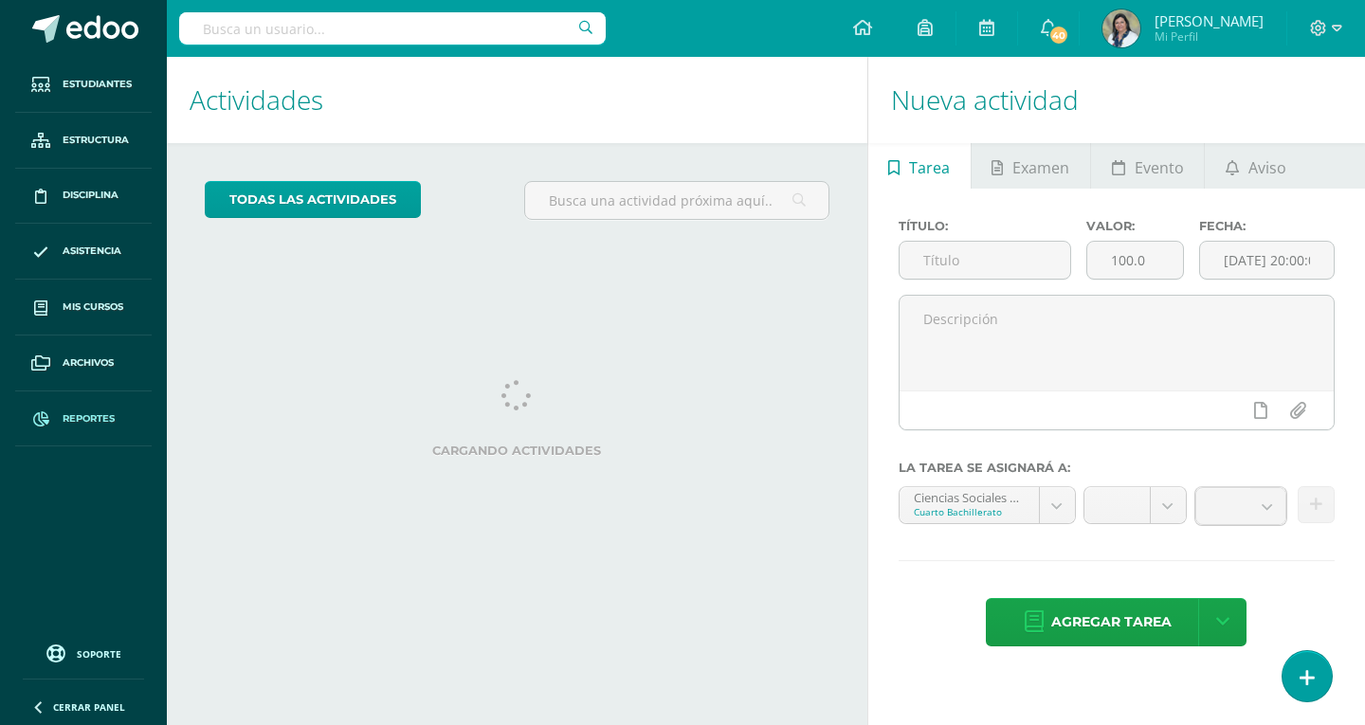
click at [83, 421] on span "Reportes" at bounding box center [89, 418] width 52 height 15
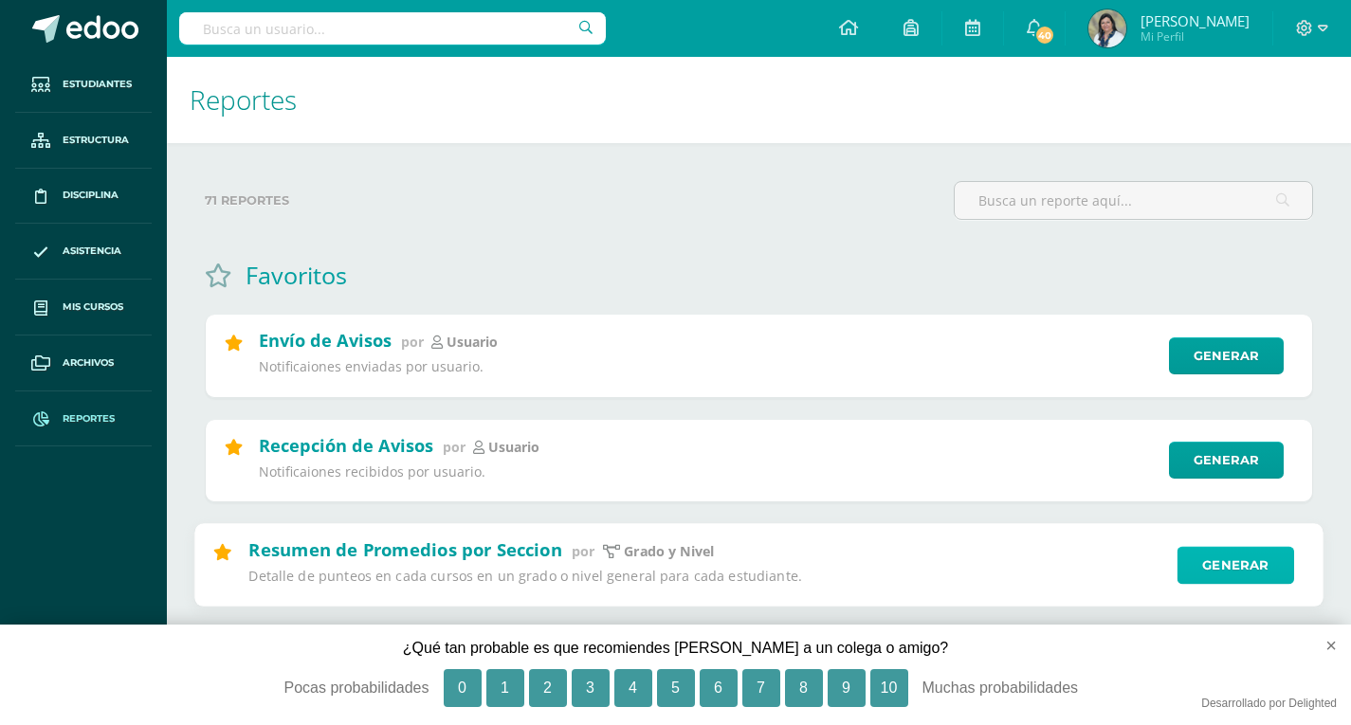
click at [1237, 559] on link "Generar" at bounding box center [1235, 565] width 117 height 38
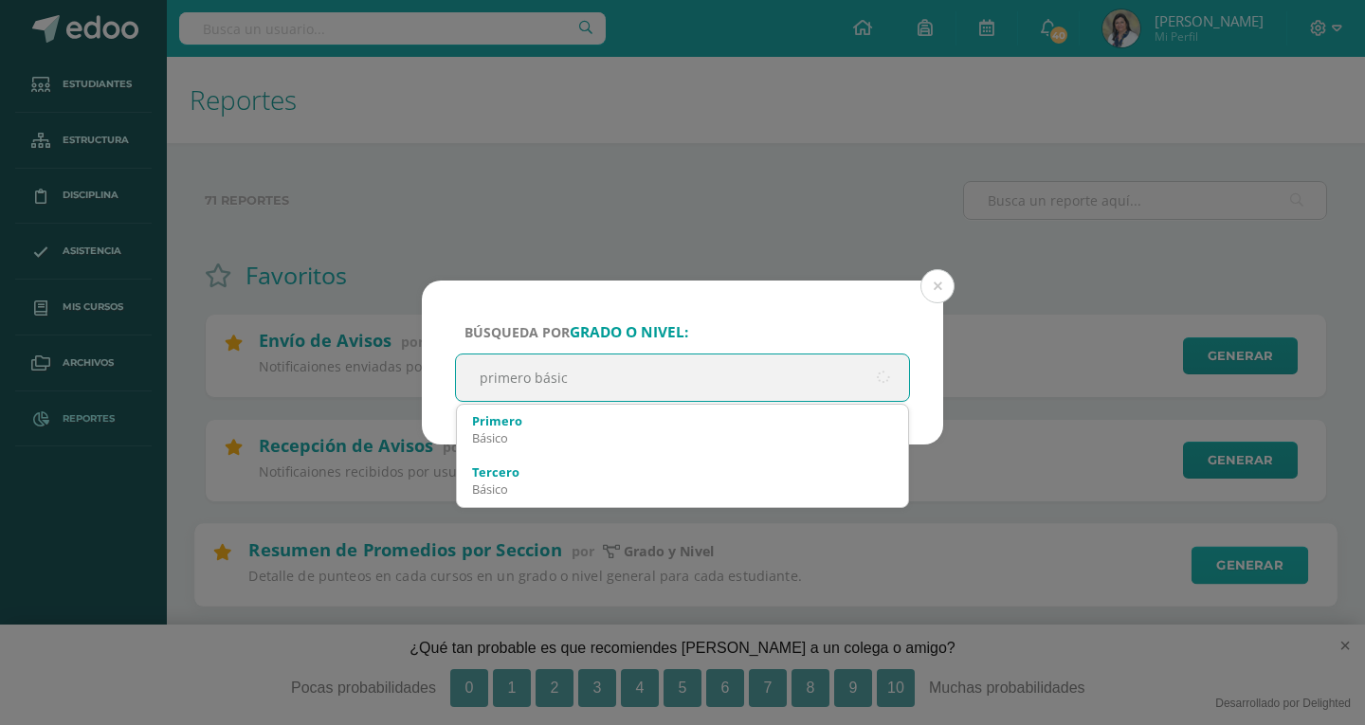
type input "primero básico"
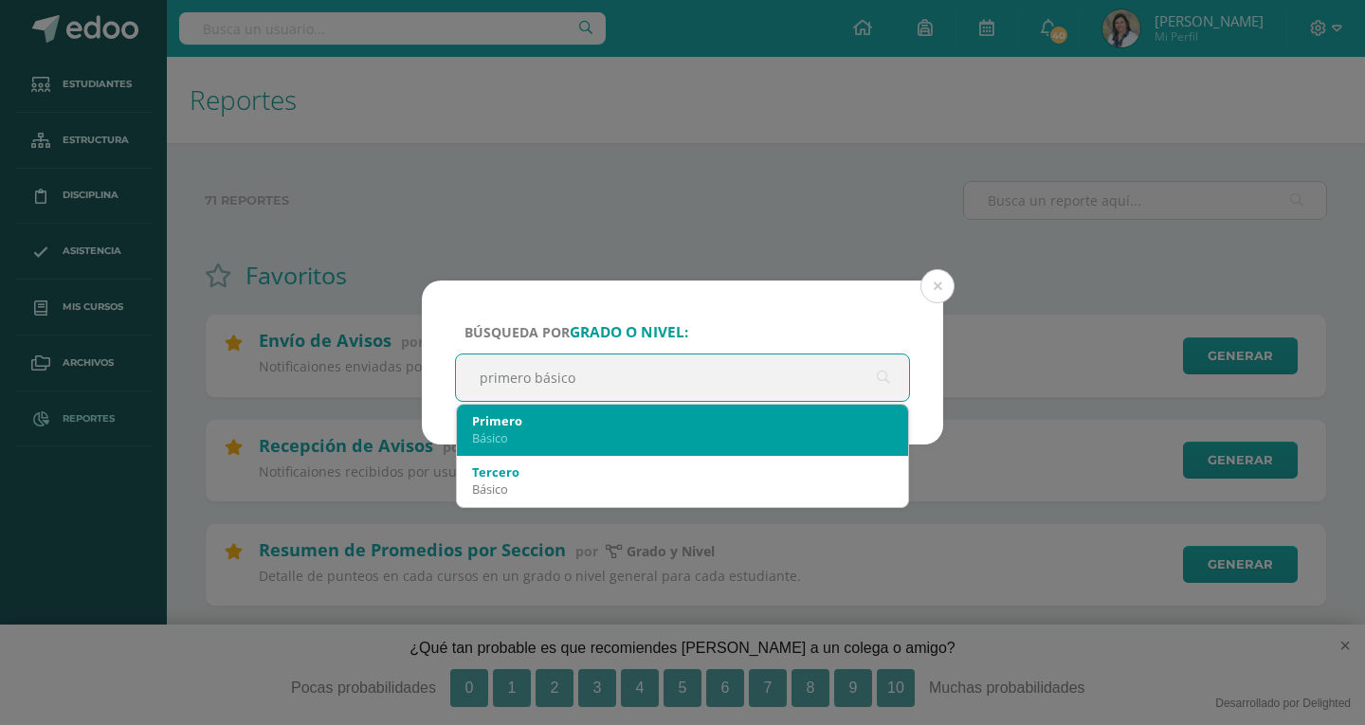
click at [500, 422] on div "Primero" at bounding box center [682, 420] width 421 height 17
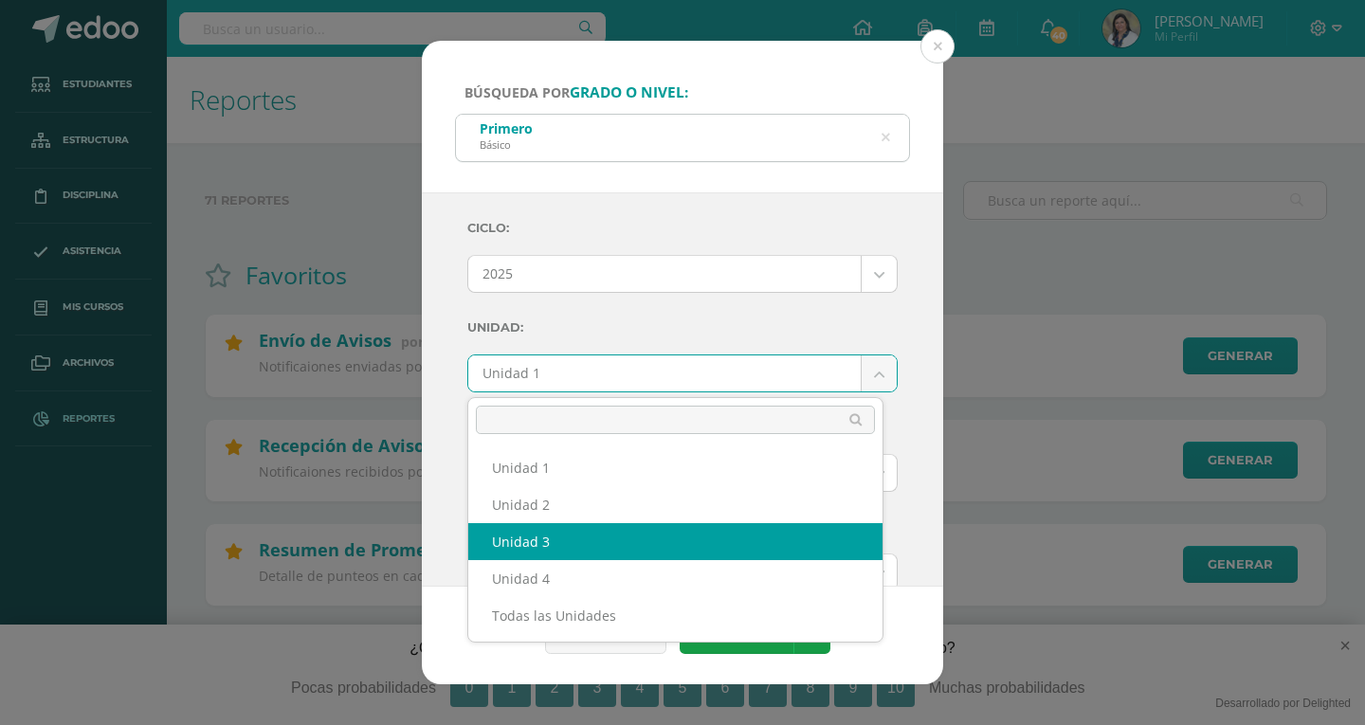
select select "Unidad 3"
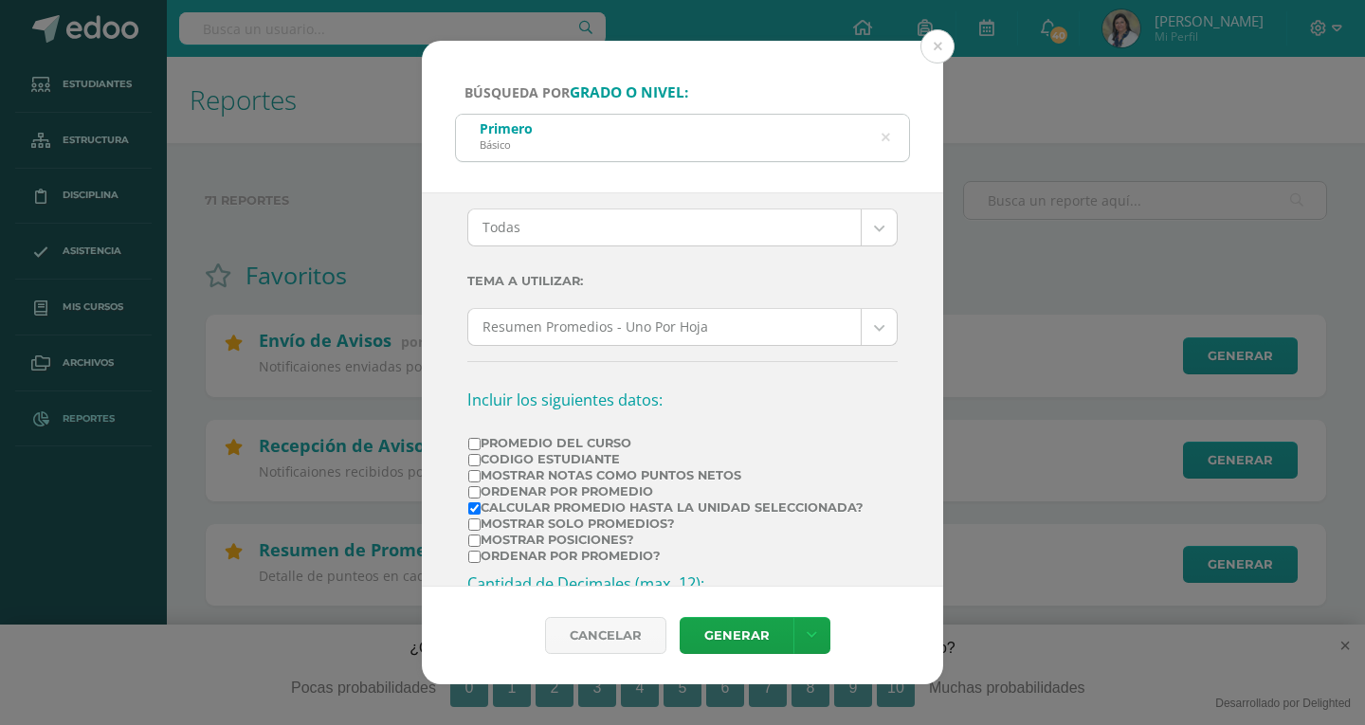
scroll to position [284, 0]
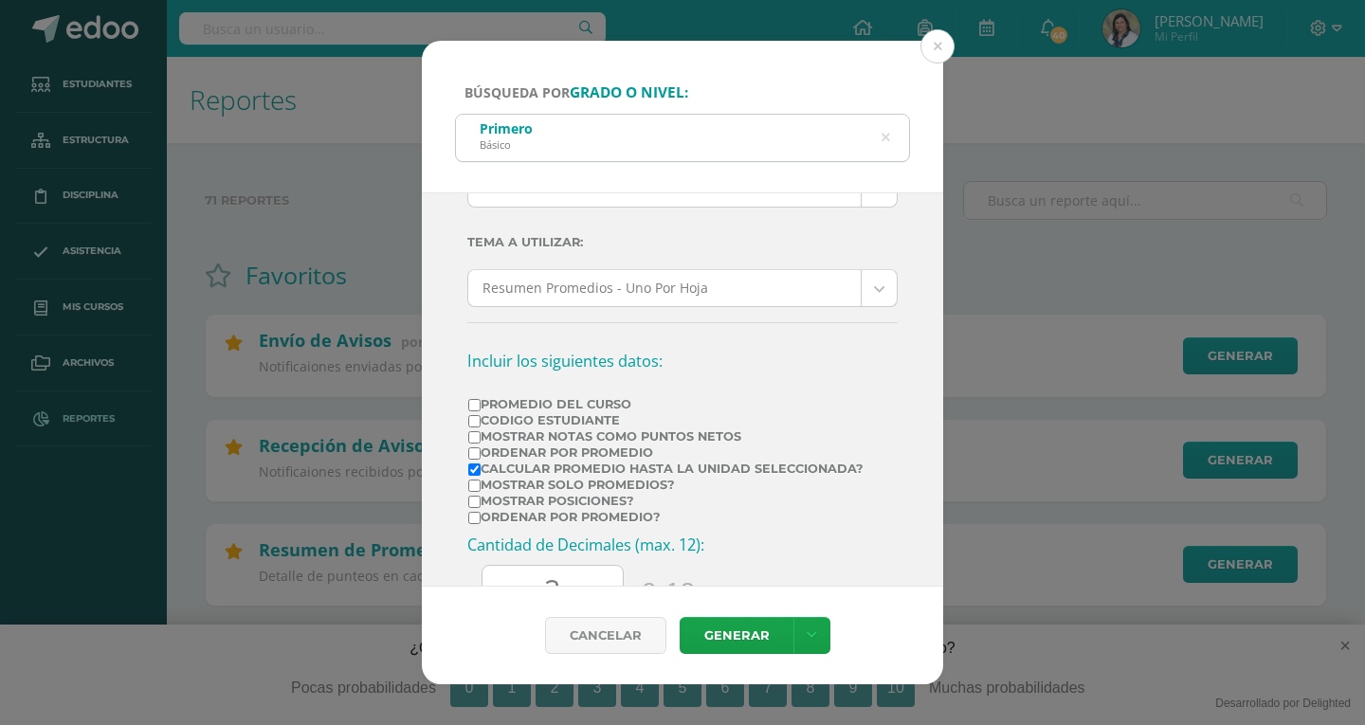
click at [478, 436] on input "Mostrar Notas Como Puntos Netos" at bounding box center [474, 437] width 12 height 12
checkbox input "true"
click at [476, 466] on input "Calcular promedio hasta la unidad seleccionada?" at bounding box center [474, 469] width 12 height 12
checkbox input "false"
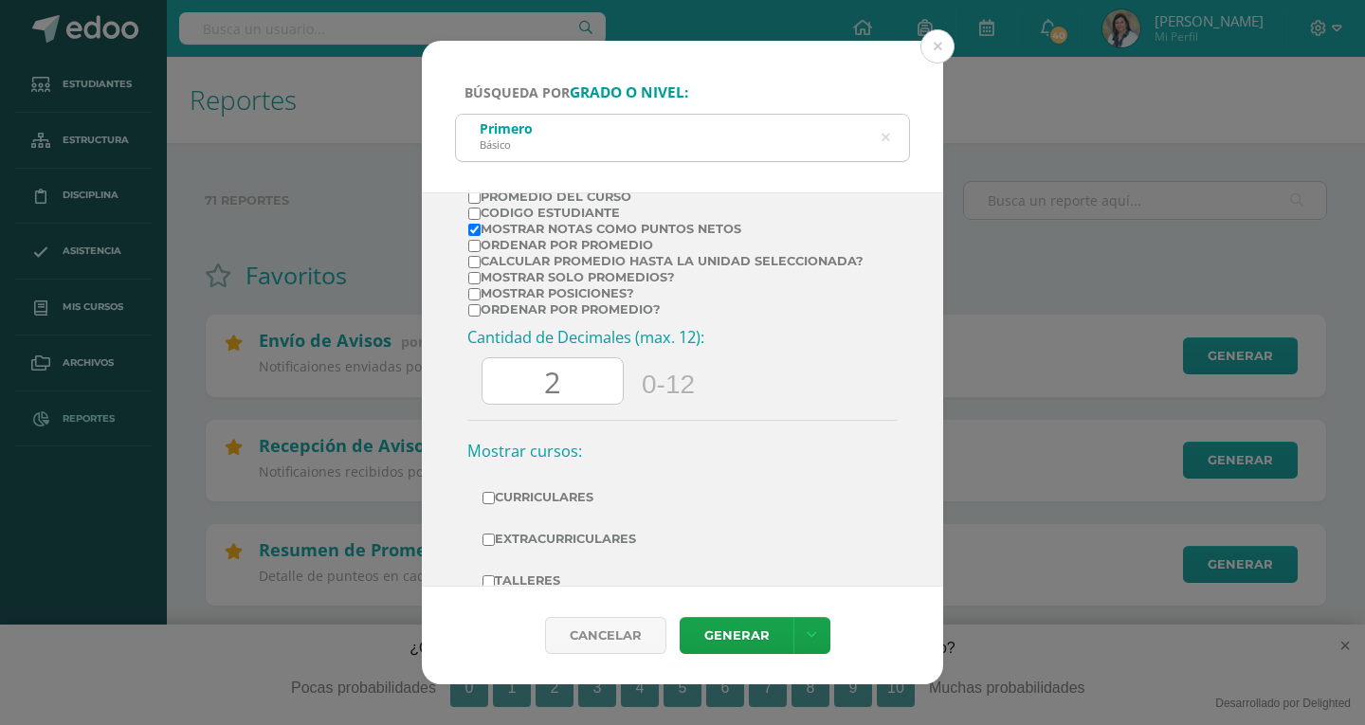
scroll to position [537, 0]
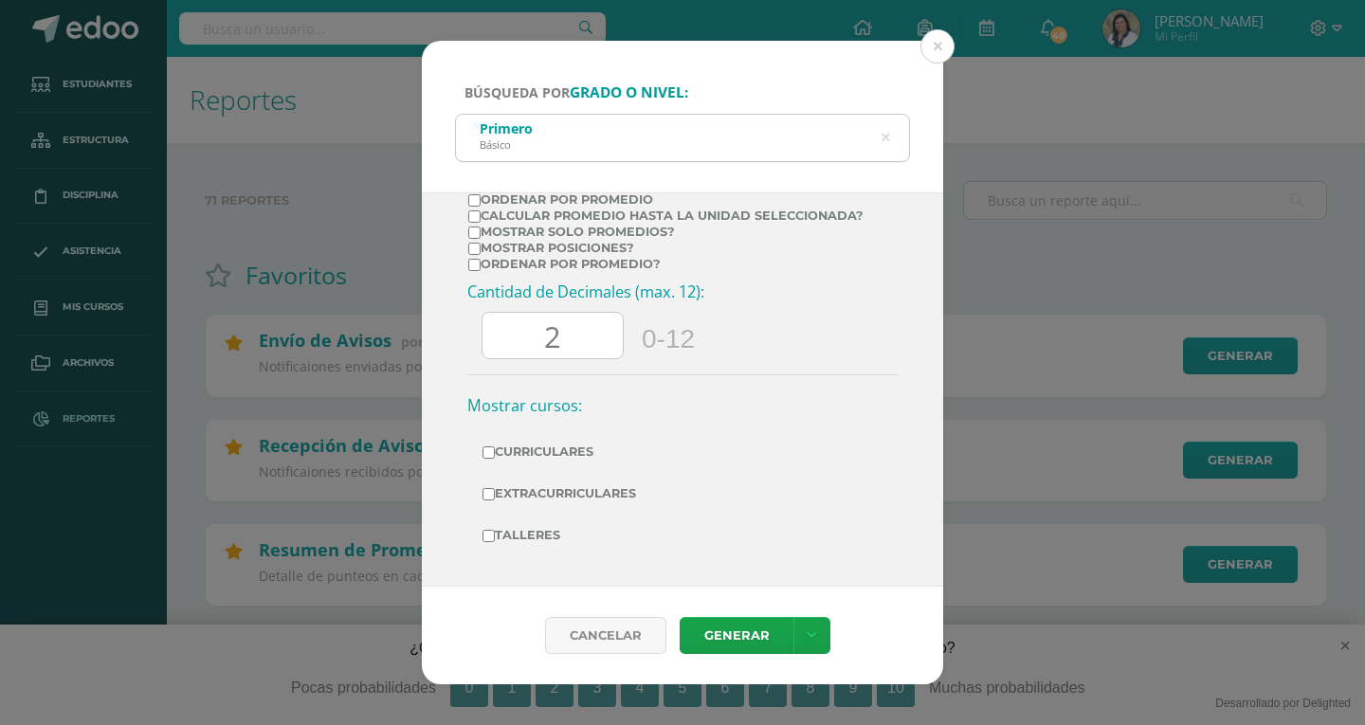
click at [574, 337] on input "2" at bounding box center [552, 336] width 140 height 46
type input "0"
click at [743, 642] on link "Generar" at bounding box center [737, 635] width 114 height 37
click at [885, 136] on icon at bounding box center [885, 138] width 40 height 40
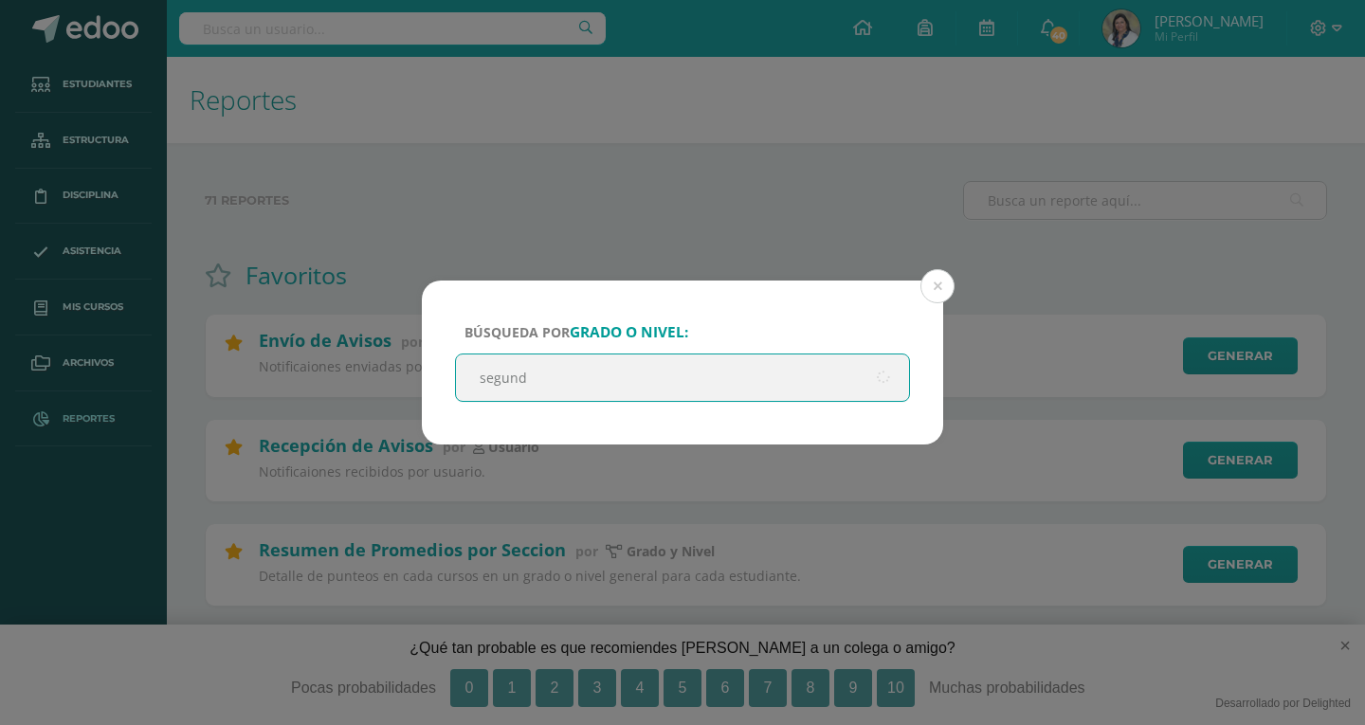
type input "segundo"
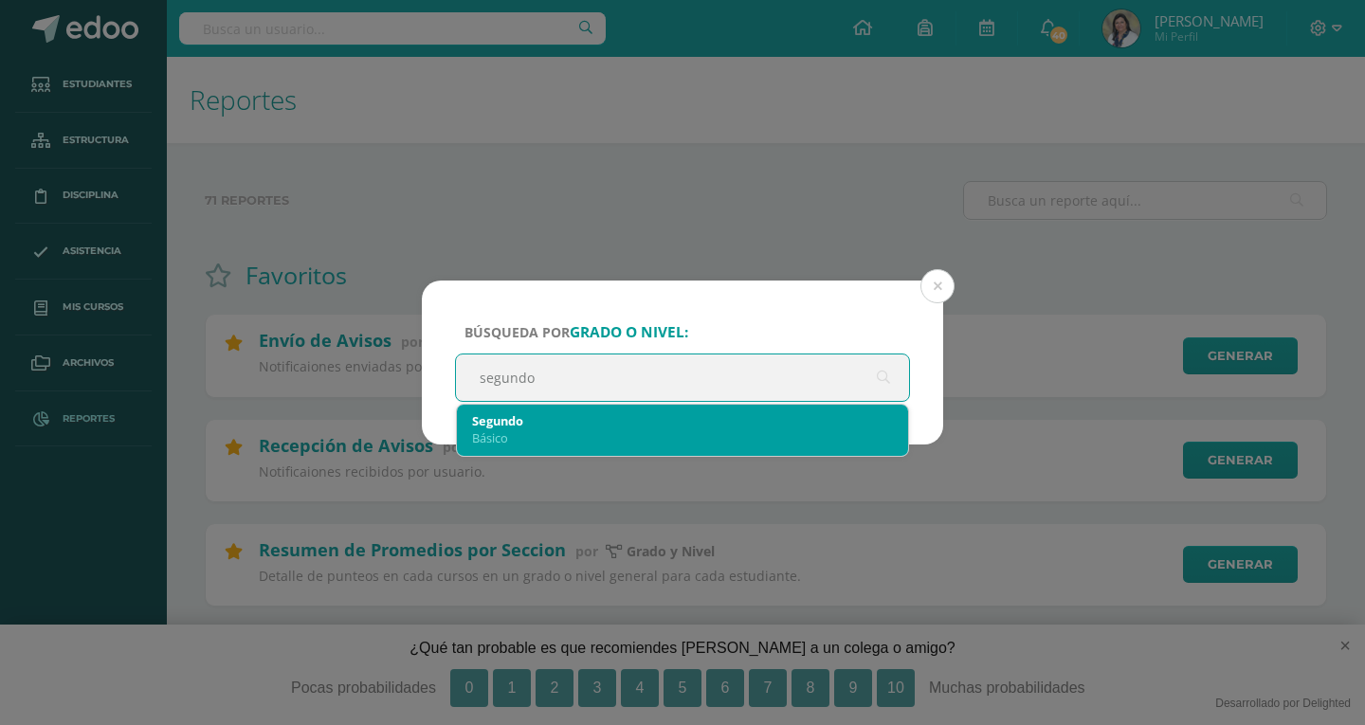
click at [505, 423] on div "Segundo" at bounding box center [682, 420] width 421 height 17
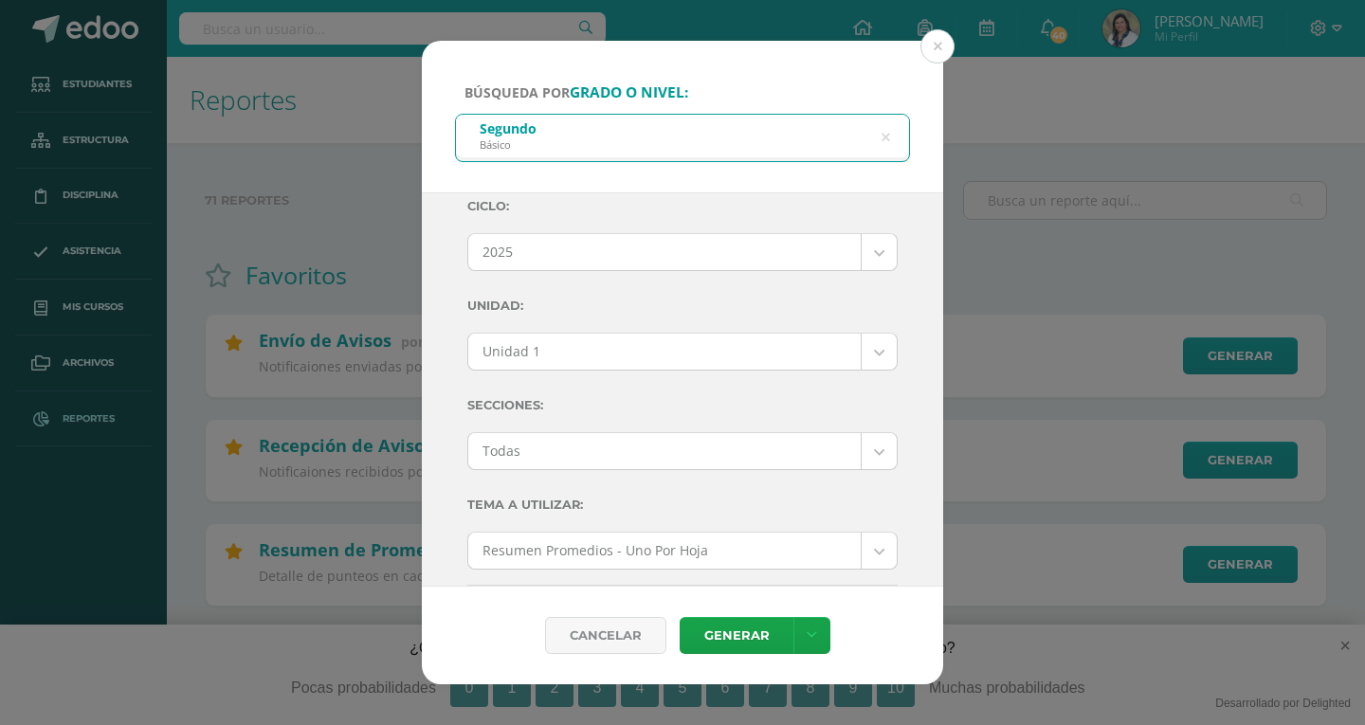
scroll to position [0, 0]
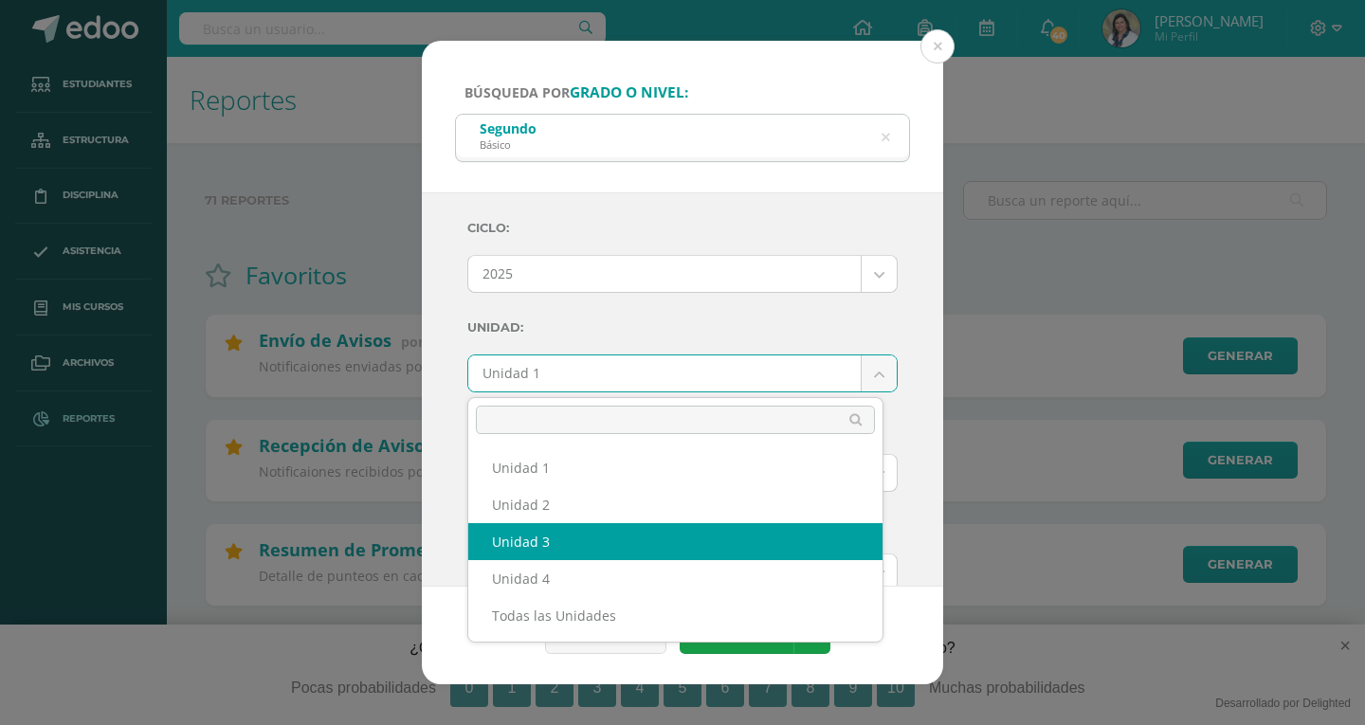
select select "Unidad 3"
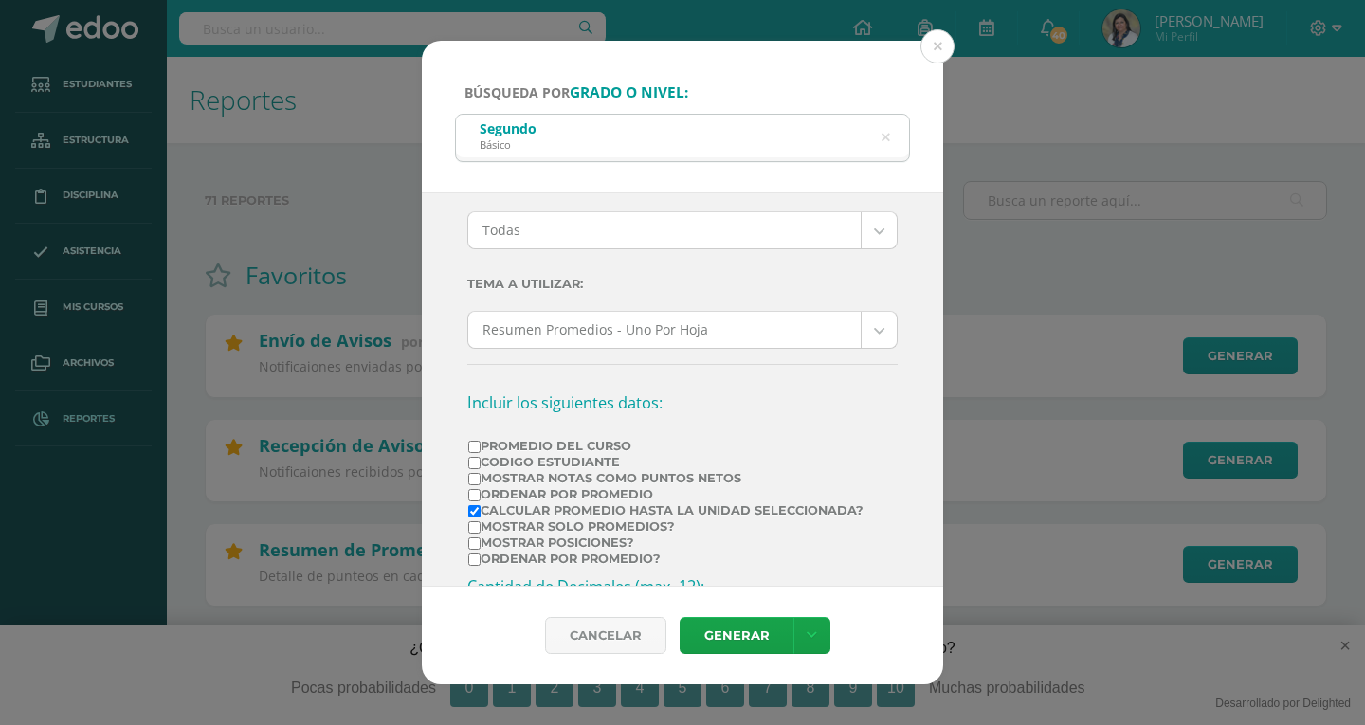
scroll to position [284, 0]
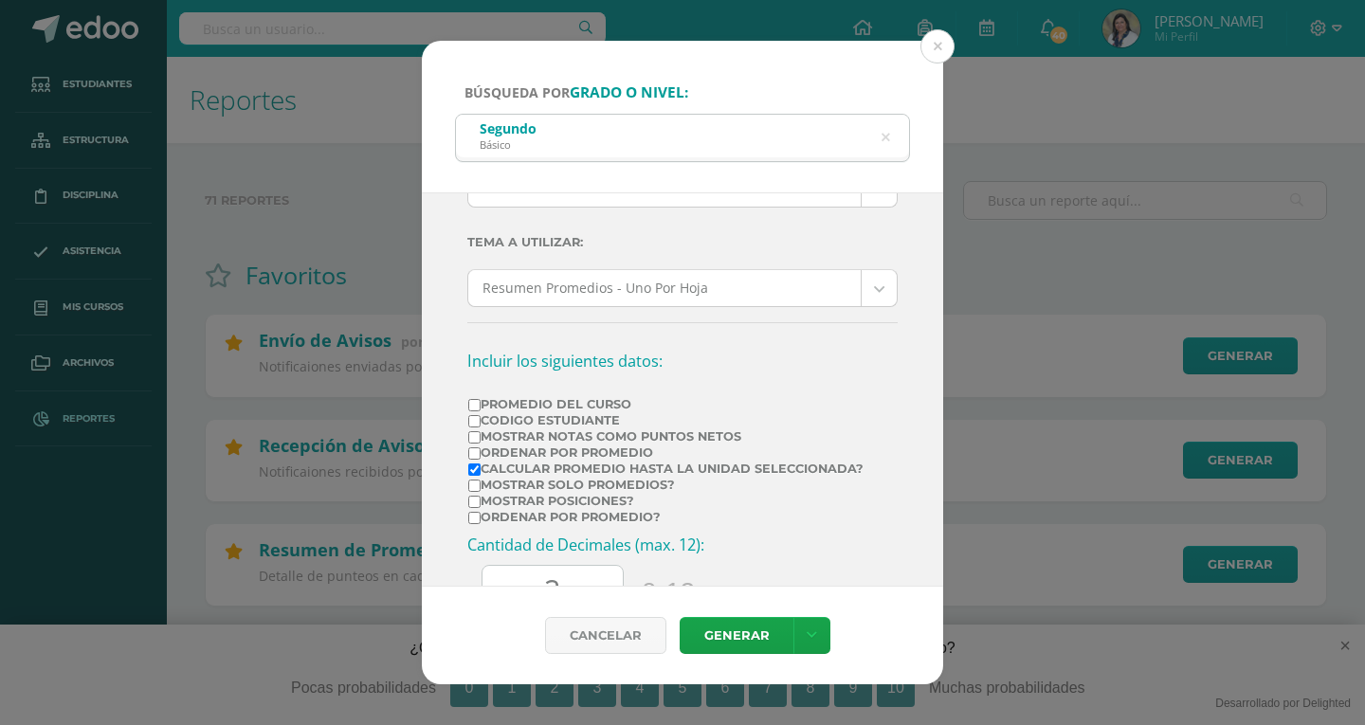
click at [470, 470] on input "Calcular promedio hasta la unidad seleccionada?" at bounding box center [474, 469] width 12 height 12
checkbox input "false"
click at [476, 438] on input "Mostrar Notas Como Puntos Netos" at bounding box center [474, 437] width 12 height 12
checkbox input "true"
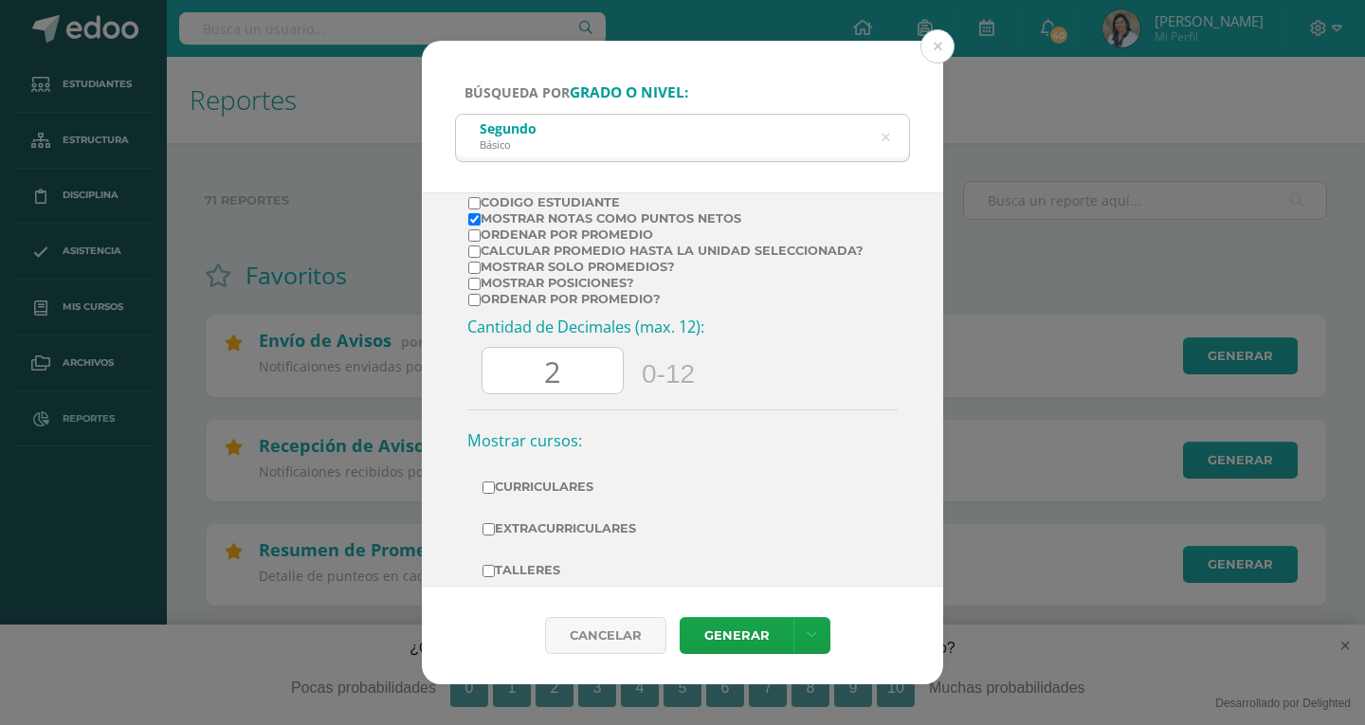
scroll to position [537, 0]
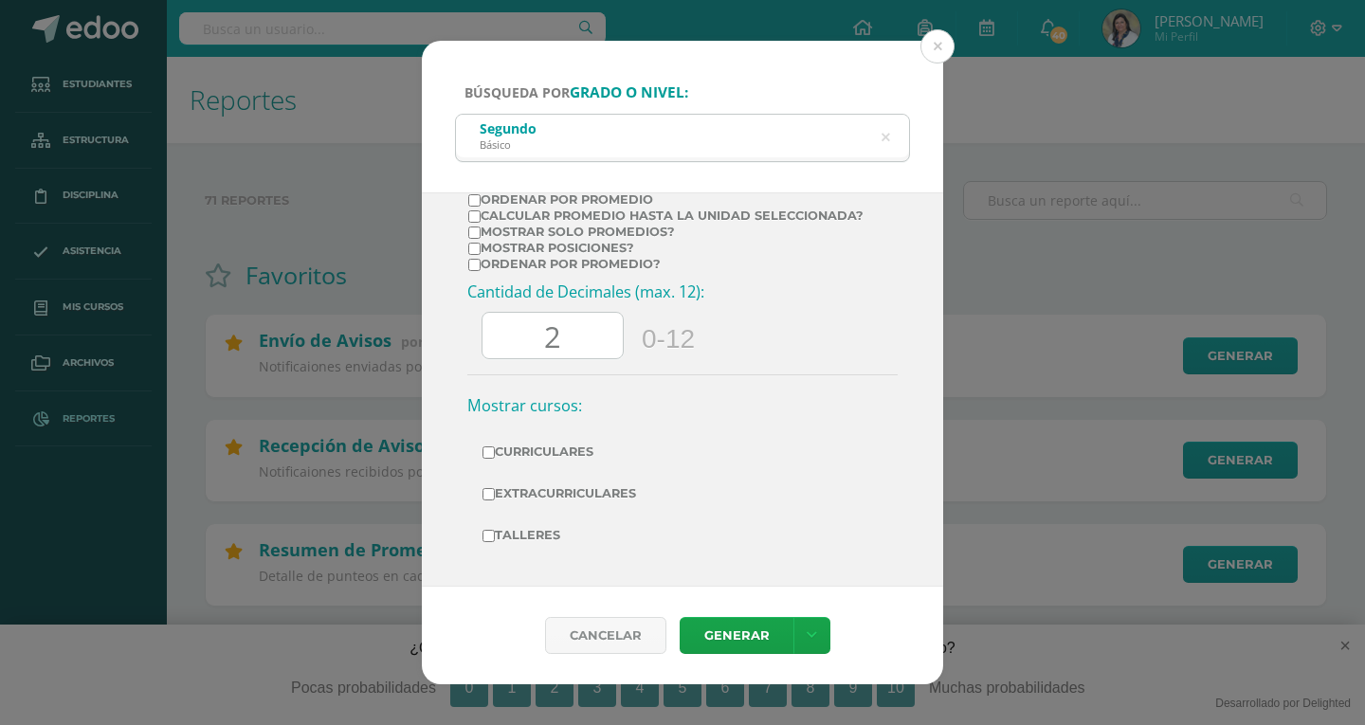
click at [570, 338] on input "2" at bounding box center [552, 336] width 140 height 46
type input "0"
click at [731, 629] on link "Generar" at bounding box center [737, 635] width 114 height 37
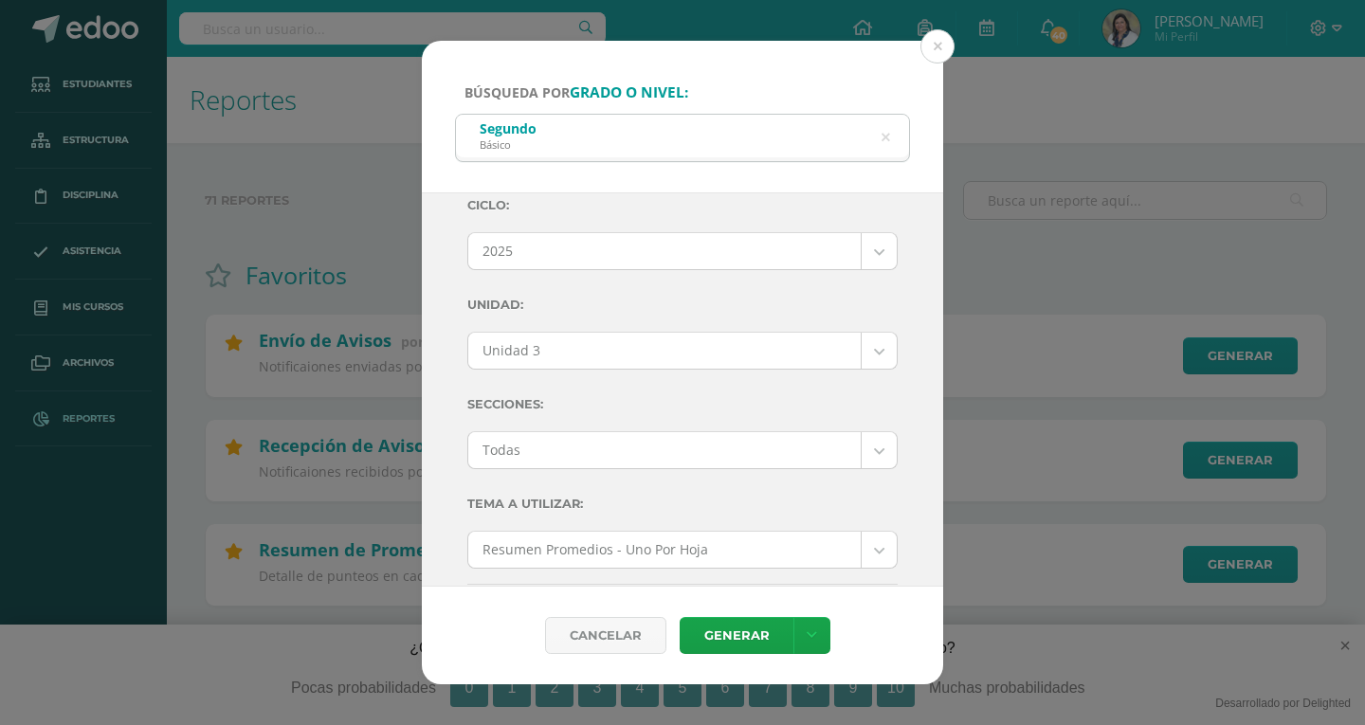
scroll to position [0, 0]
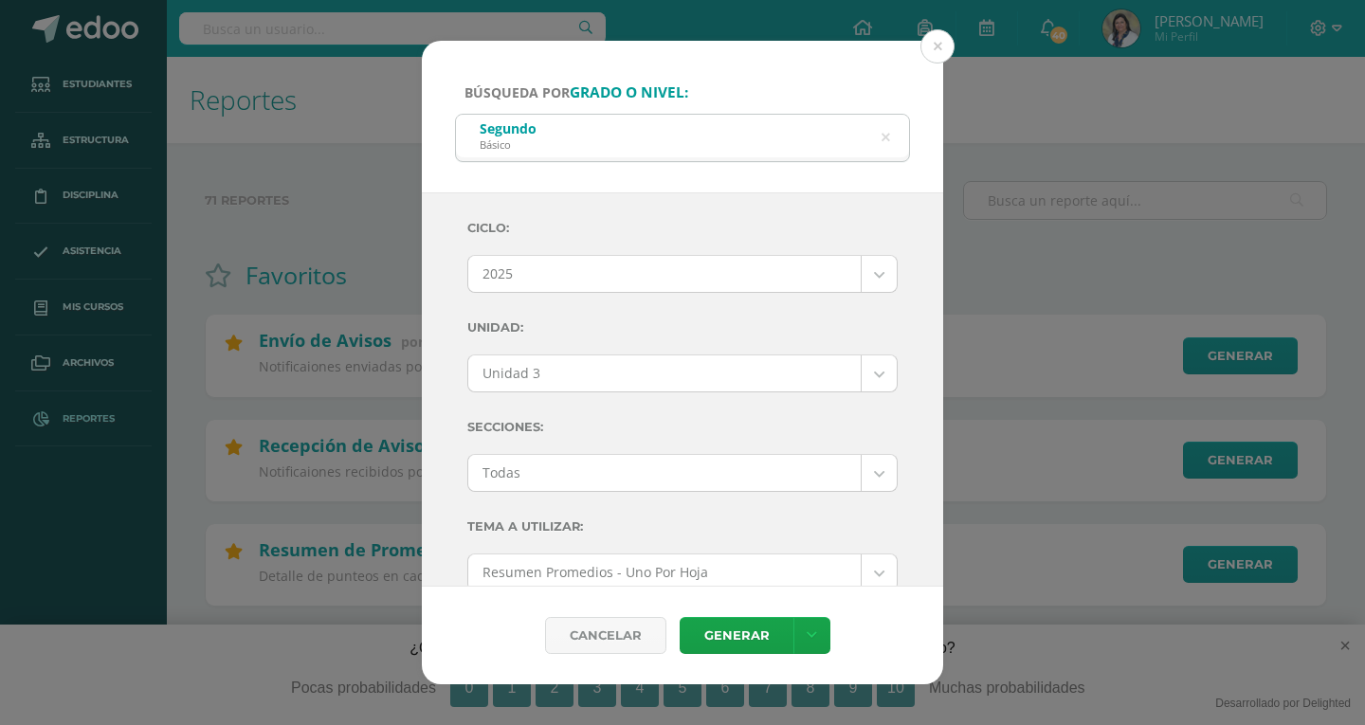
drag, startPoint x: 886, startPoint y: 139, endPoint x: 826, endPoint y: 196, distance: 83.1
click at [886, 139] on icon at bounding box center [885, 138] width 9 height 48
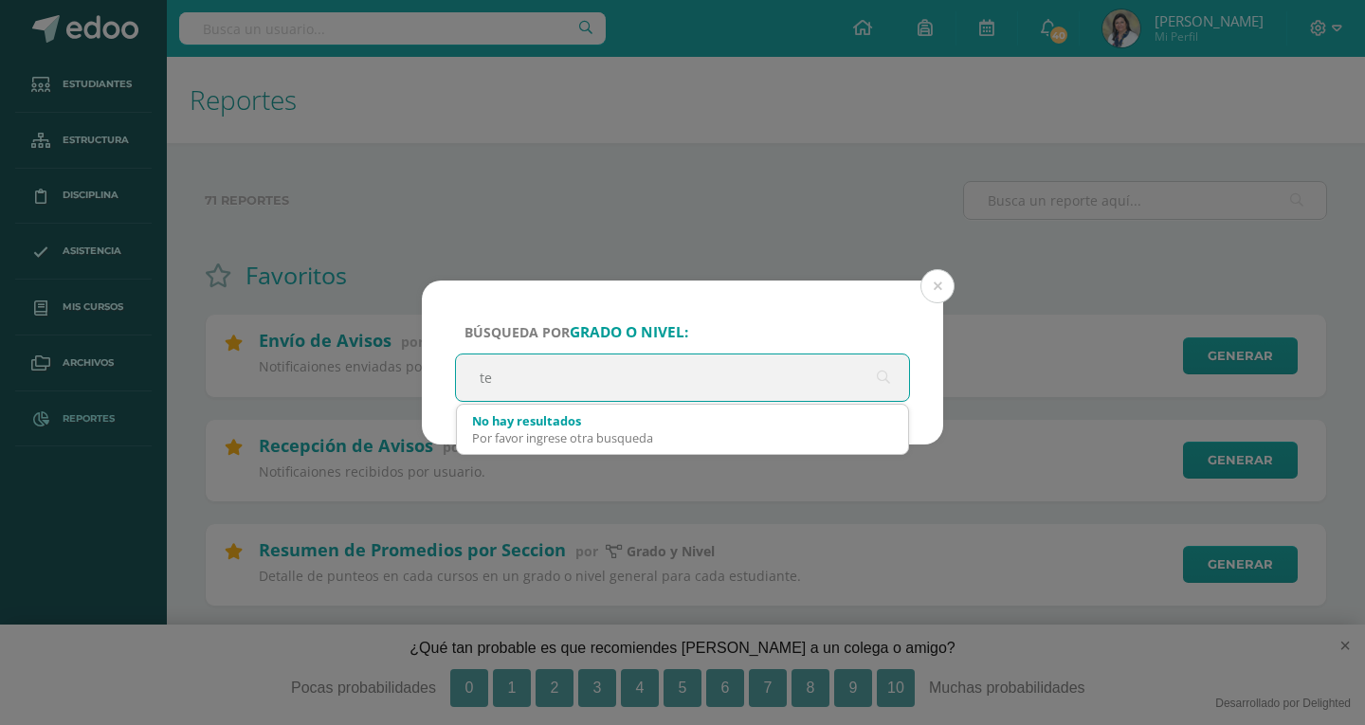
type input "t"
type input "Tercero básico"
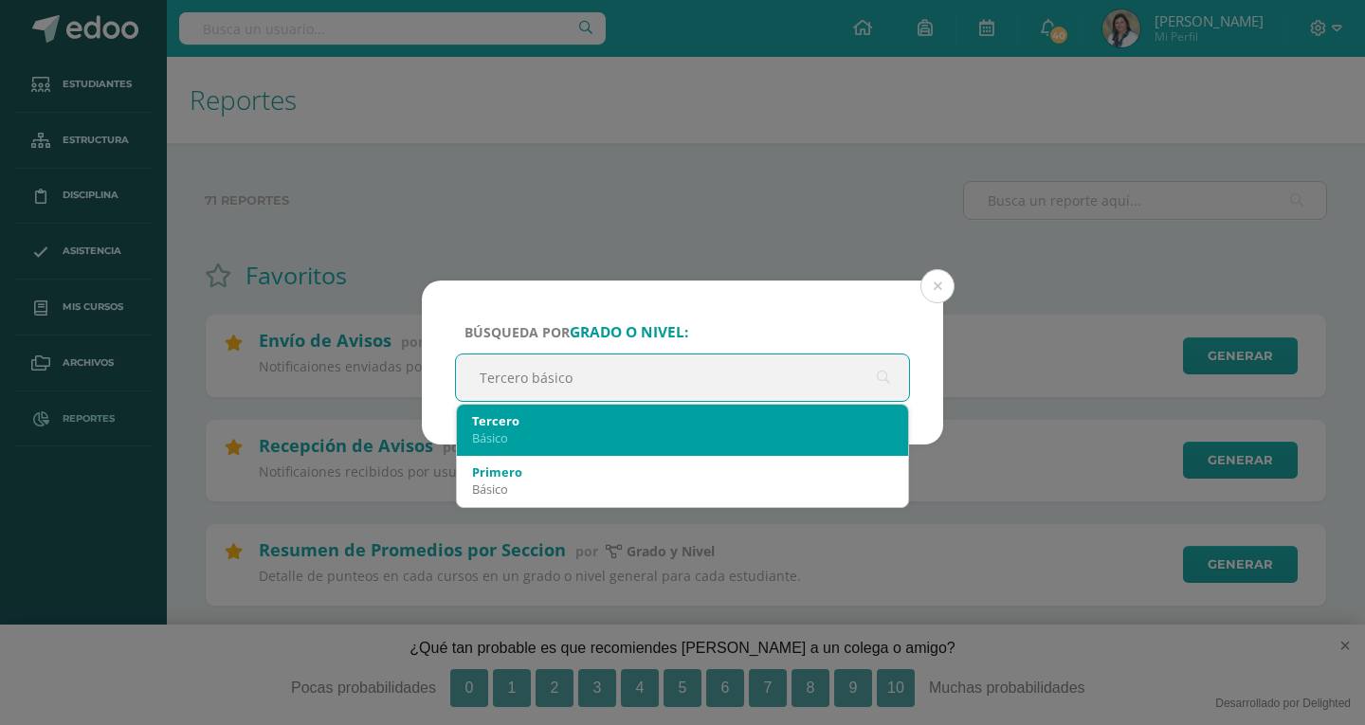
click at [507, 430] on div "Básico" at bounding box center [682, 437] width 421 height 17
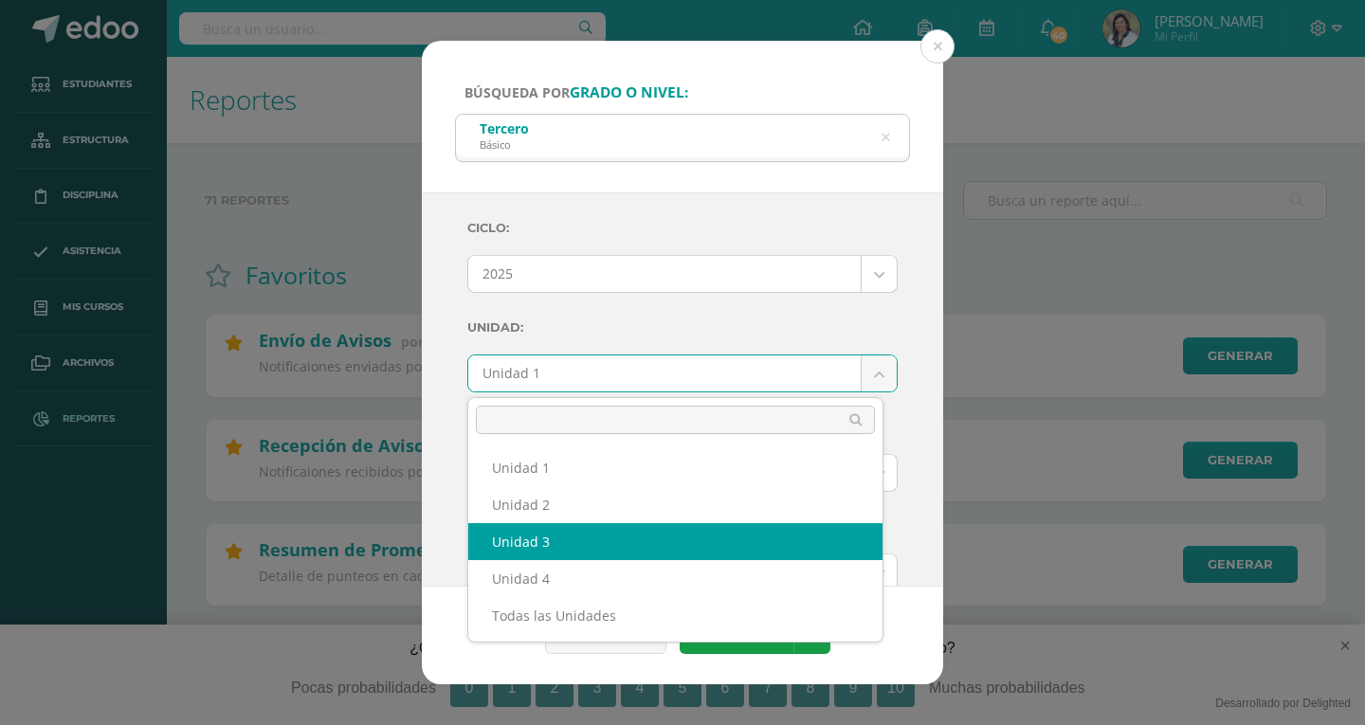
select select "Unidad 3"
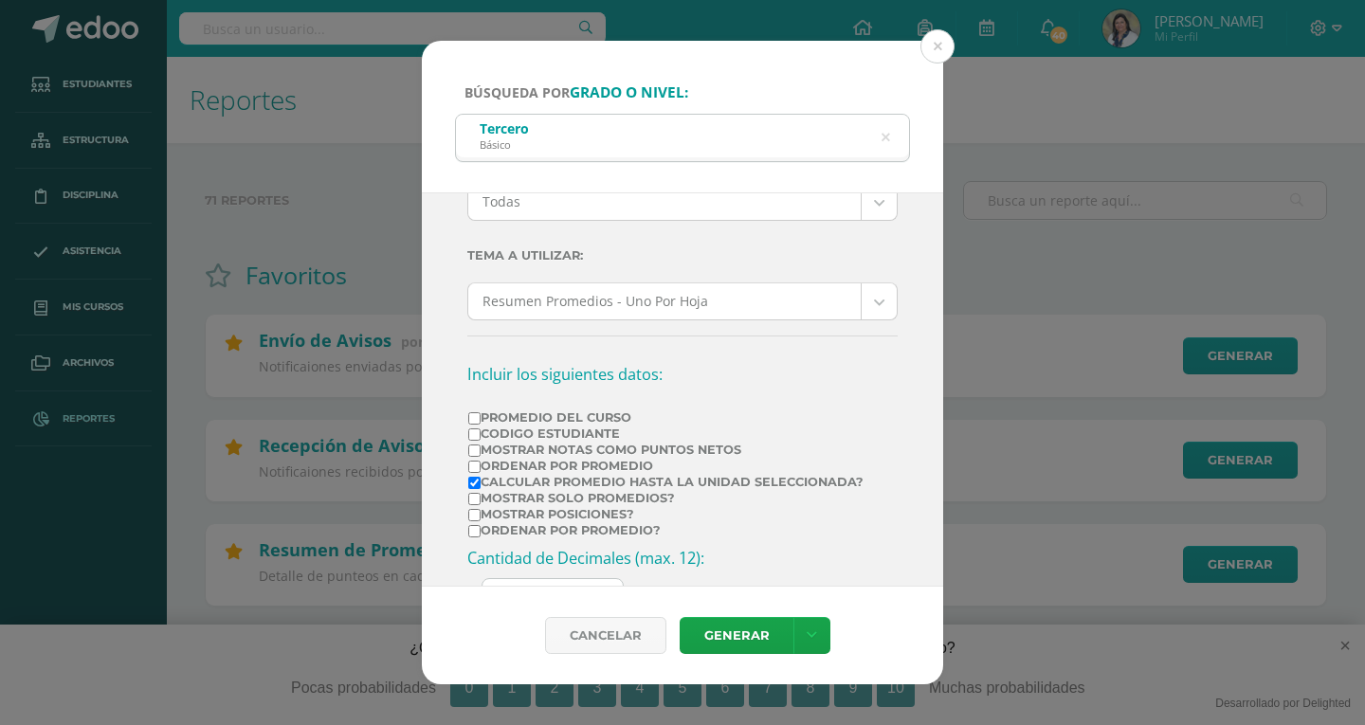
scroll to position [284, 0]
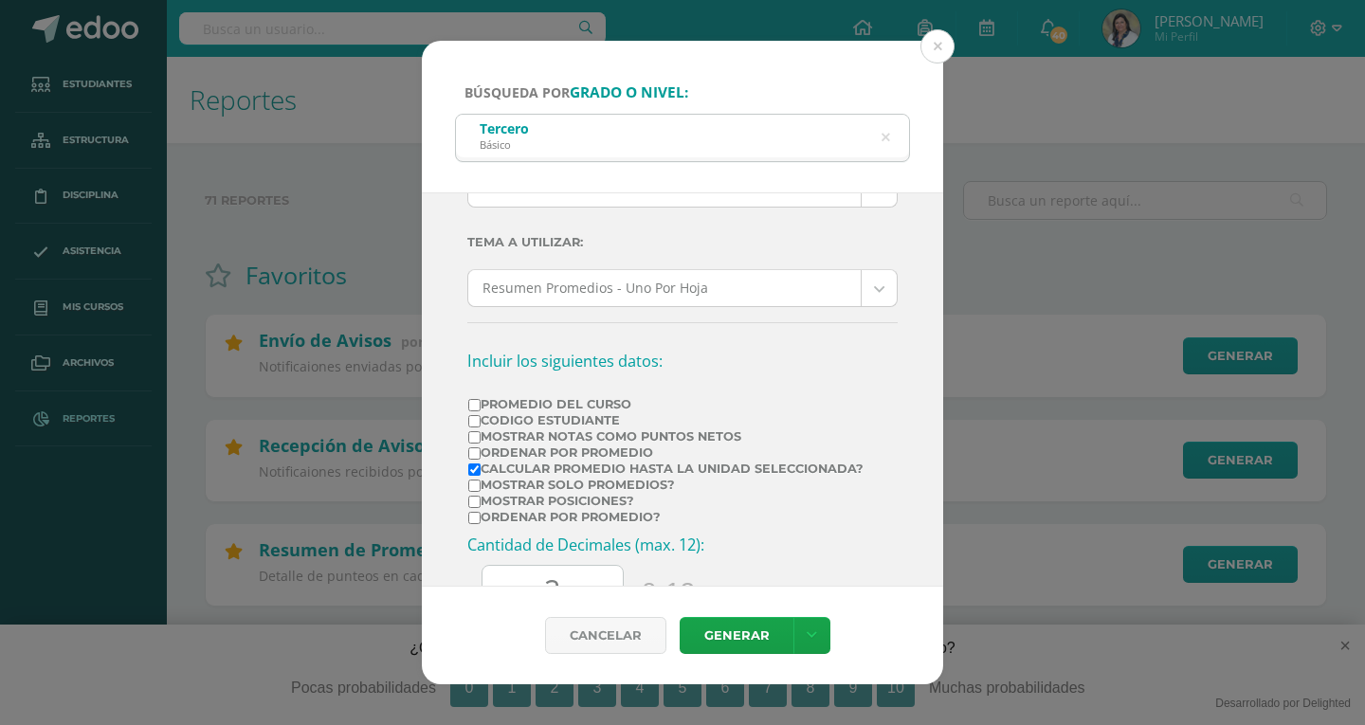
click at [475, 471] on input "Calcular promedio hasta la unidad seleccionada?" at bounding box center [474, 469] width 12 height 12
checkbox input "false"
click at [472, 438] on input "Mostrar Notas Como Puntos Netos" at bounding box center [474, 437] width 12 height 12
checkbox input "true"
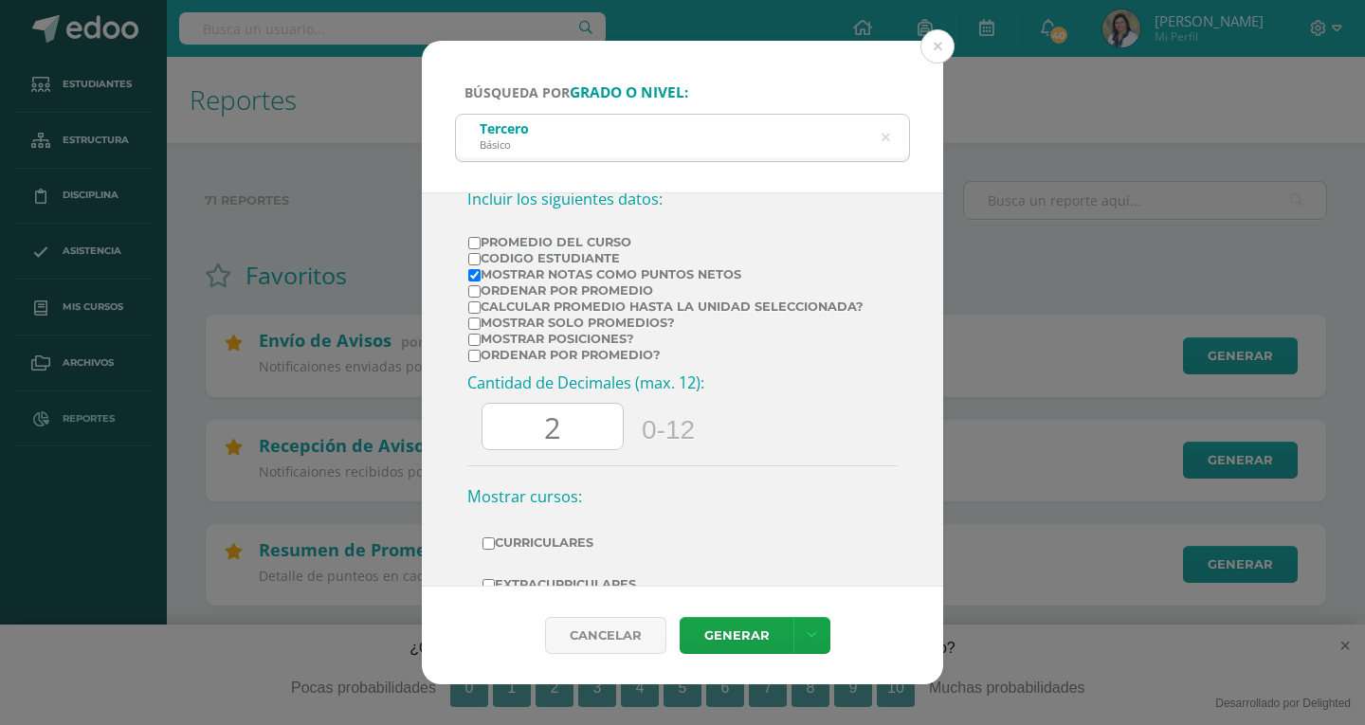
scroll to position [474, 0]
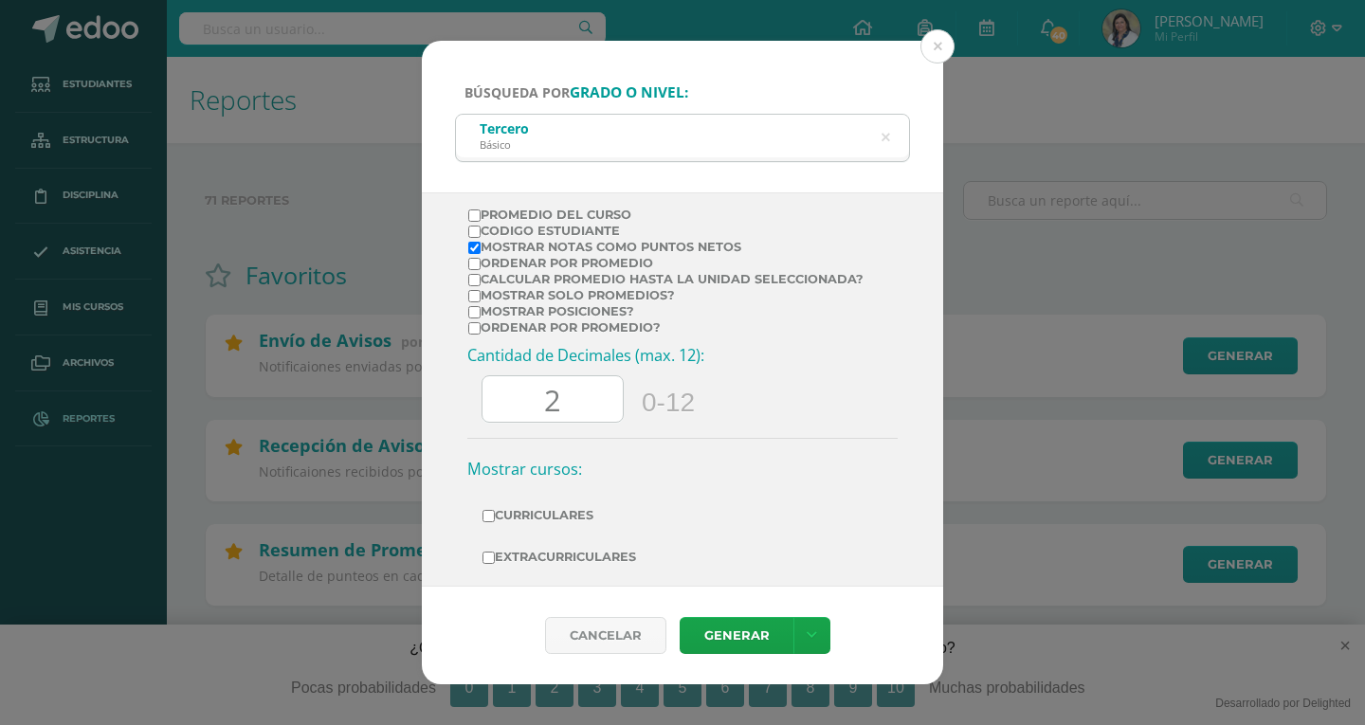
click at [590, 397] on input "2" at bounding box center [552, 399] width 140 height 46
type input "0"
click at [719, 638] on link "Generar" at bounding box center [737, 635] width 114 height 37
click at [883, 139] on icon at bounding box center [885, 138] width 40 height 40
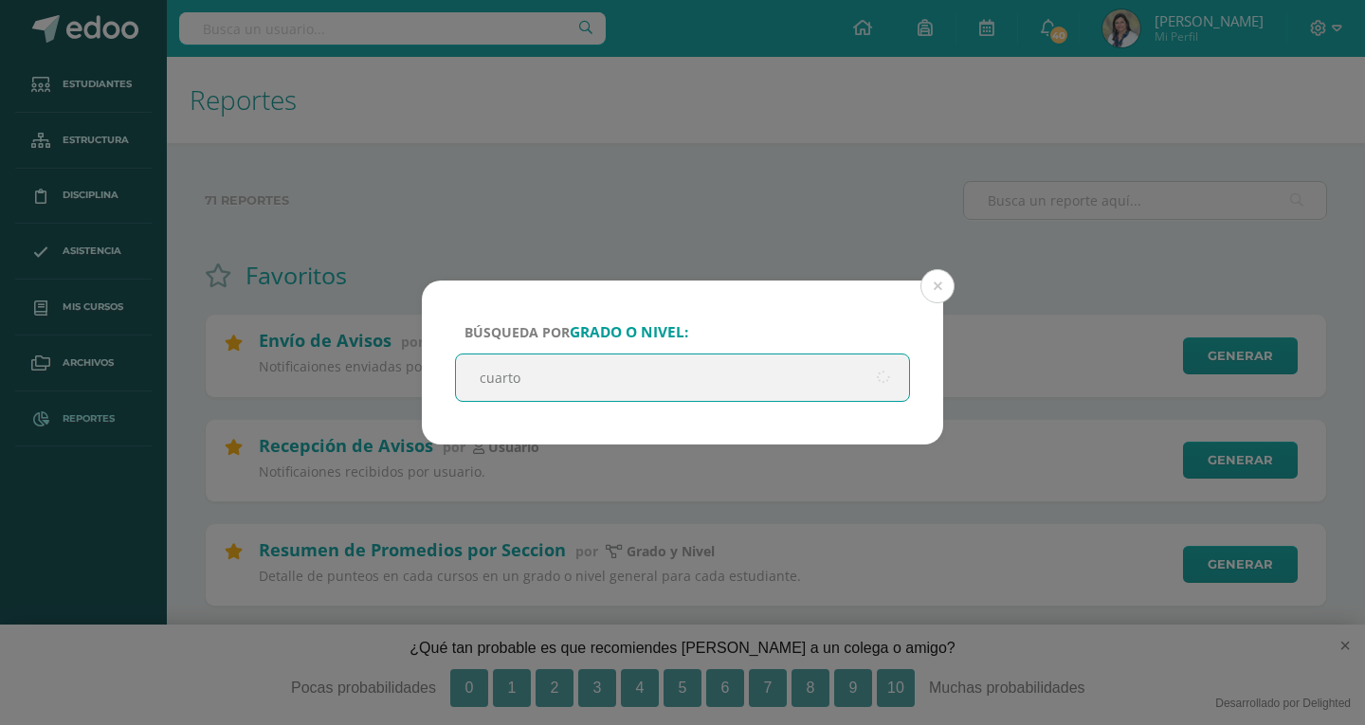
type input "cuarto"
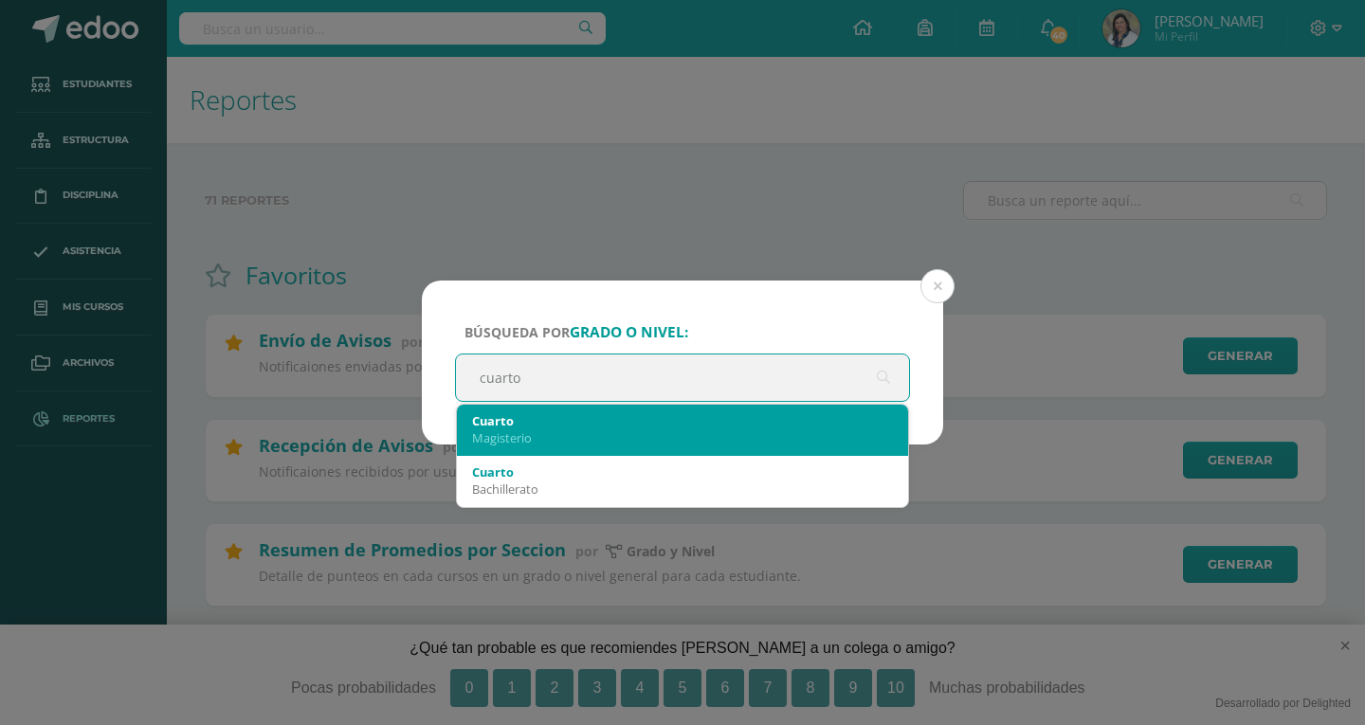
click at [564, 445] on div "Magisterio" at bounding box center [682, 437] width 421 height 17
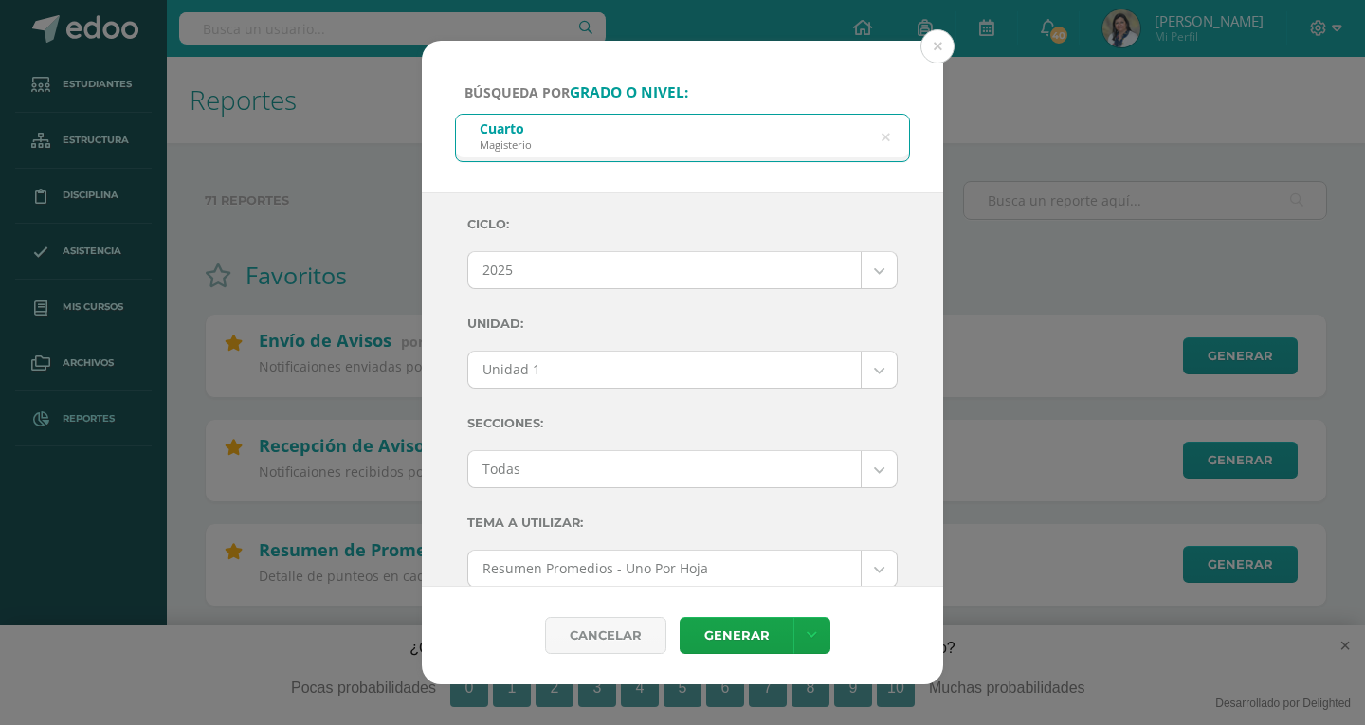
scroll to position [0, 0]
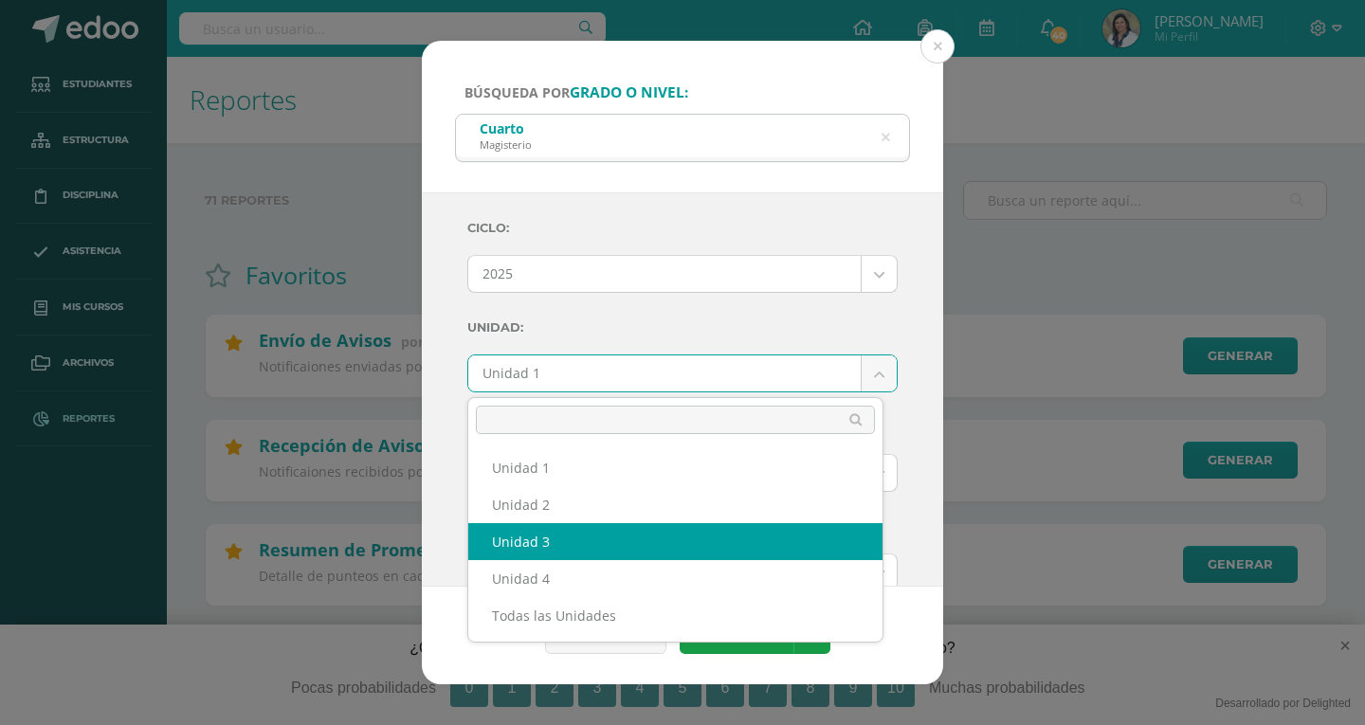
select select "Unidad 3"
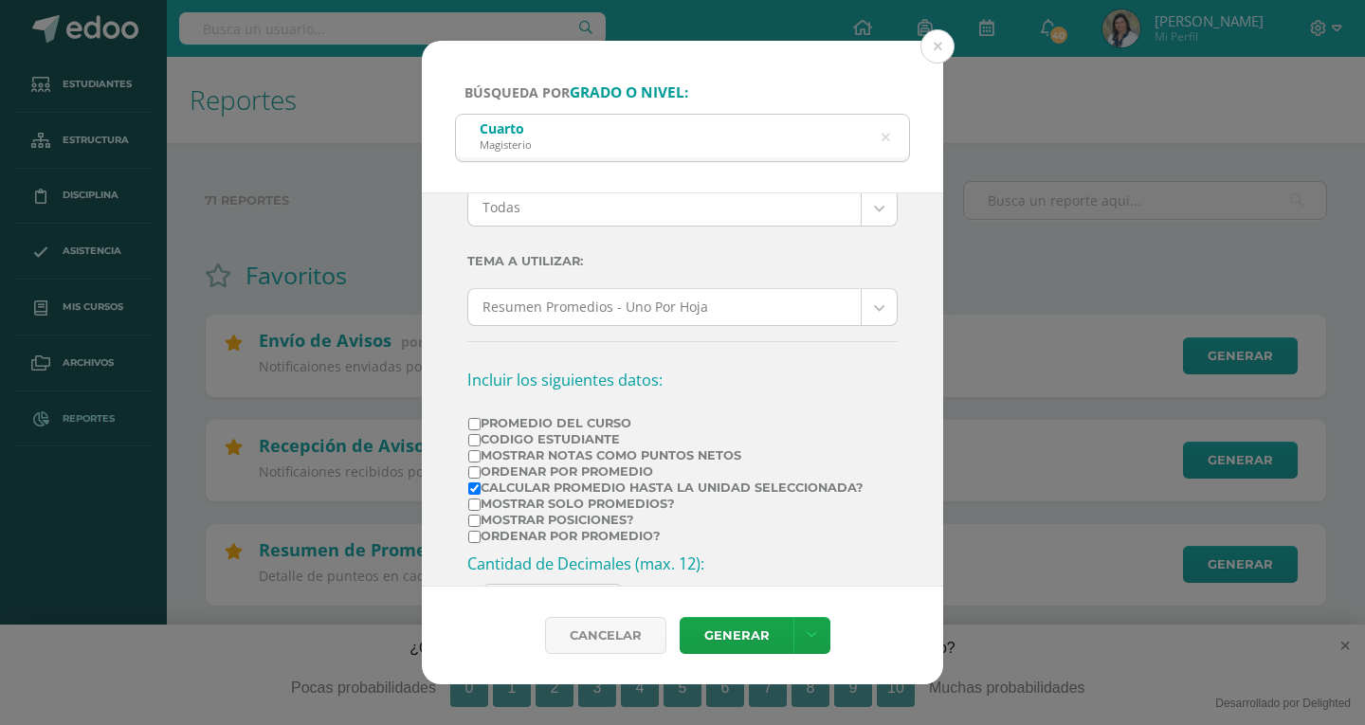
scroll to position [284, 0]
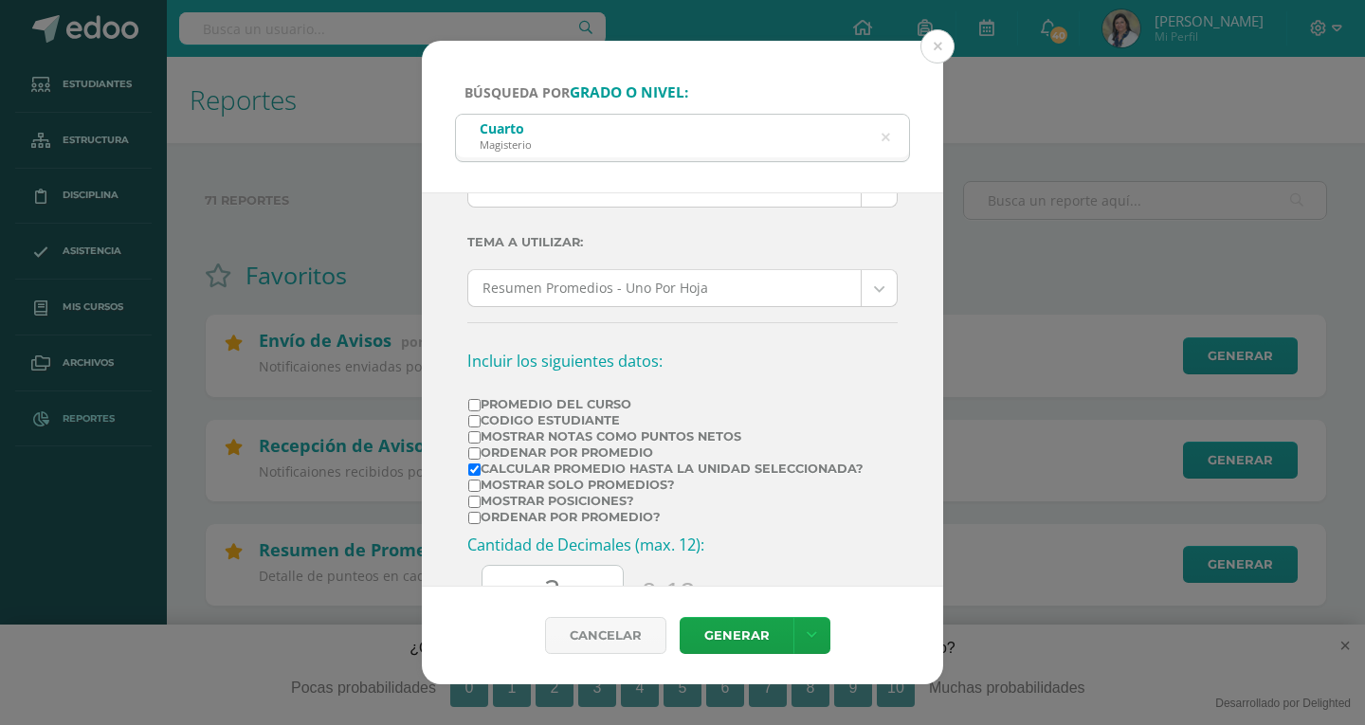
click at [478, 472] on input "Calcular promedio hasta la unidad seleccionada?" at bounding box center [474, 469] width 12 height 12
checkbox input "false"
click at [476, 440] on input "Mostrar Notas Como Puntos Netos" at bounding box center [474, 437] width 12 height 12
checkbox input "true"
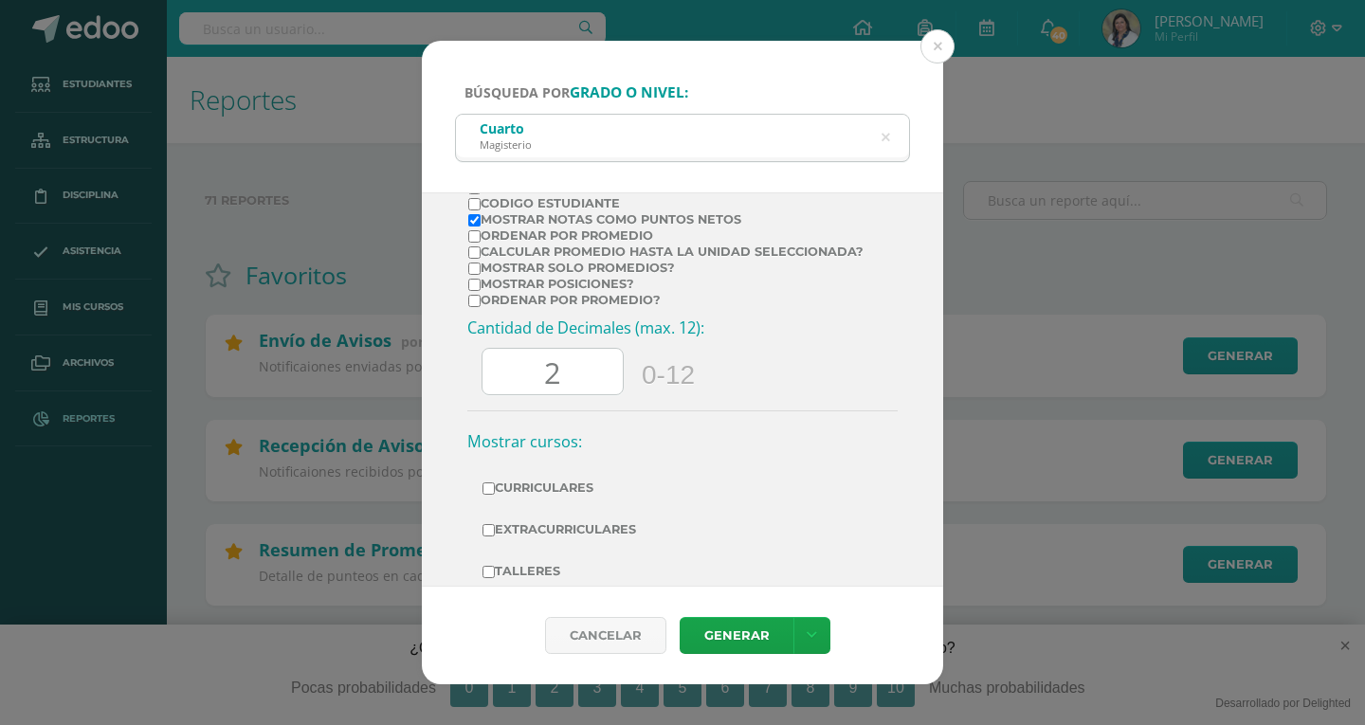
scroll to position [537, 0]
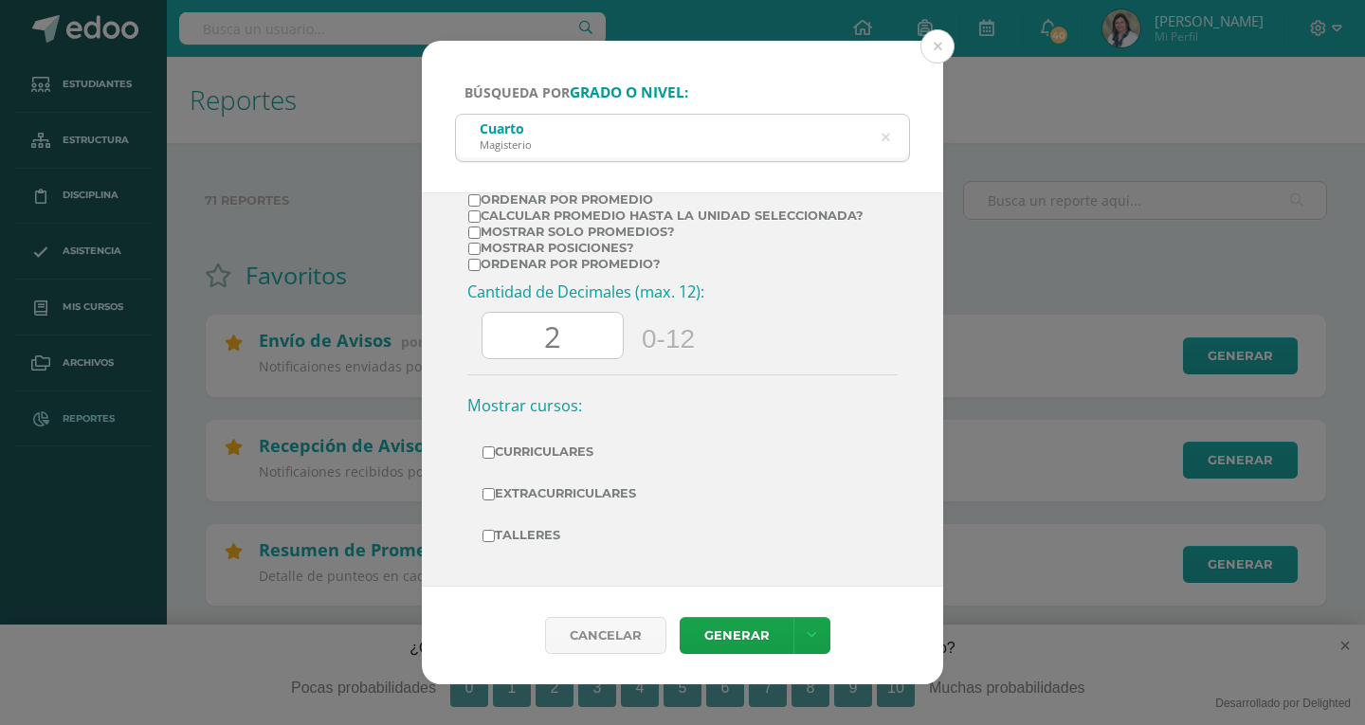
click at [596, 342] on input "2" at bounding box center [552, 336] width 140 height 46
type input "0"
click at [726, 631] on link "Generar" at bounding box center [737, 635] width 114 height 37
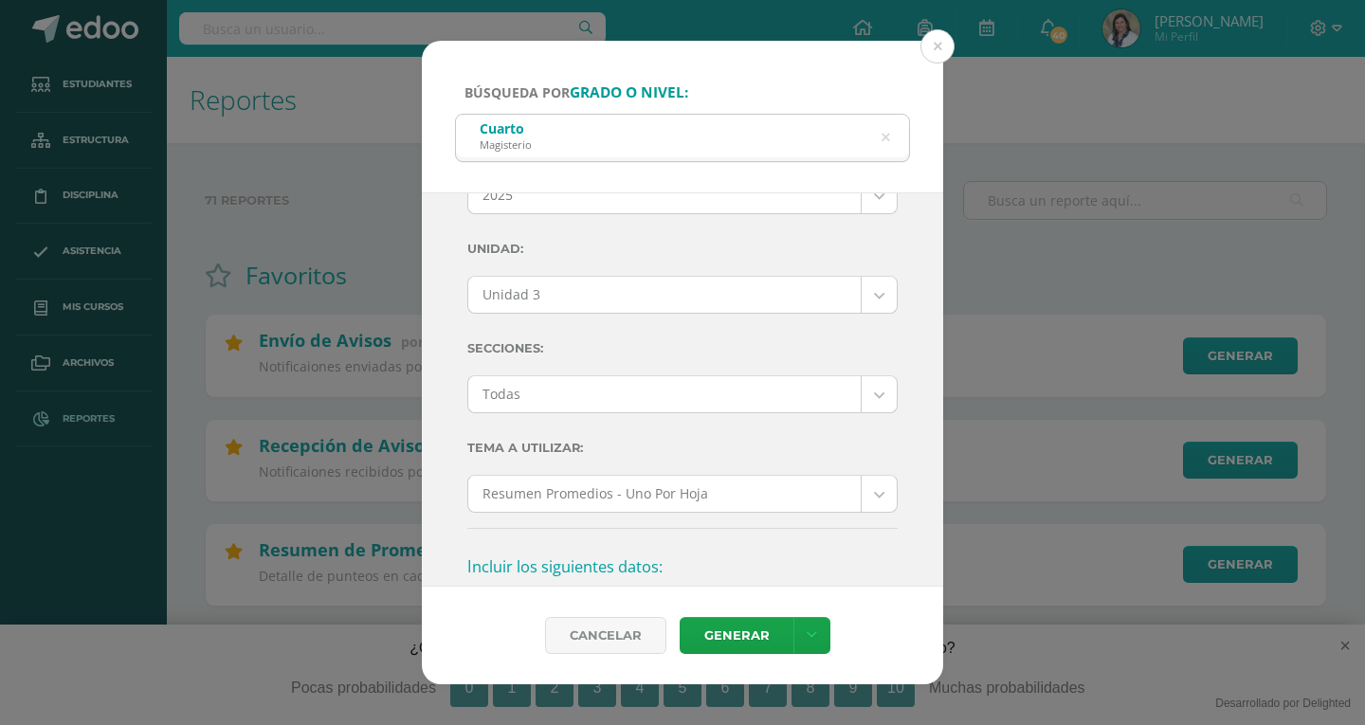
scroll to position [0, 0]
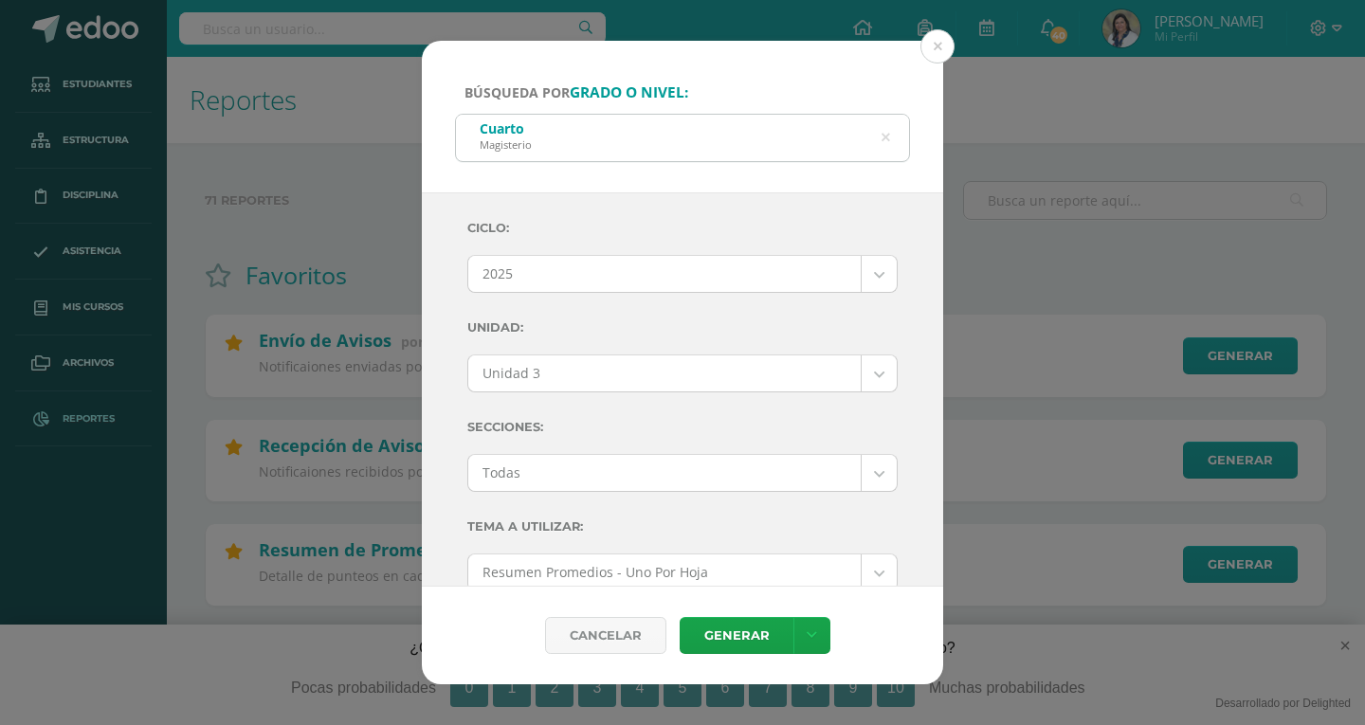
click at [884, 141] on icon at bounding box center [885, 138] width 40 height 40
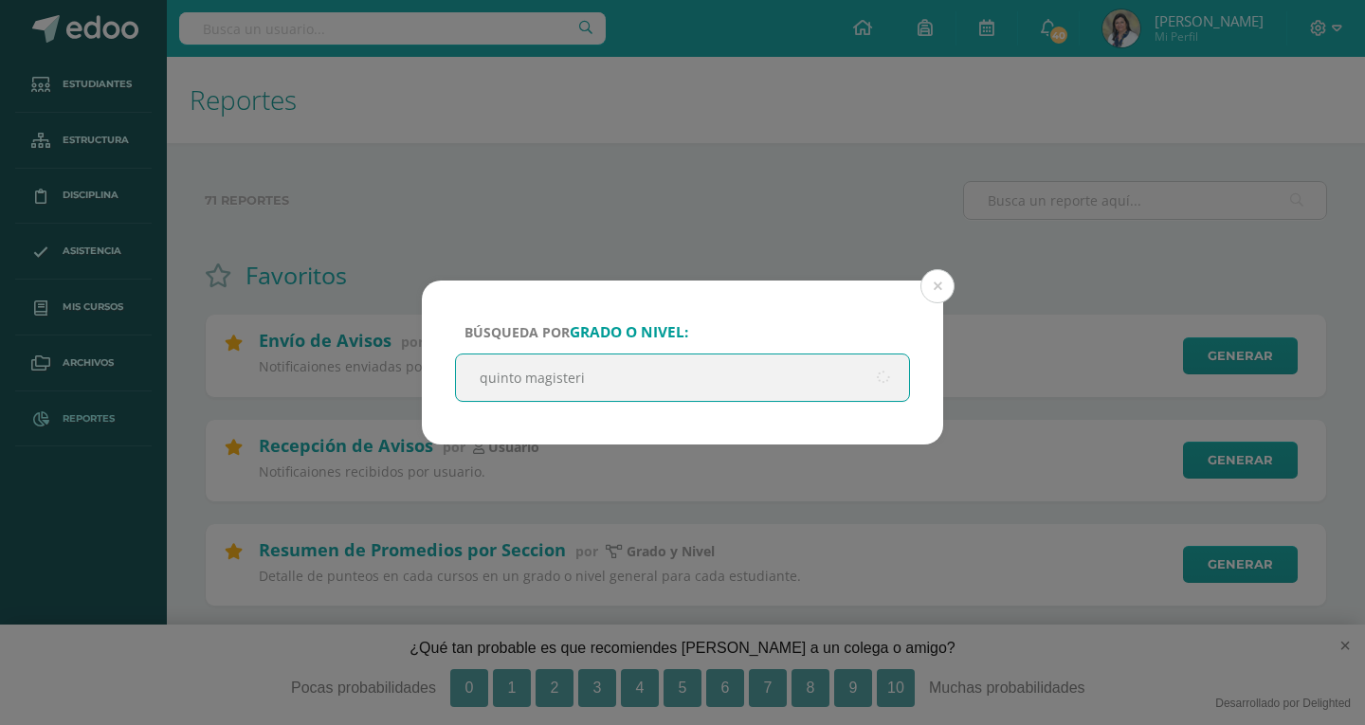
type input "quinto magisterio"
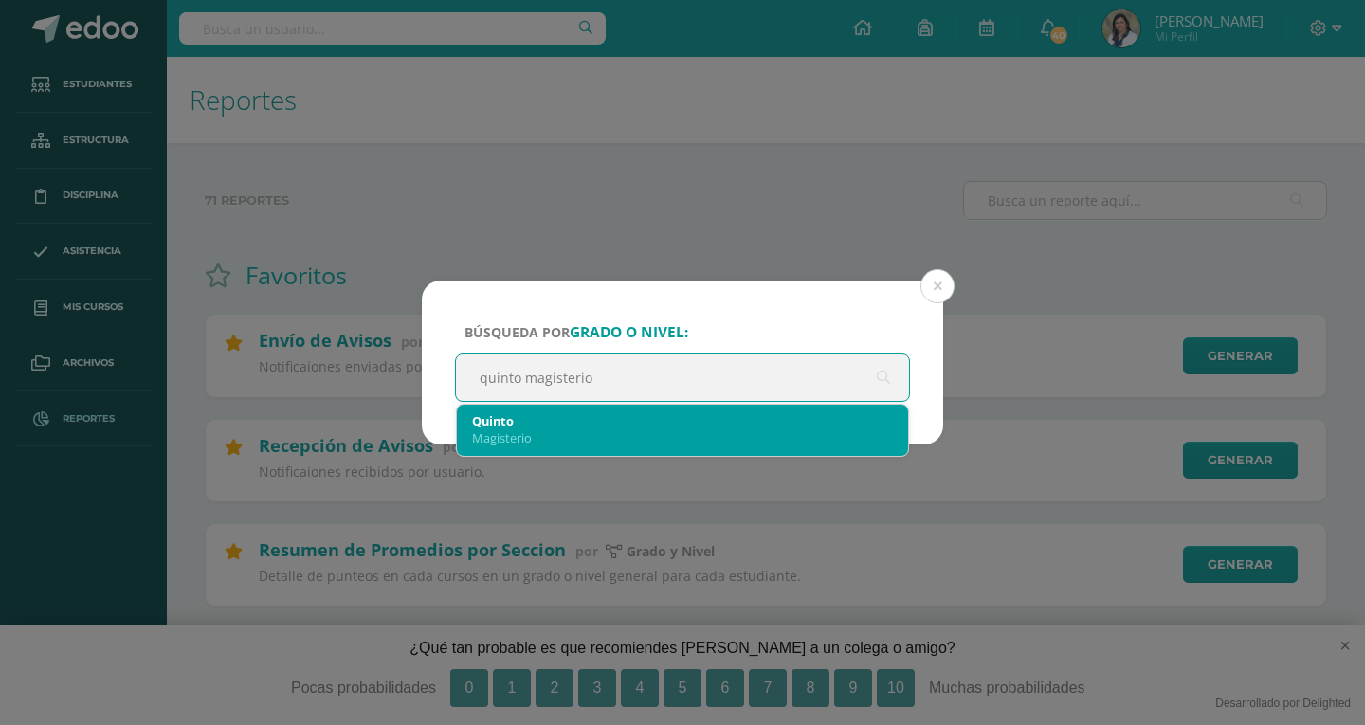
click at [548, 429] on div "Magisterio" at bounding box center [682, 437] width 421 height 17
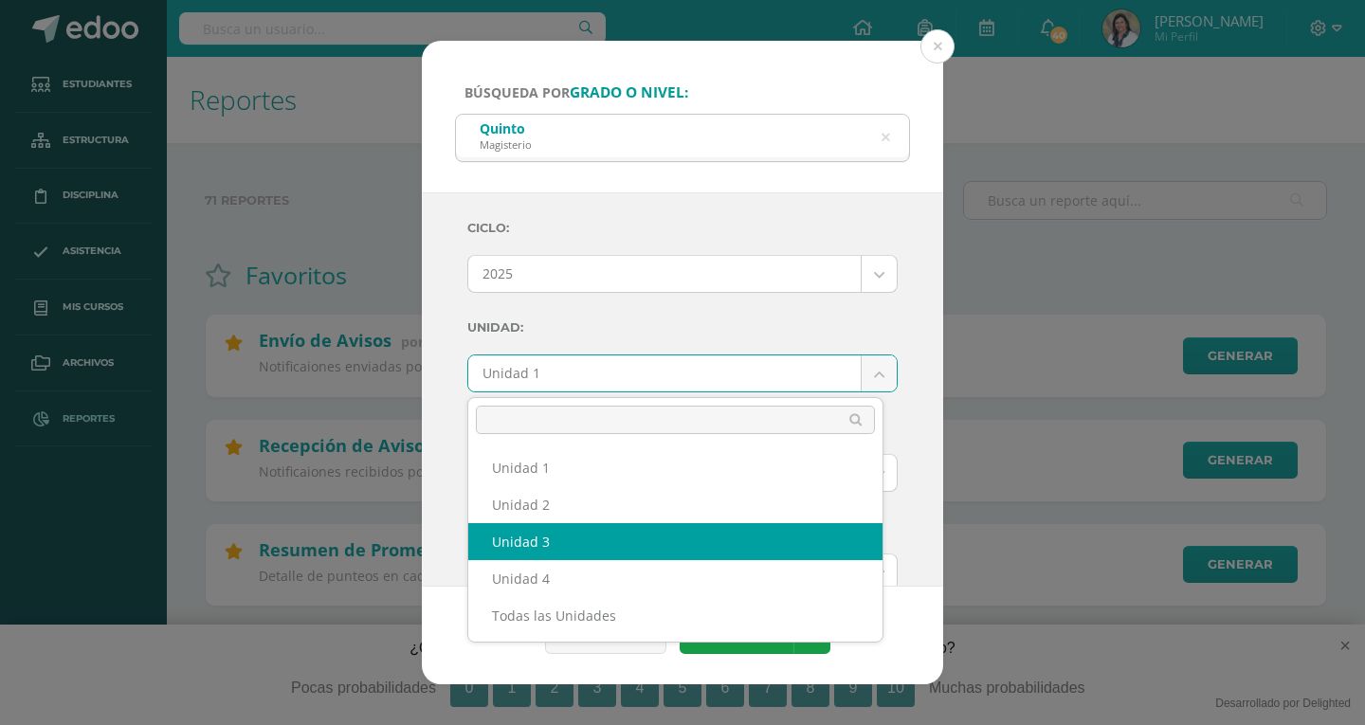
select select "Unidad 3"
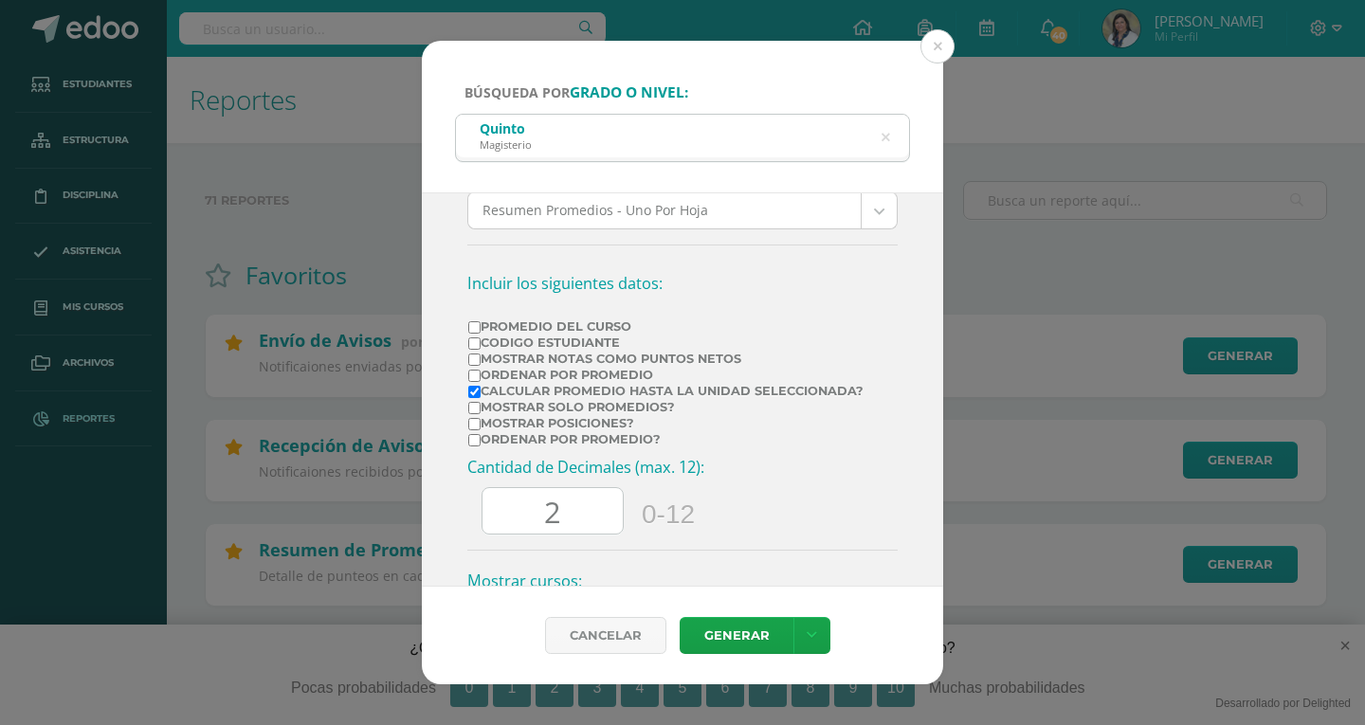
scroll to position [379, 0]
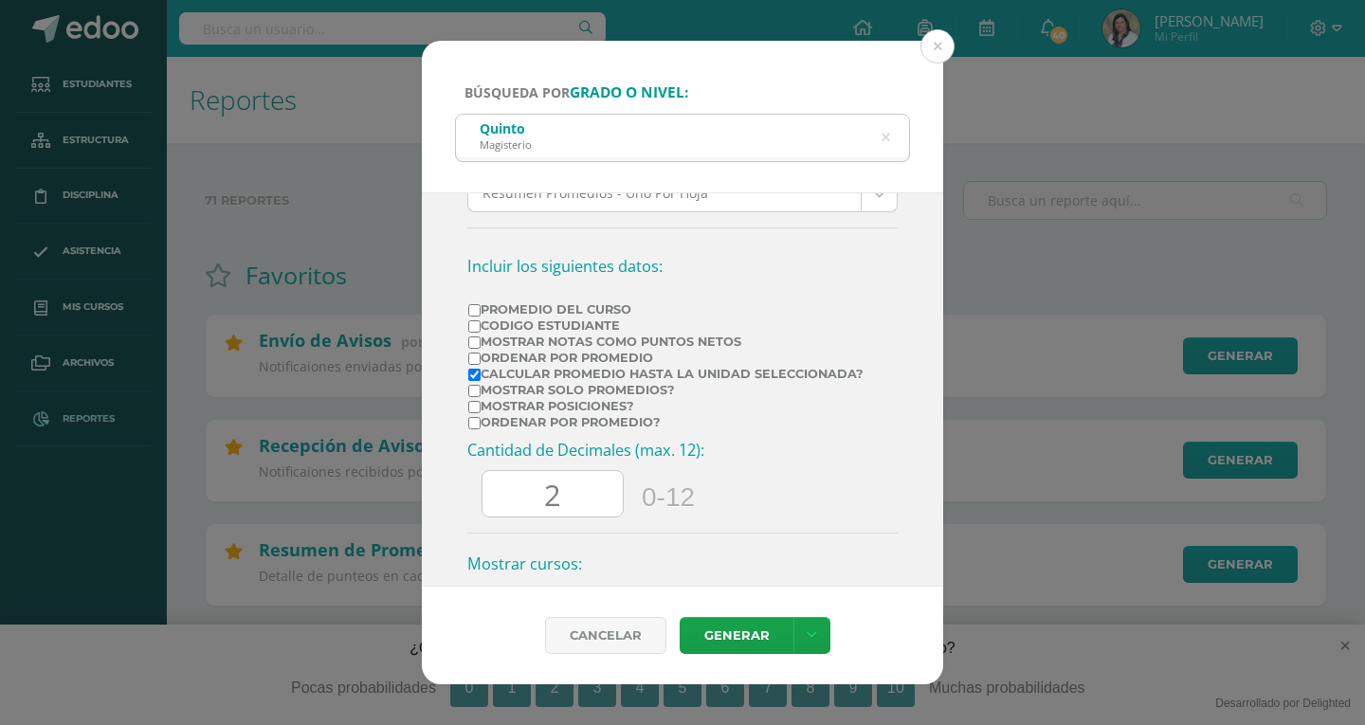
click at [474, 371] on input "Calcular promedio hasta la unidad seleccionada?" at bounding box center [474, 375] width 12 height 12
checkbox input "false"
click at [478, 343] on input "Mostrar Notas Como Puntos Netos" at bounding box center [474, 342] width 12 height 12
checkbox input "true"
click at [582, 491] on input "2" at bounding box center [552, 494] width 140 height 46
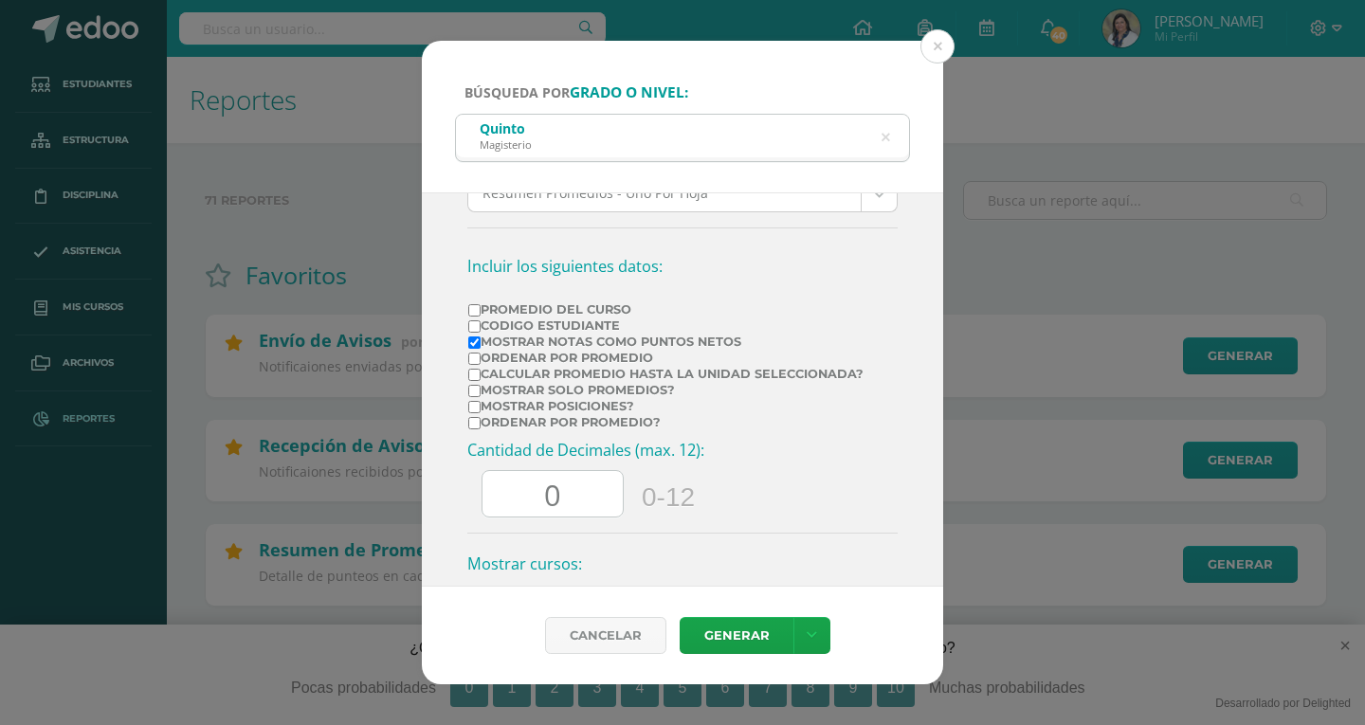
scroll to position [537, 0]
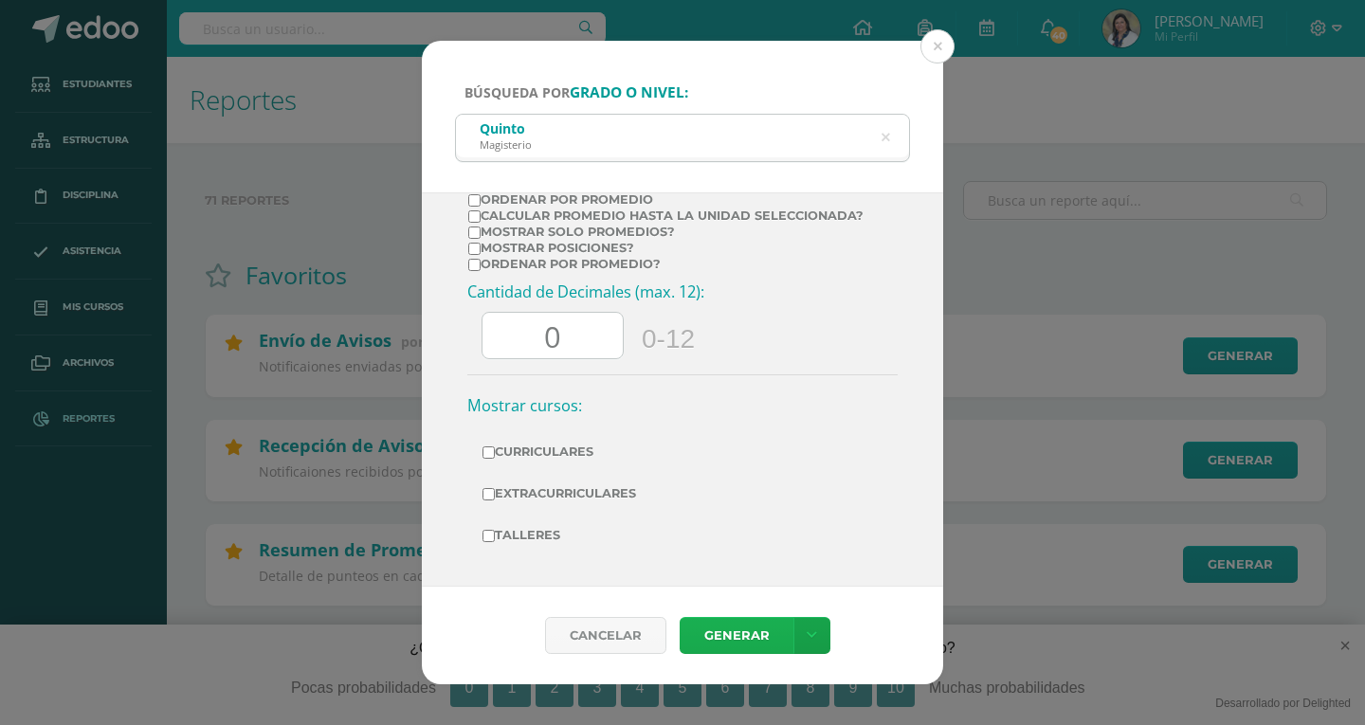
type input "0"
click at [750, 631] on link "Generar" at bounding box center [737, 635] width 114 height 37
click at [885, 136] on icon at bounding box center [885, 138] width 40 height 40
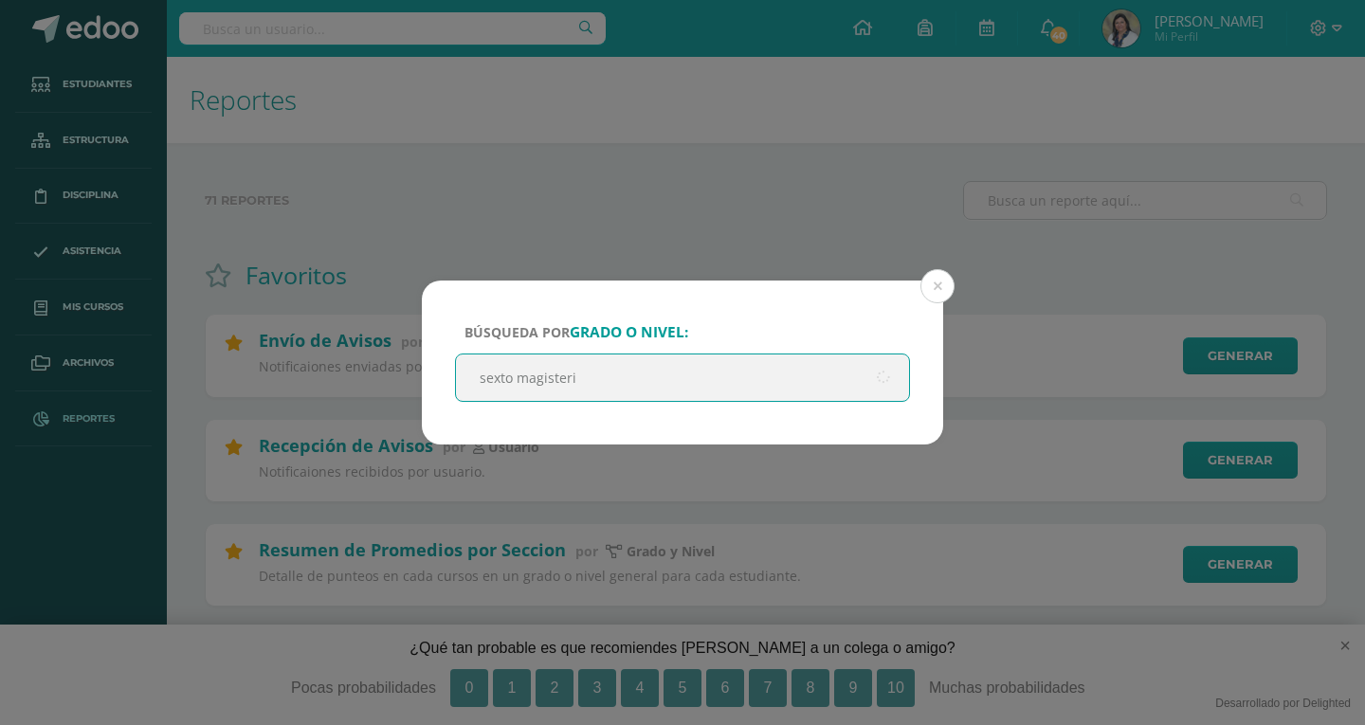
type input "sexto magisterio"
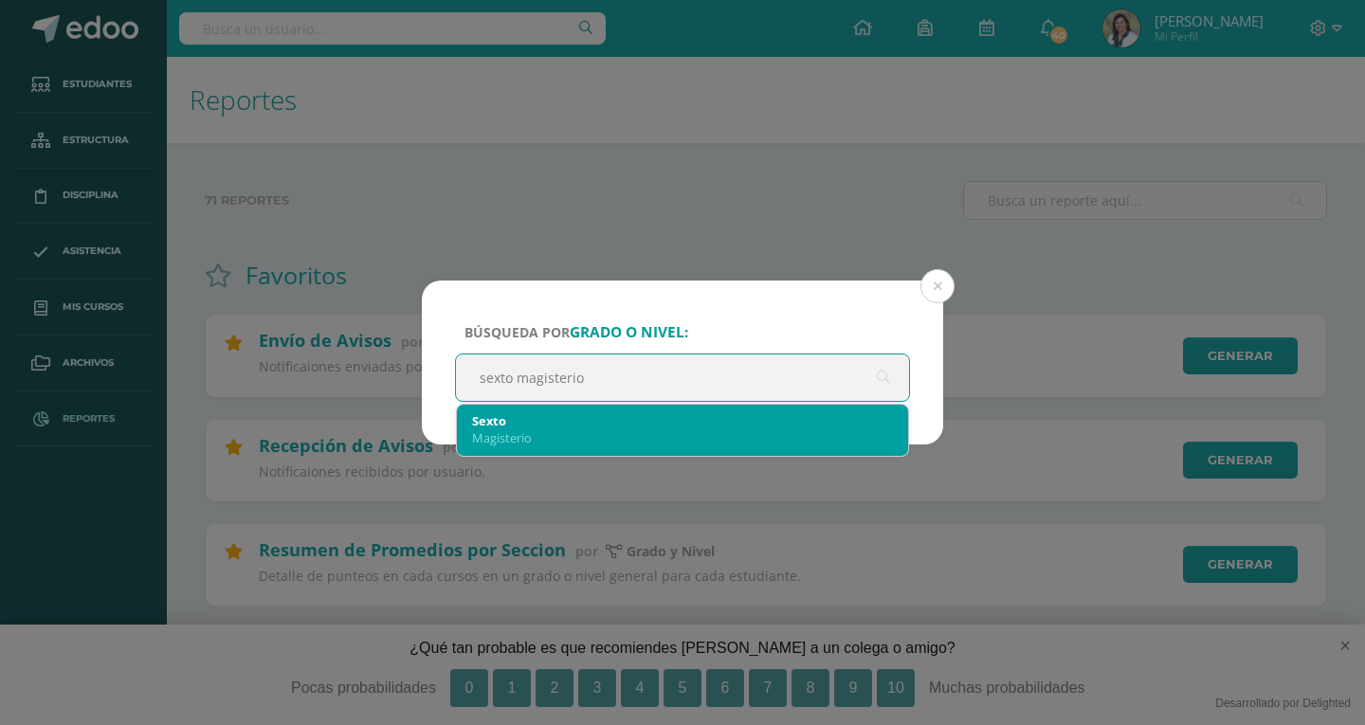
click at [561, 427] on div "Sexto" at bounding box center [682, 420] width 421 height 17
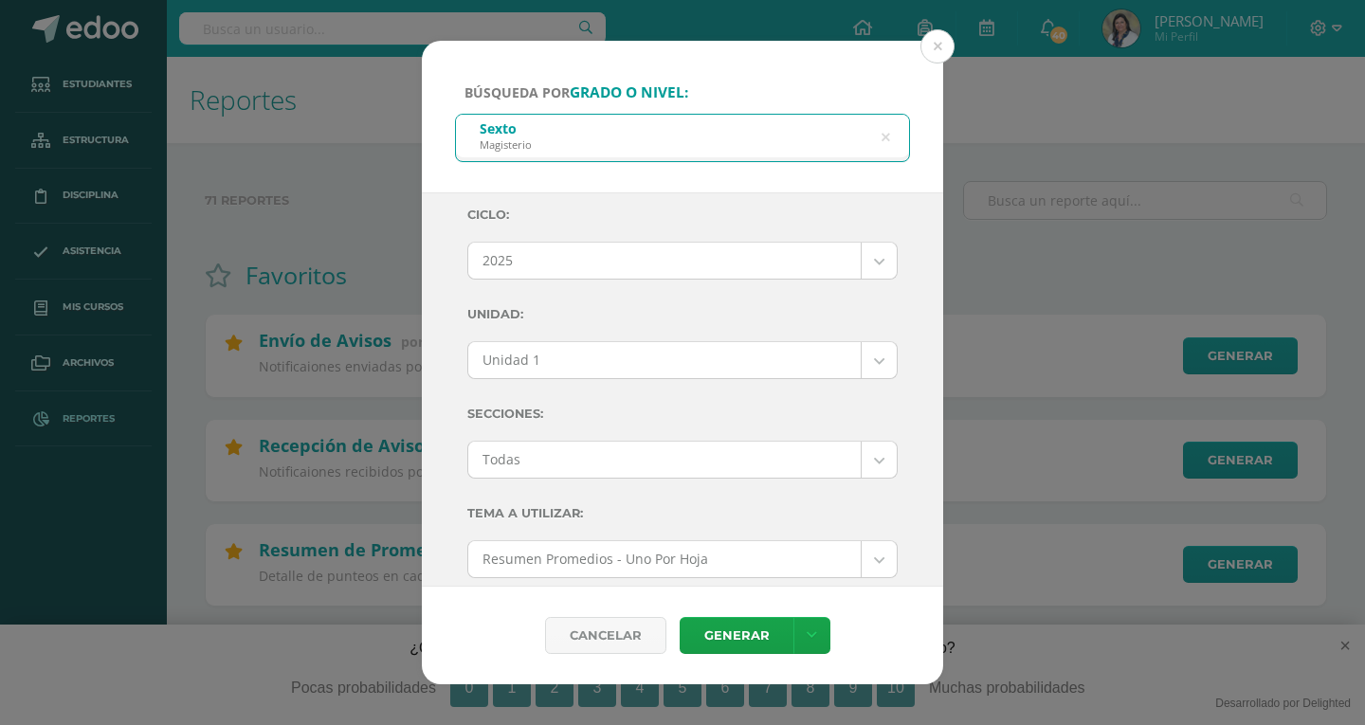
scroll to position [0, 0]
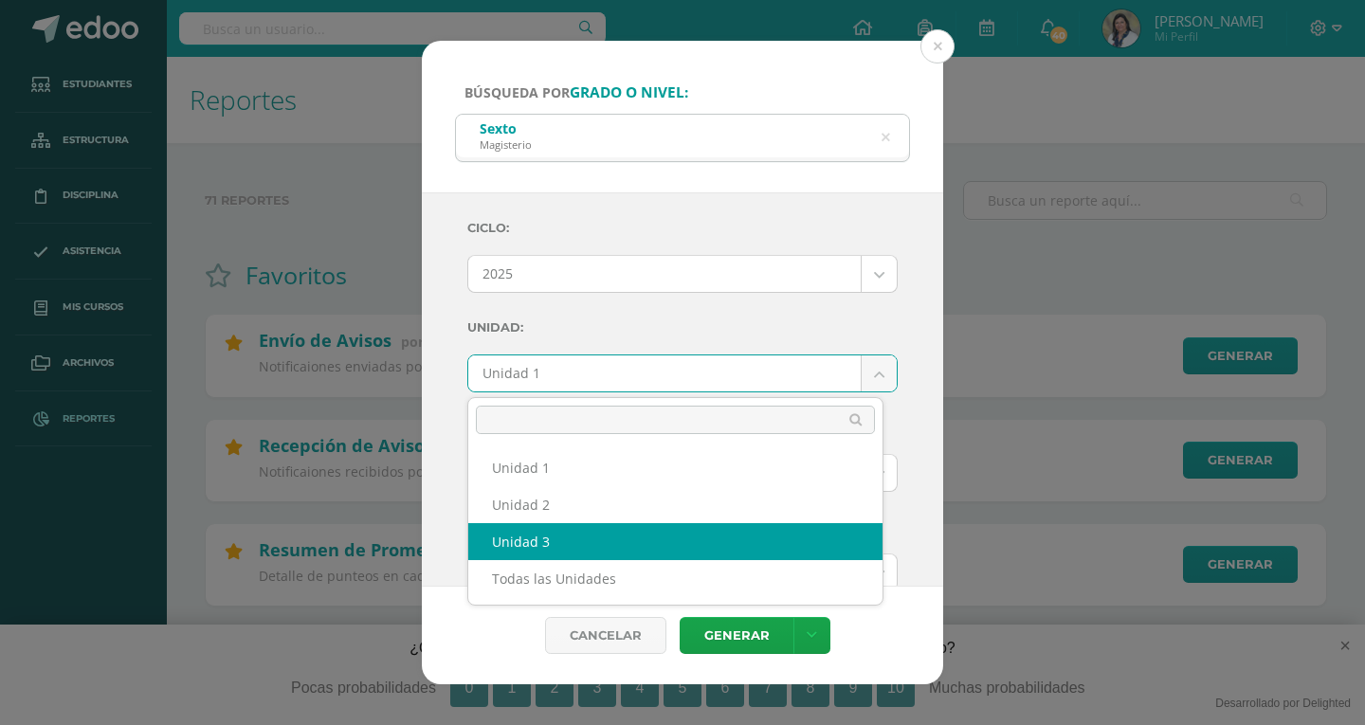
select select "Unidad 3"
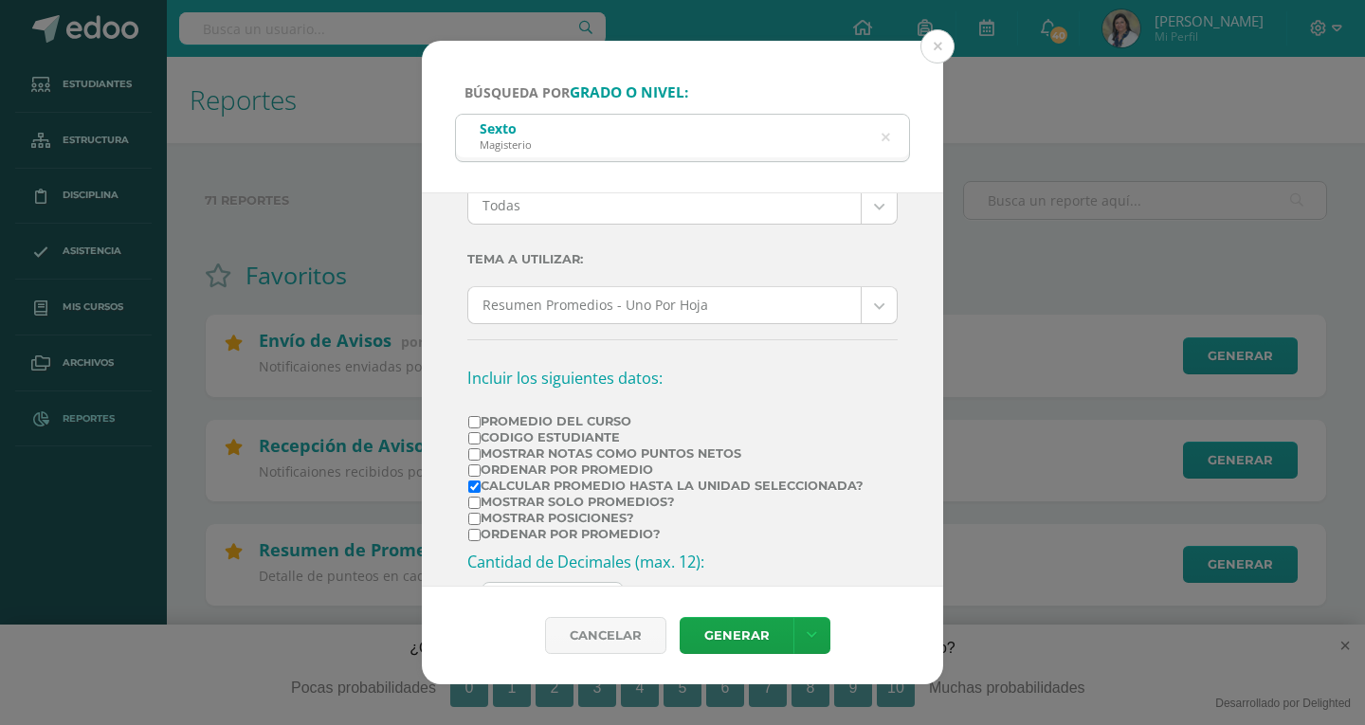
scroll to position [379, 0]
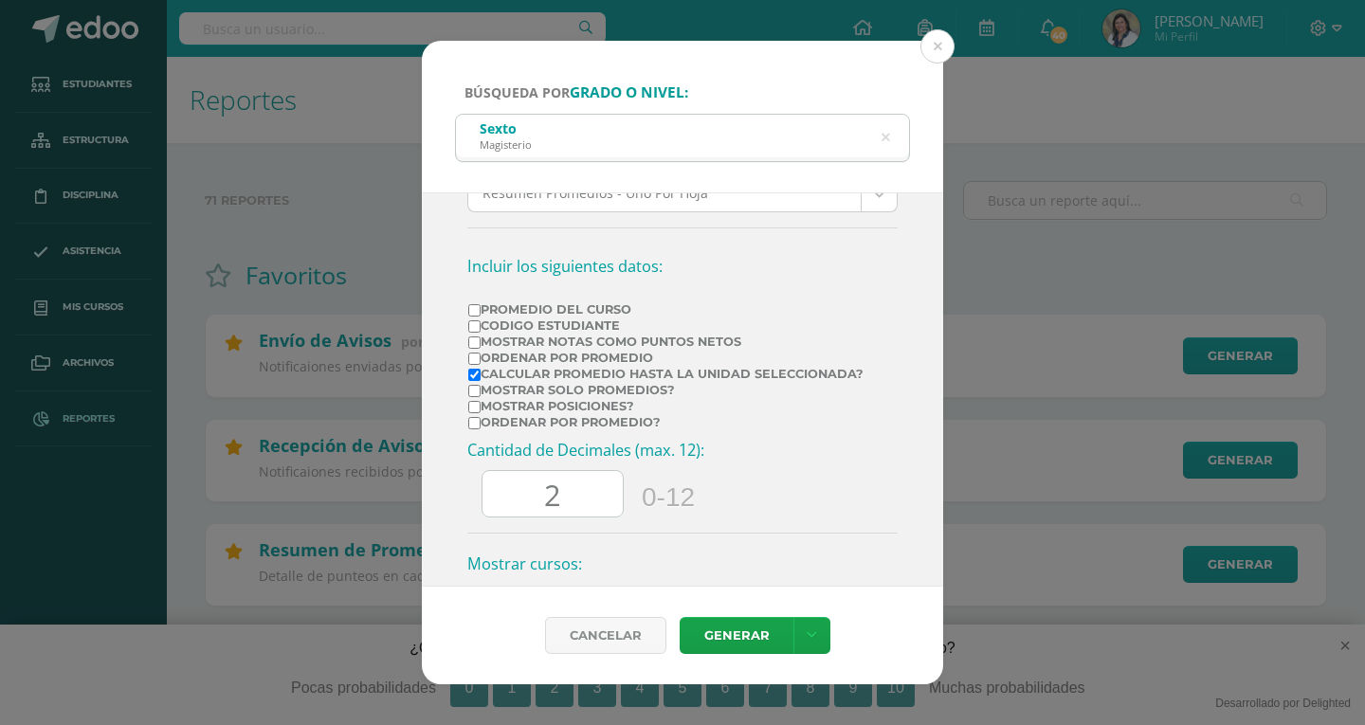
click at [481, 372] on label "Calcular promedio hasta la unidad seleccionada?" at bounding box center [665, 374] width 395 height 14
click at [481, 372] on input "Calcular promedio hasta la unidad seleccionada?" at bounding box center [474, 375] width 12 height 12
checkbox input "false"
click at [478, 343] on input "Mostrar Notas Como Puntos Netos" at bounding box center [474, 342] width 12 height 12
checkbox input "true"
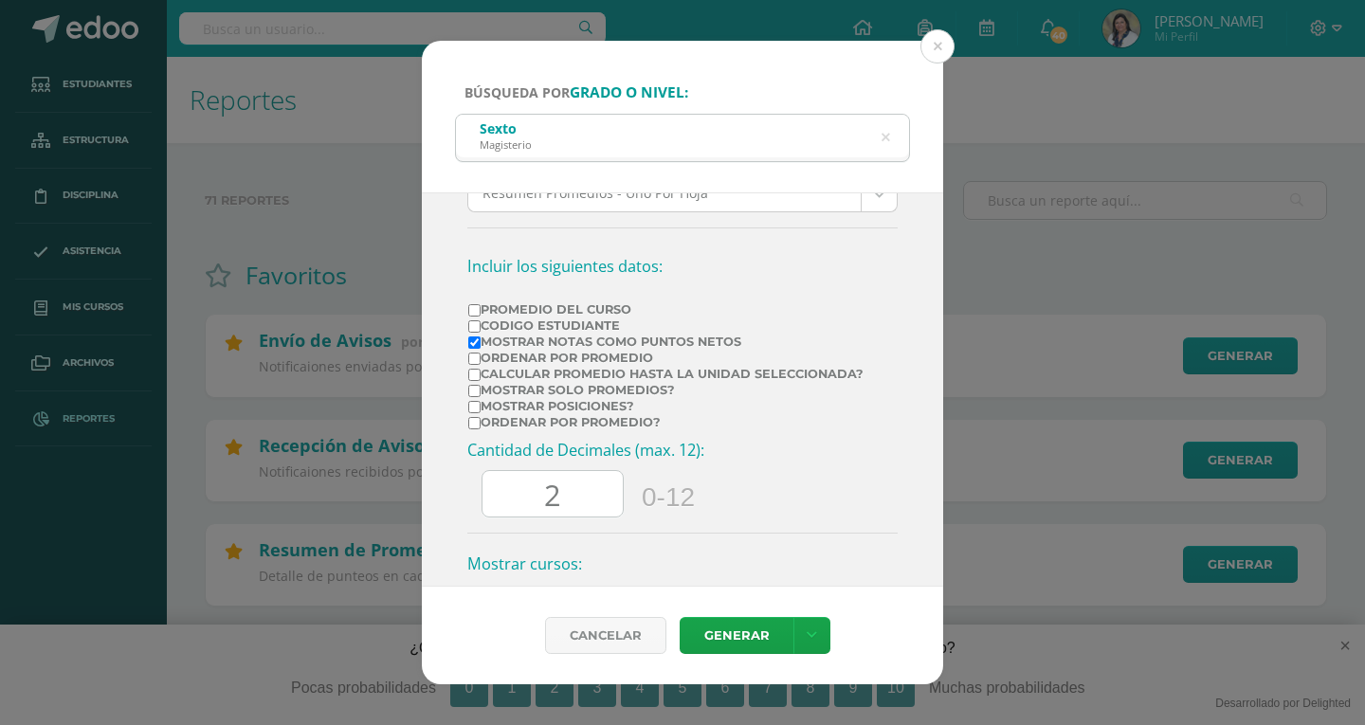
click at [572, 489] on input "2" at bounding box center [552, 494] width 140 height 46
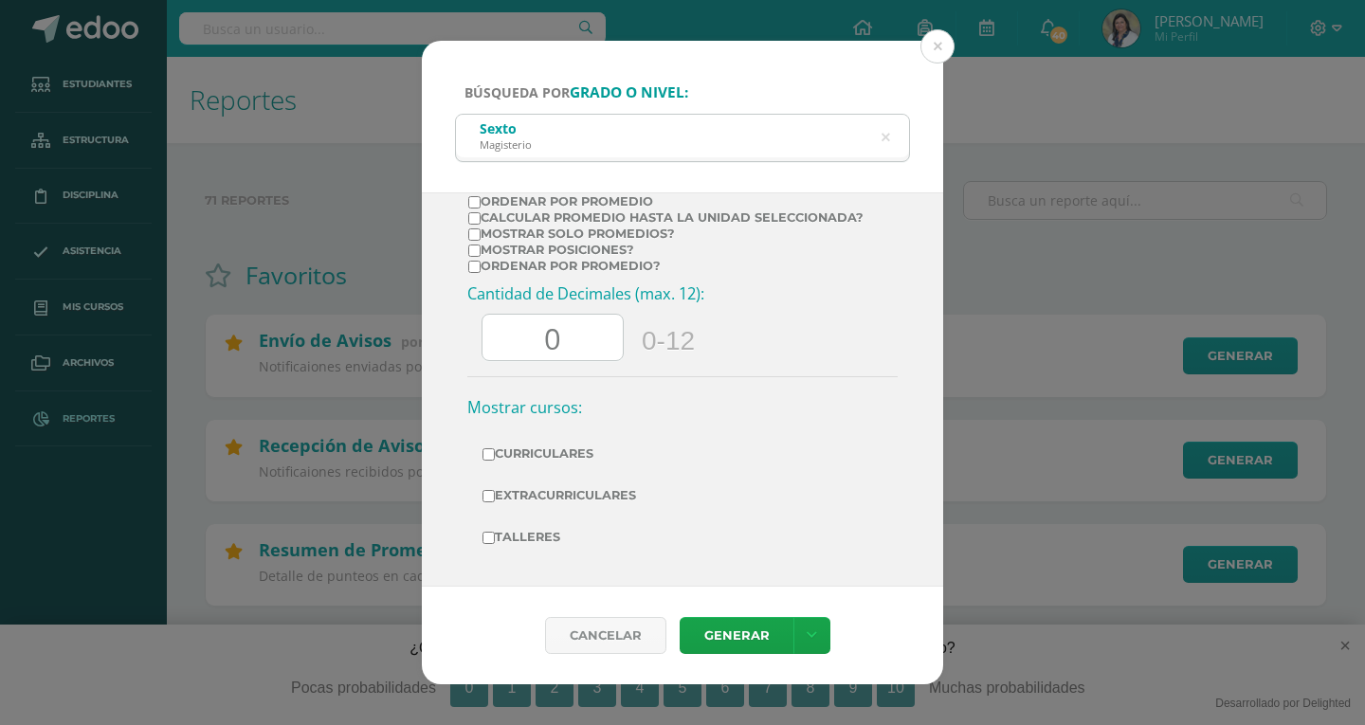
scroll to position [537, 0]
type input "0"
click at [723, 631] on link "Generar" at bounding box center [737, 635] width 114 height 37
click at [884, 137] on icon at bounding box center [886, 138] width 48 height 9
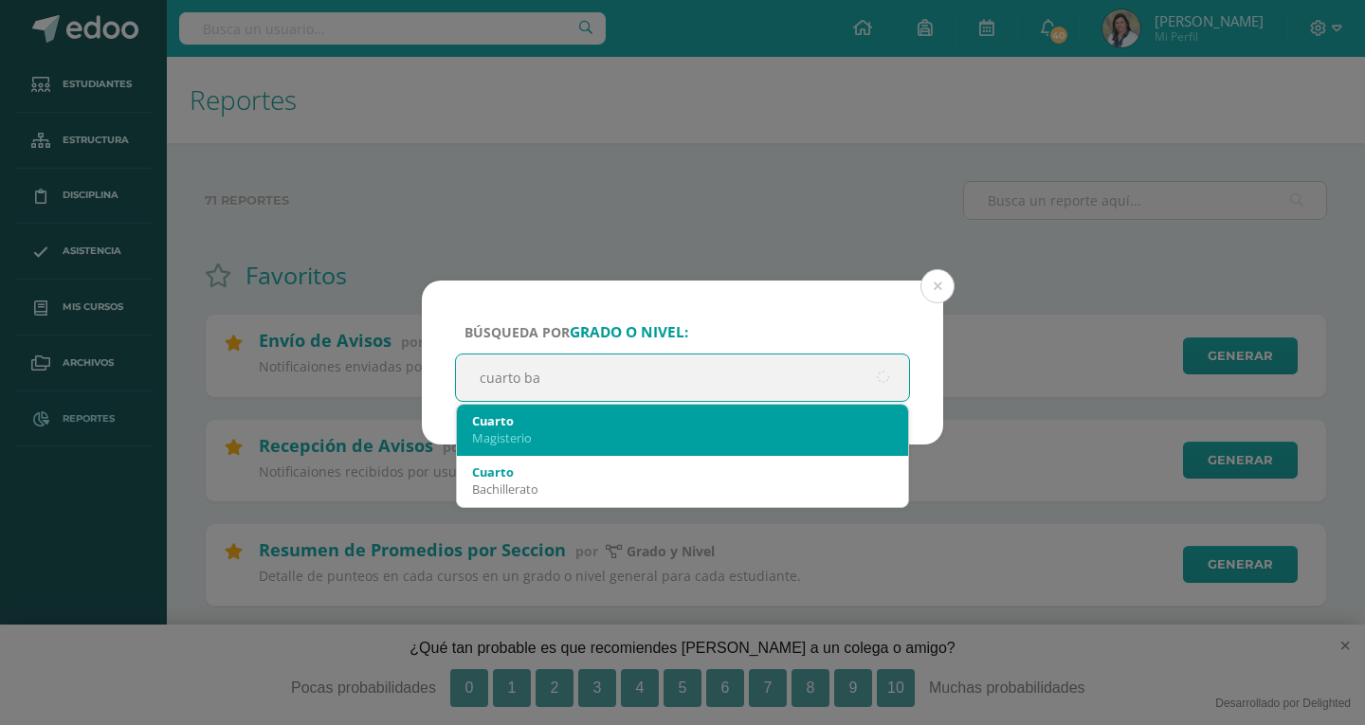
type input "cuarto bac"
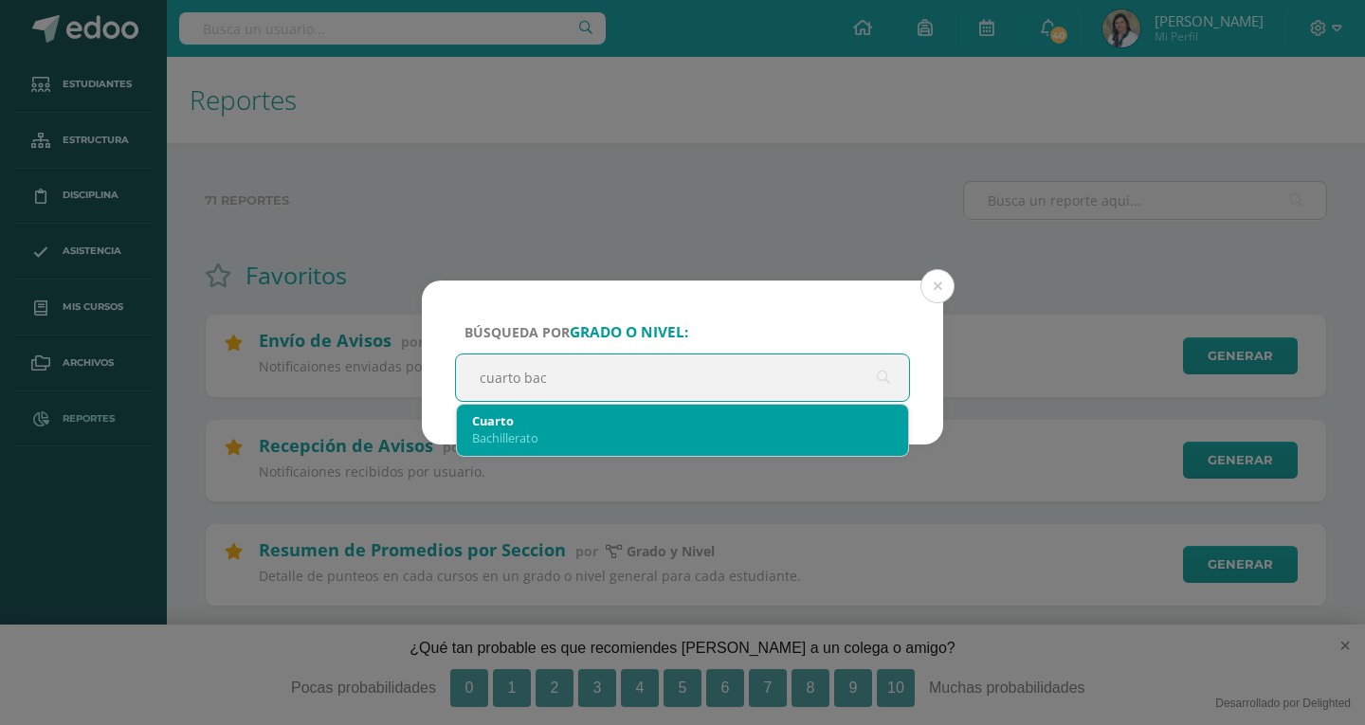
click at [683, 422] on div "Cuarto" at bounding box center [682, 420] width 421 height 17
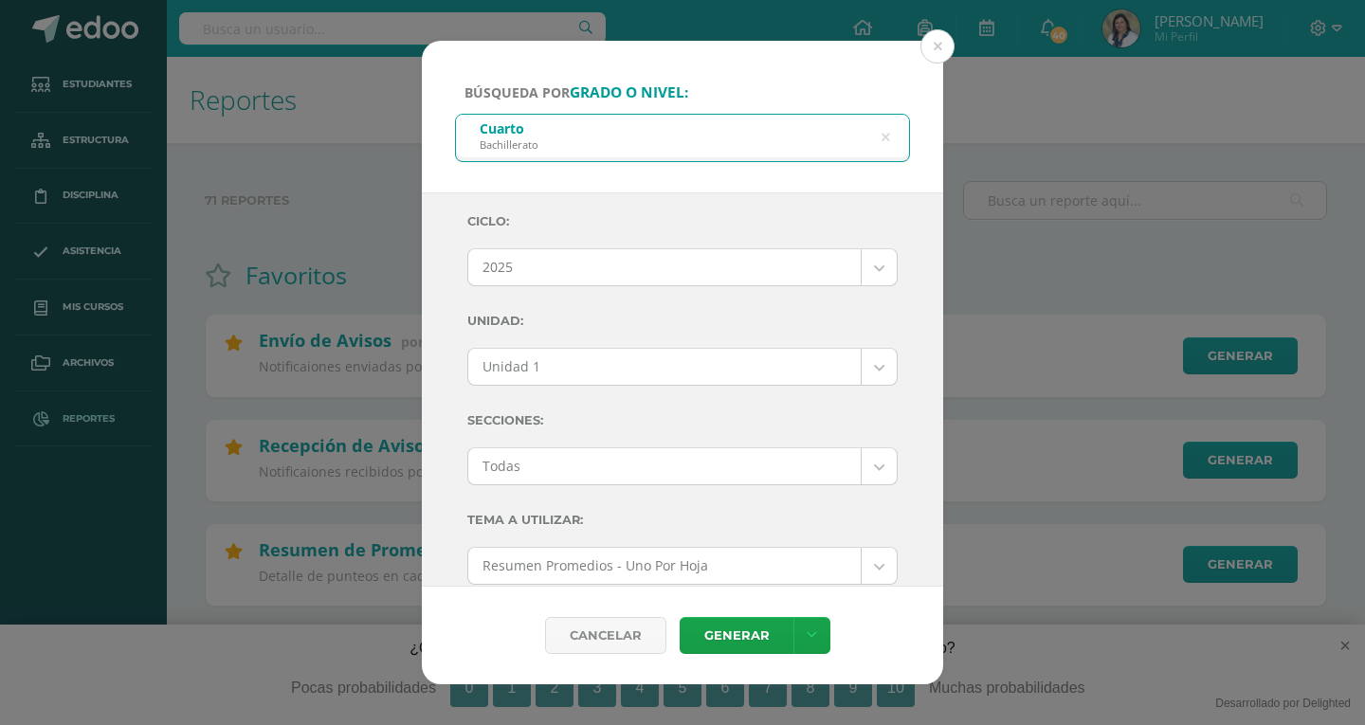
scroll to position [0, 0]
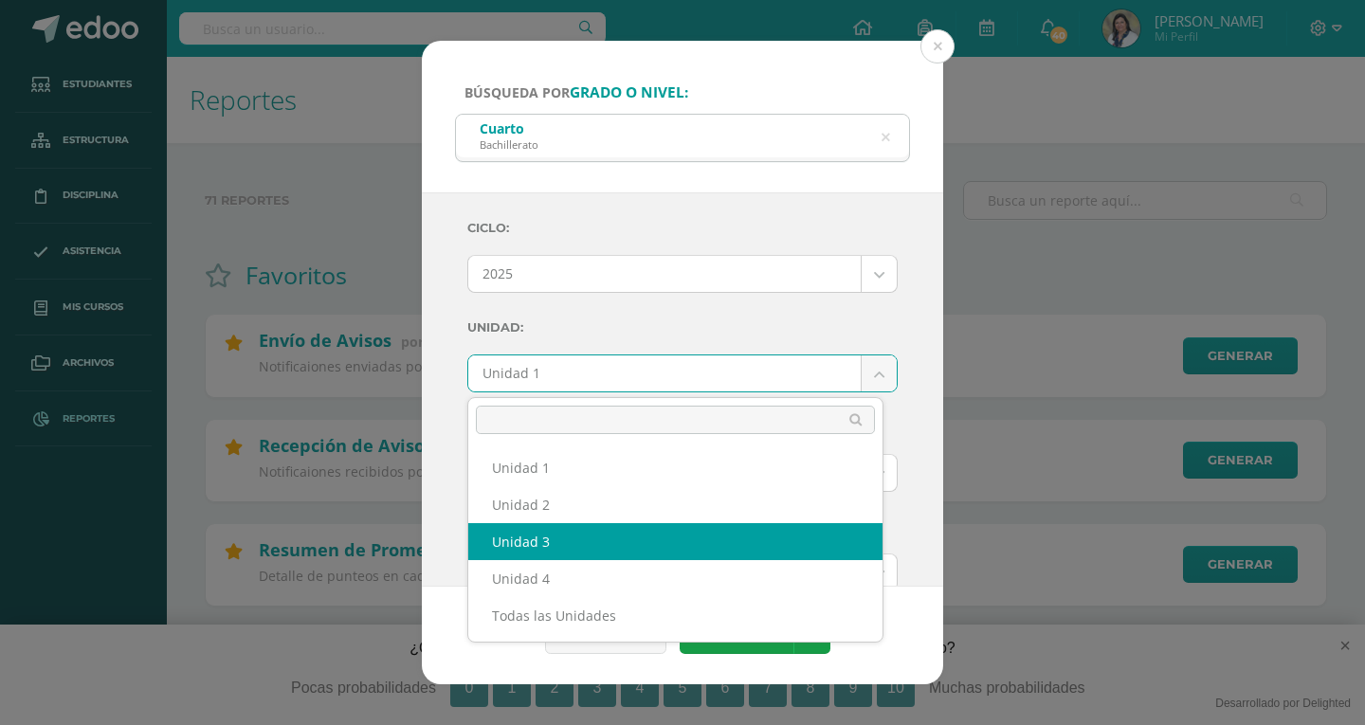
select select "Unidad 3"
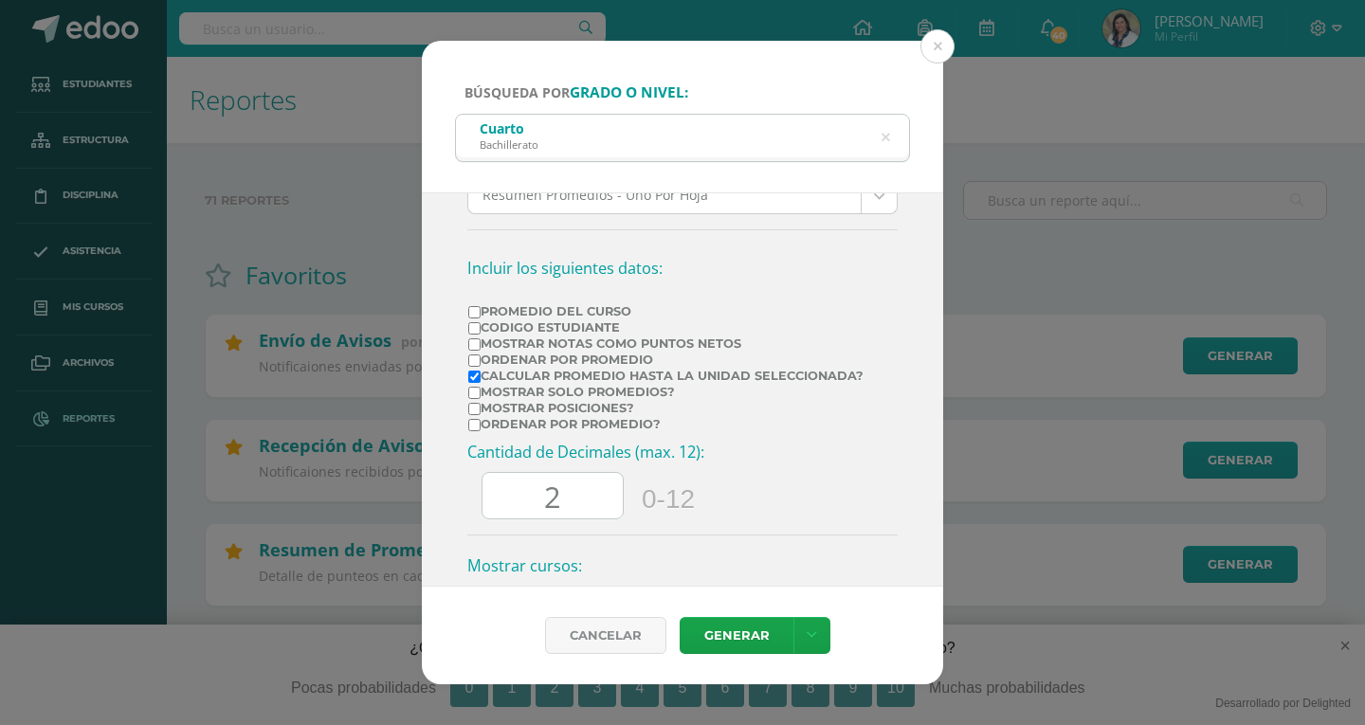
scroll to position [379, 0]
click at [481, 379] on label "Calcular promedio hasta la unidad seleccionada?" at bounding box center [665, 374] width 395 height 14
click at [481, 379] on input "Calcular promedio hasta la unidad seleccionada?" at bounding box center [474, 375] width 12 height 12
checkbox input "false"
click at [478, 346] on input "Mostrar Notas Como Puntos Netos" at bounding box center [474, 342] width 12 height 12
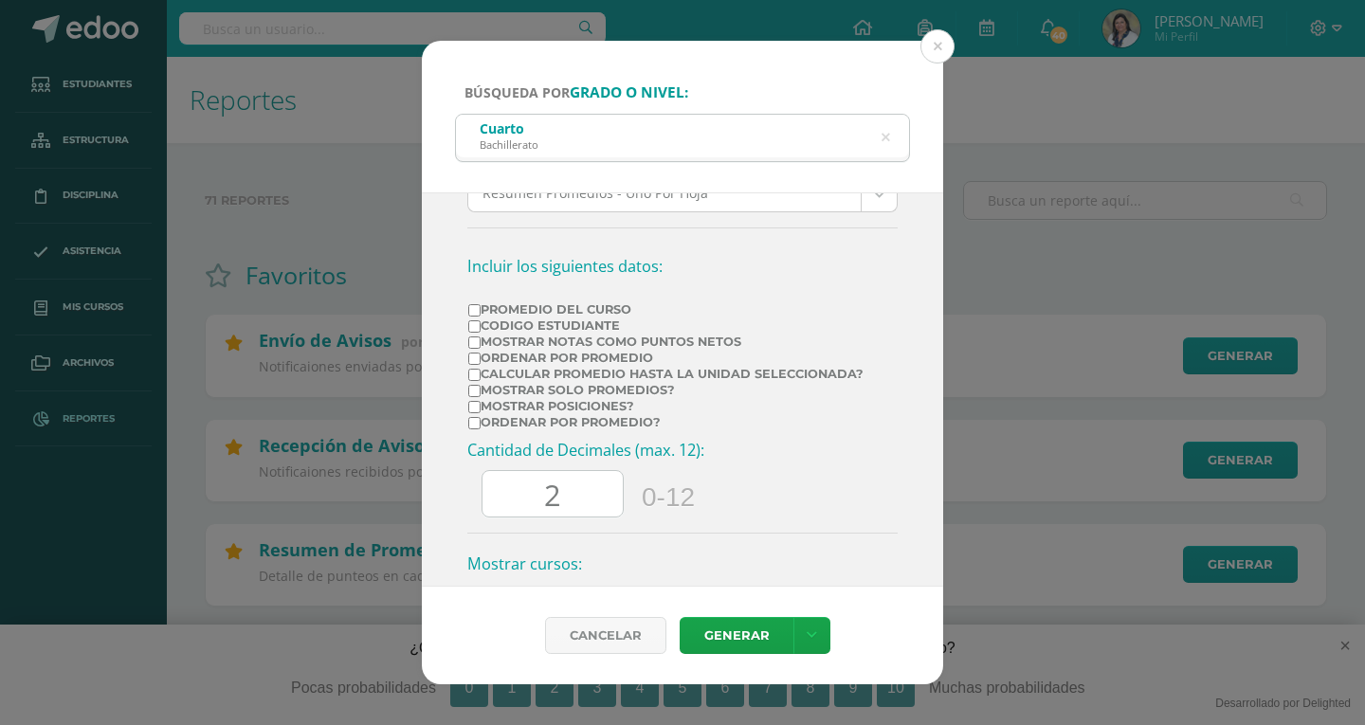
checkbox input "true"
click at [572, 494] on input "2" at bounding box center [552, 494] width 140 height 46
type input "0"
click at [753, 638] on link "Generar" at bounding box center [737, 635] width 114 height 37
click at [889, 142] on icon at bounding box center [885, 138] width 40 height 40
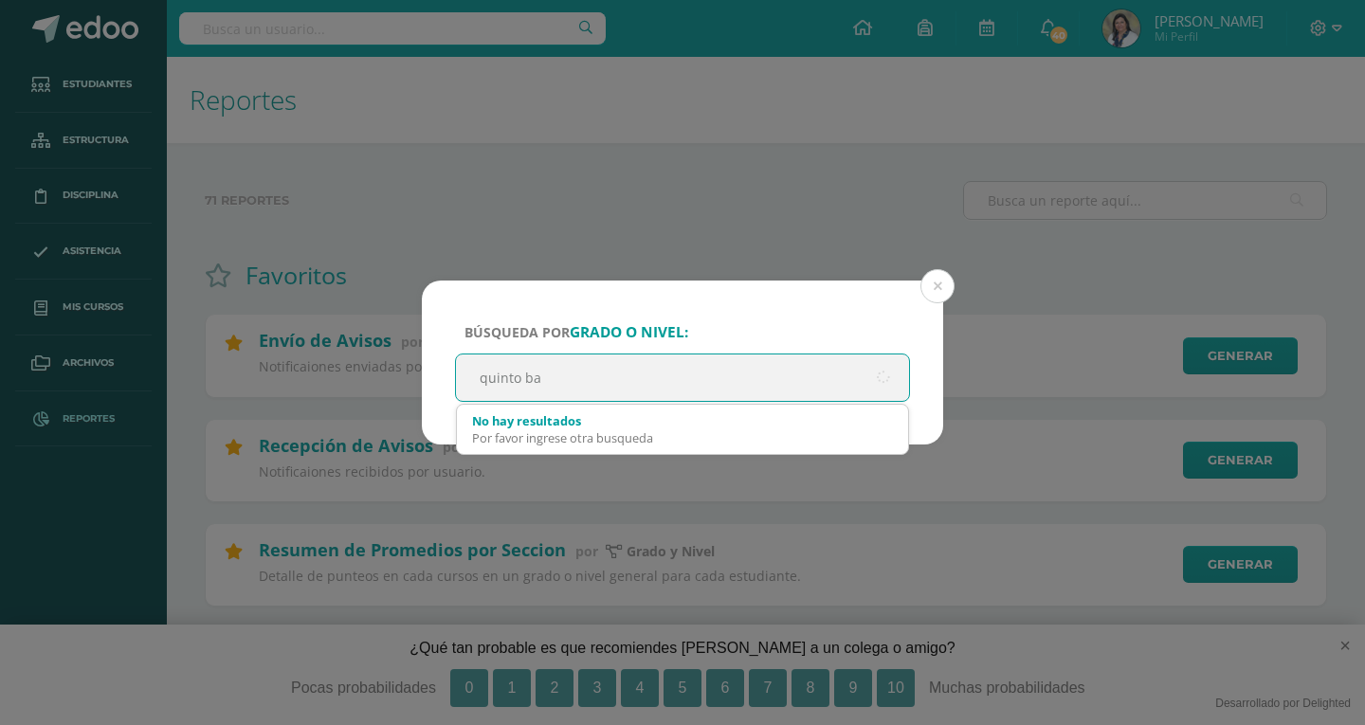
type input "quinto bac"
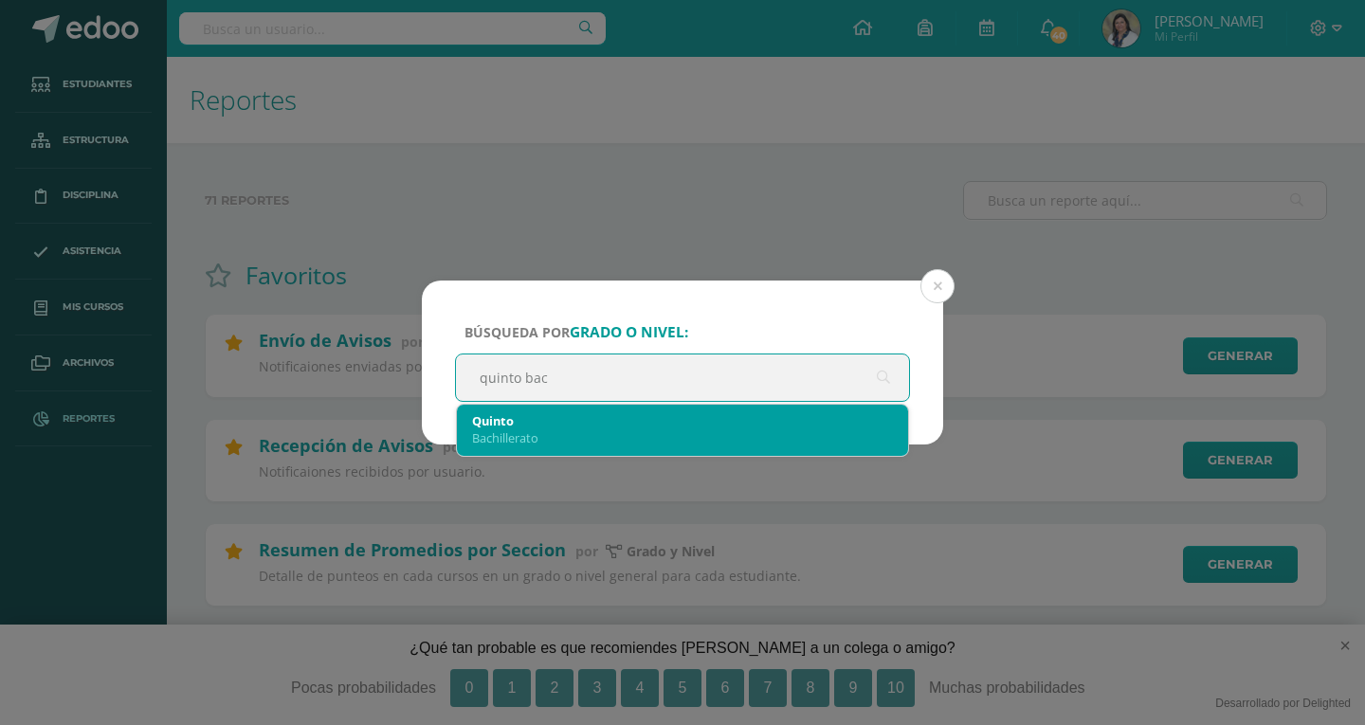
click at [553, 436] on div "Bachillerato" at bounding box center [682, 437] width 421 height 17
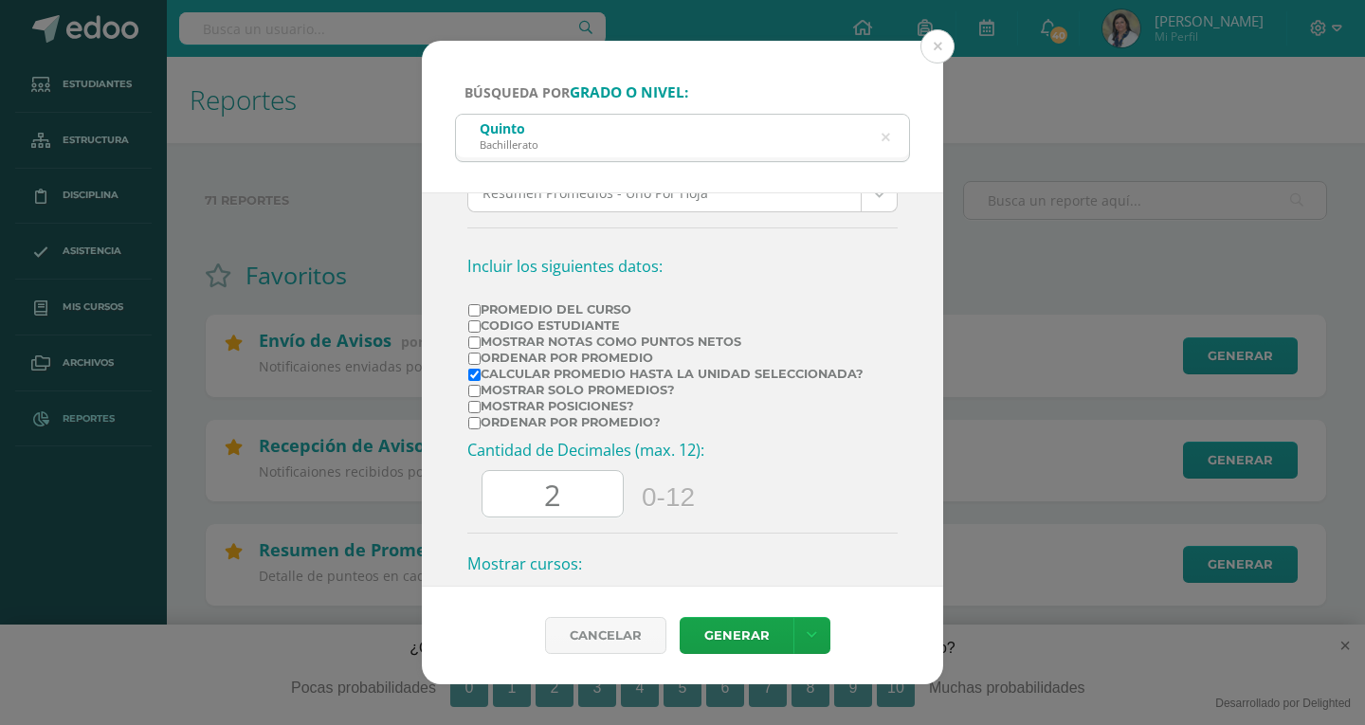
click at [474, 344] on input "Mostrar Notas Como Puntos Netos" at bounding box center [474, 342] width 12 height 12
checkbox input "true"
click at [589, 499] on input "2" at bounding box center [552, 494] width 140 height 46
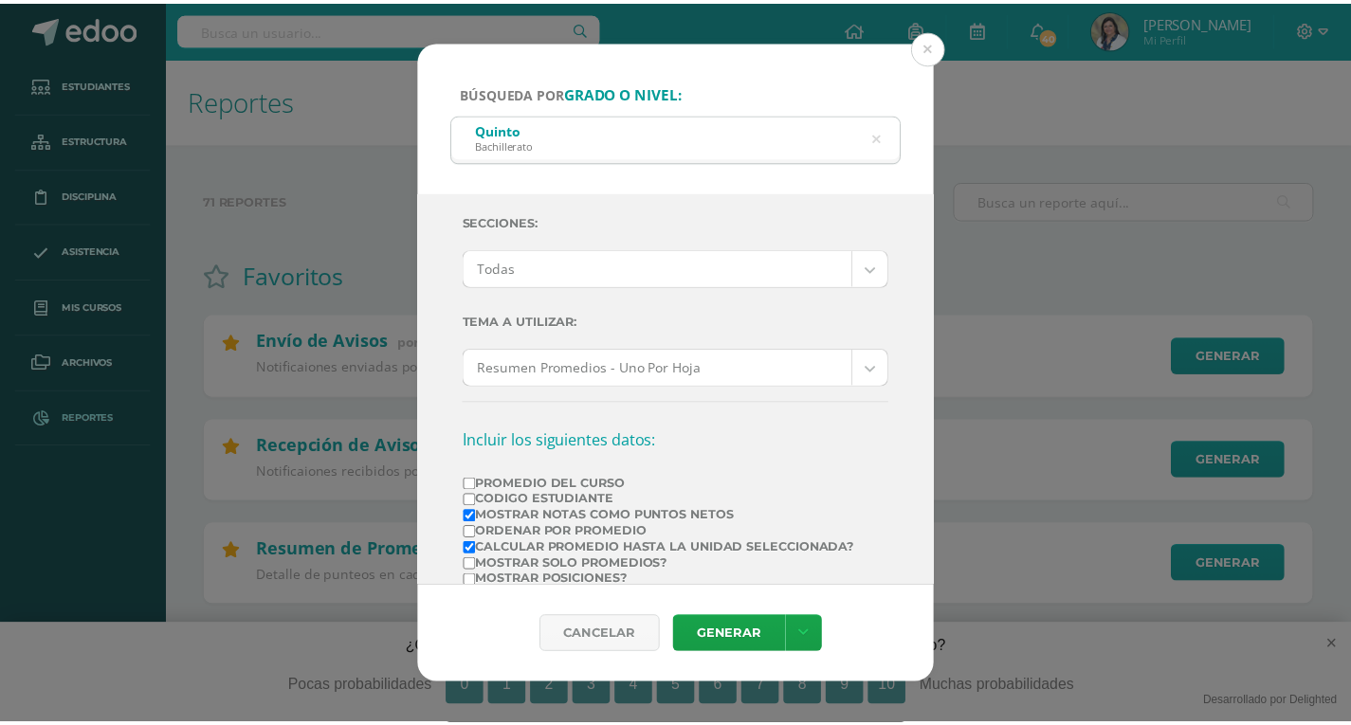
scroll to position [0, 0]
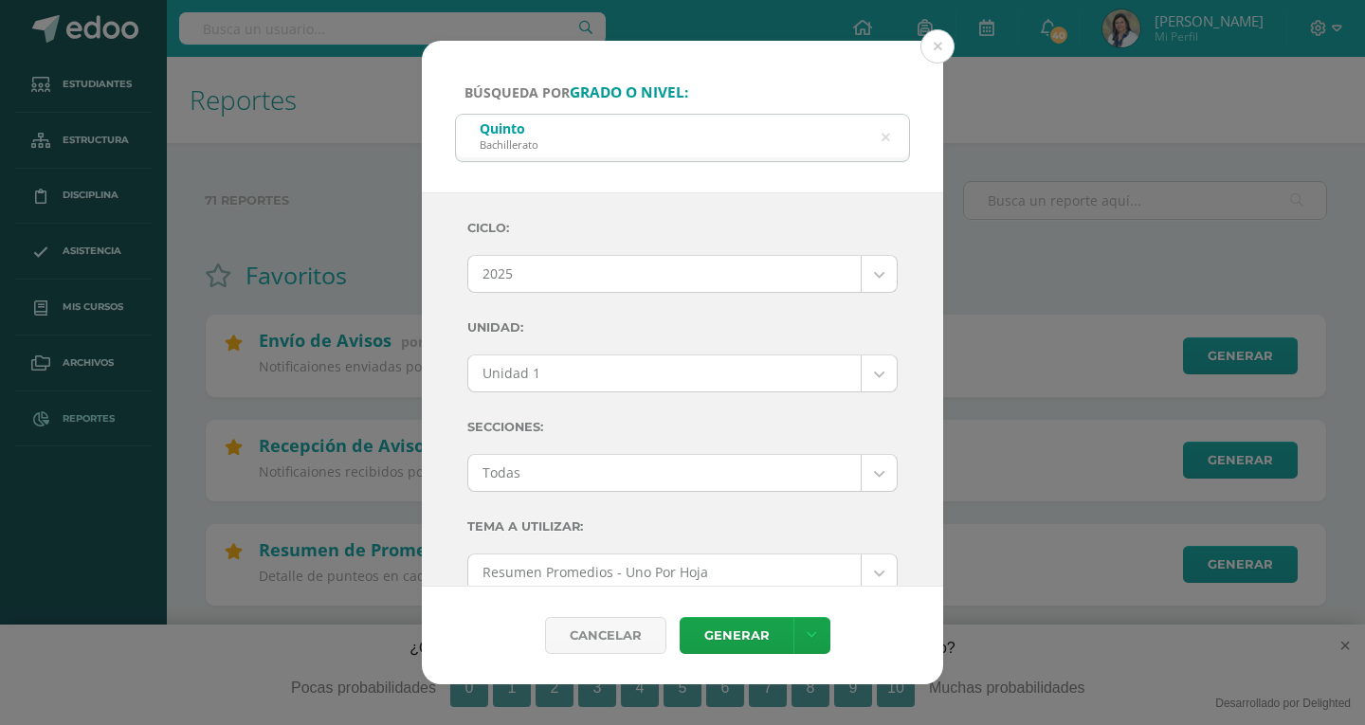
type input "0"
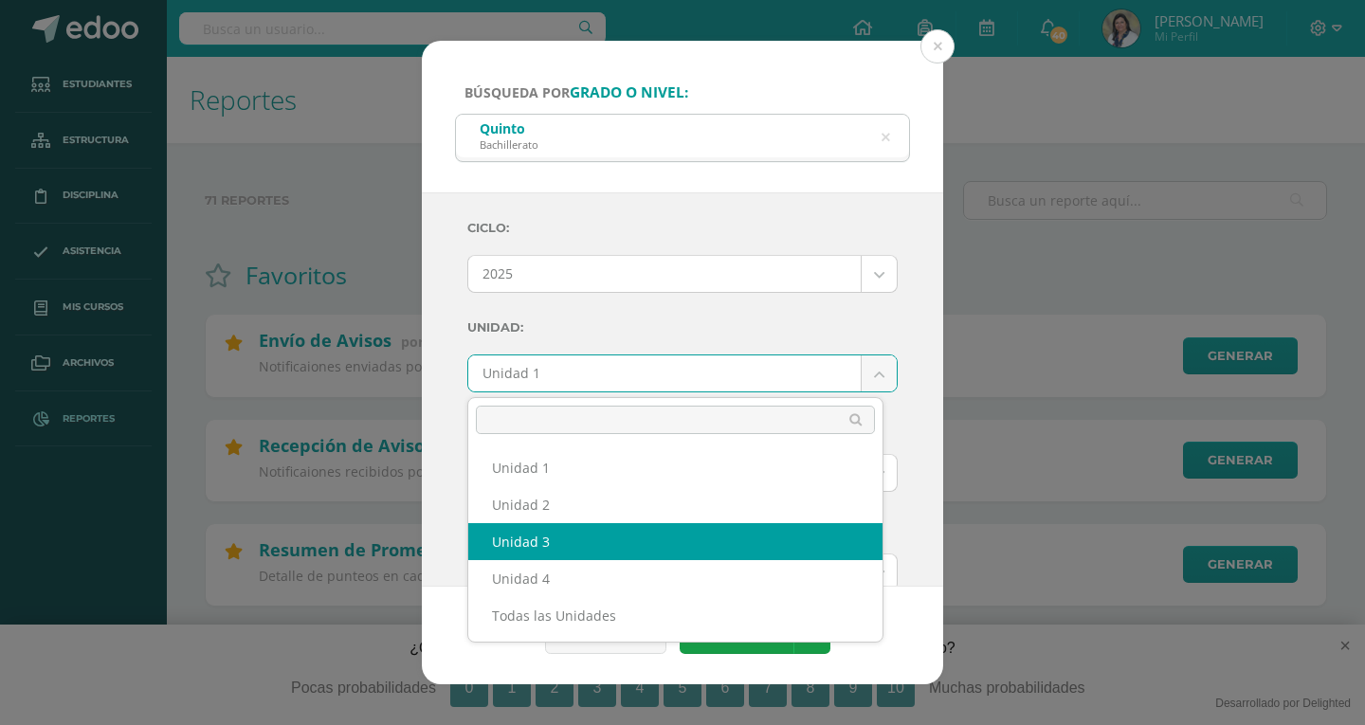
select select "Unidad 3"
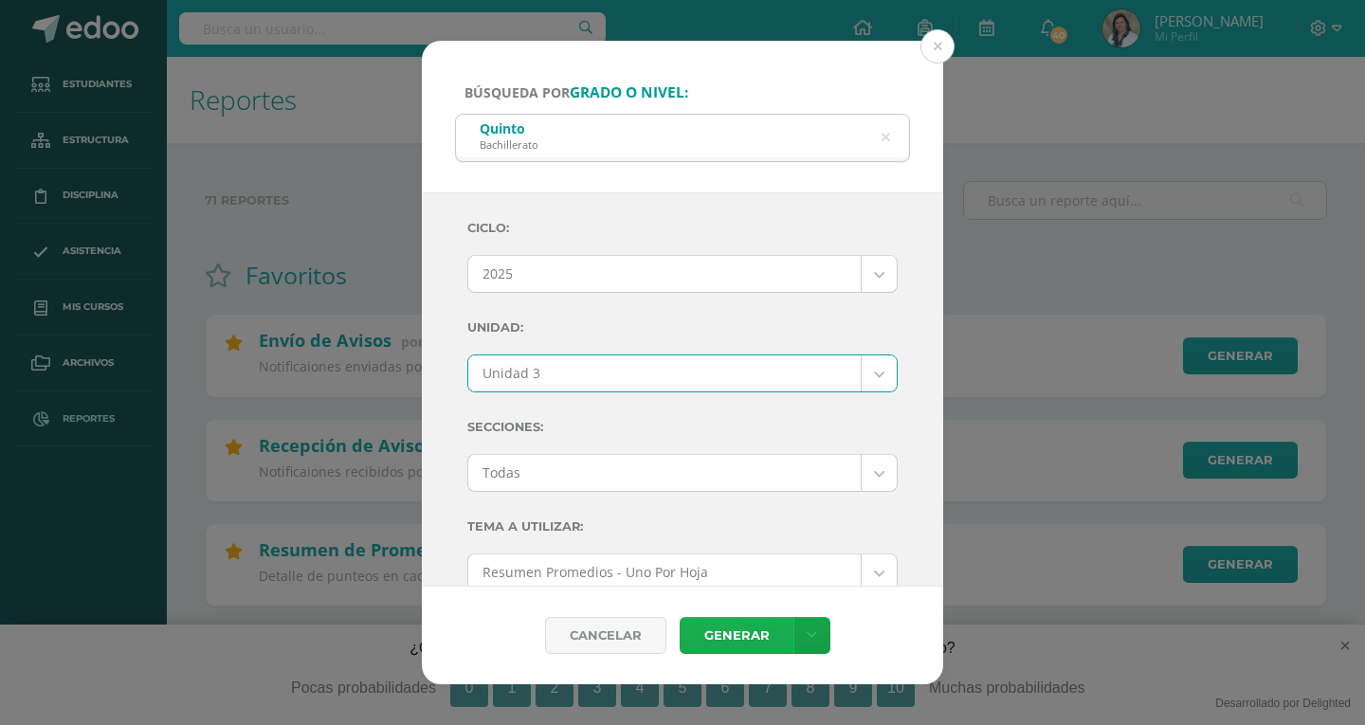
click at [705, 629] on link "Generar" at bounding box center [737, 635] width 114 height 37
click at [888, 137] on icon at bounding box center [885, 138] width 40 height 40
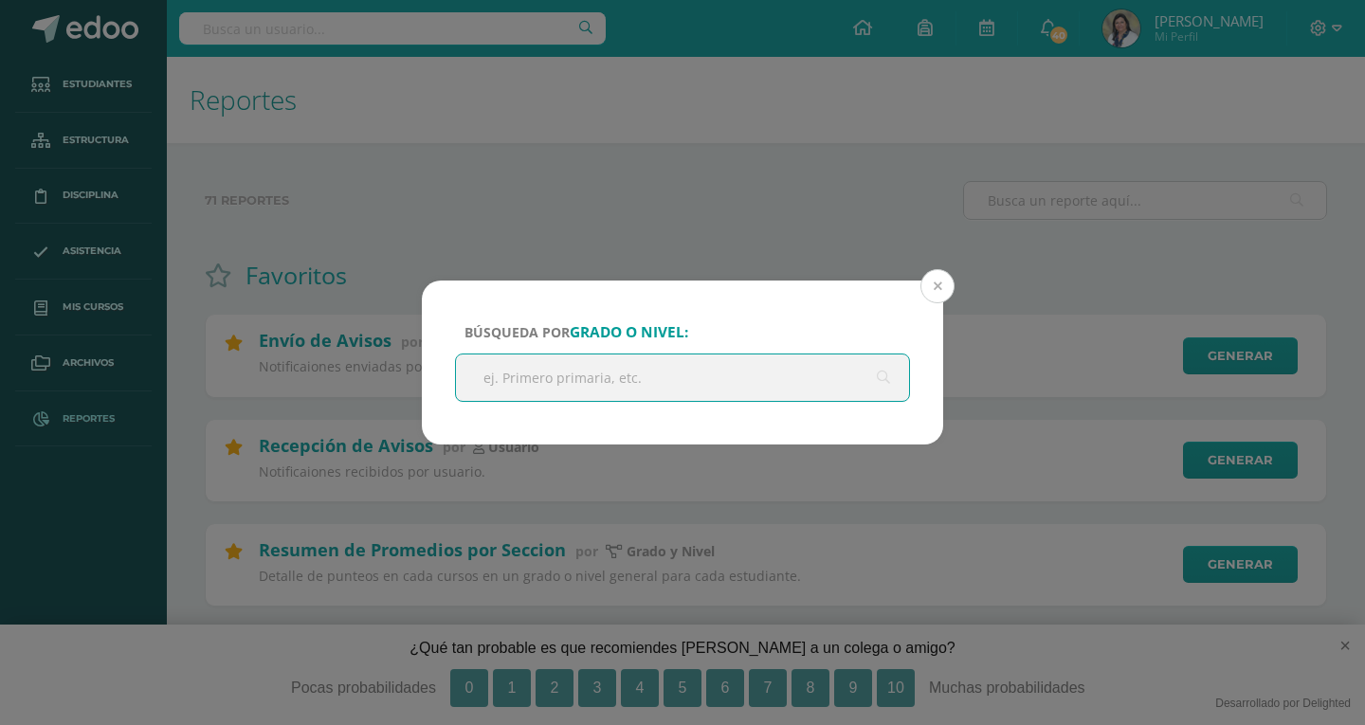
click at [948, 288] on button at bounding box center [937, 286] width 34 height 34
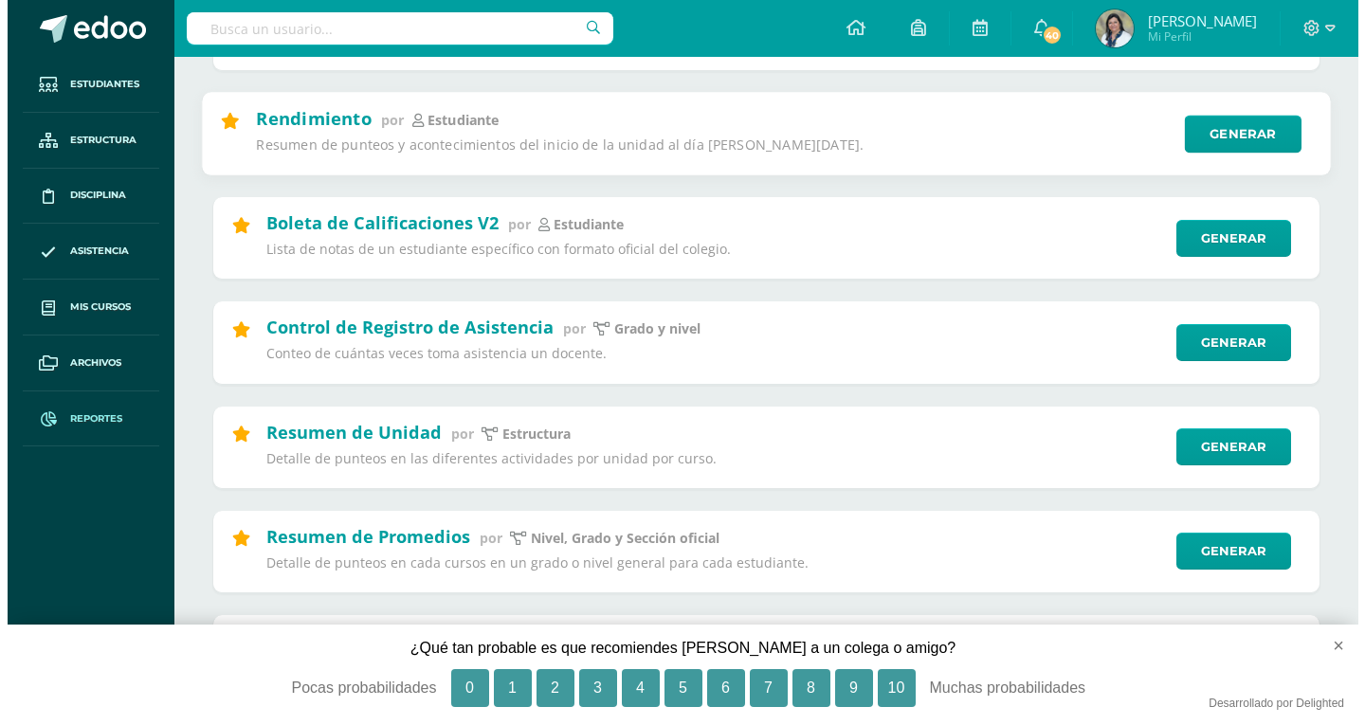
scroll to position [569, 0]
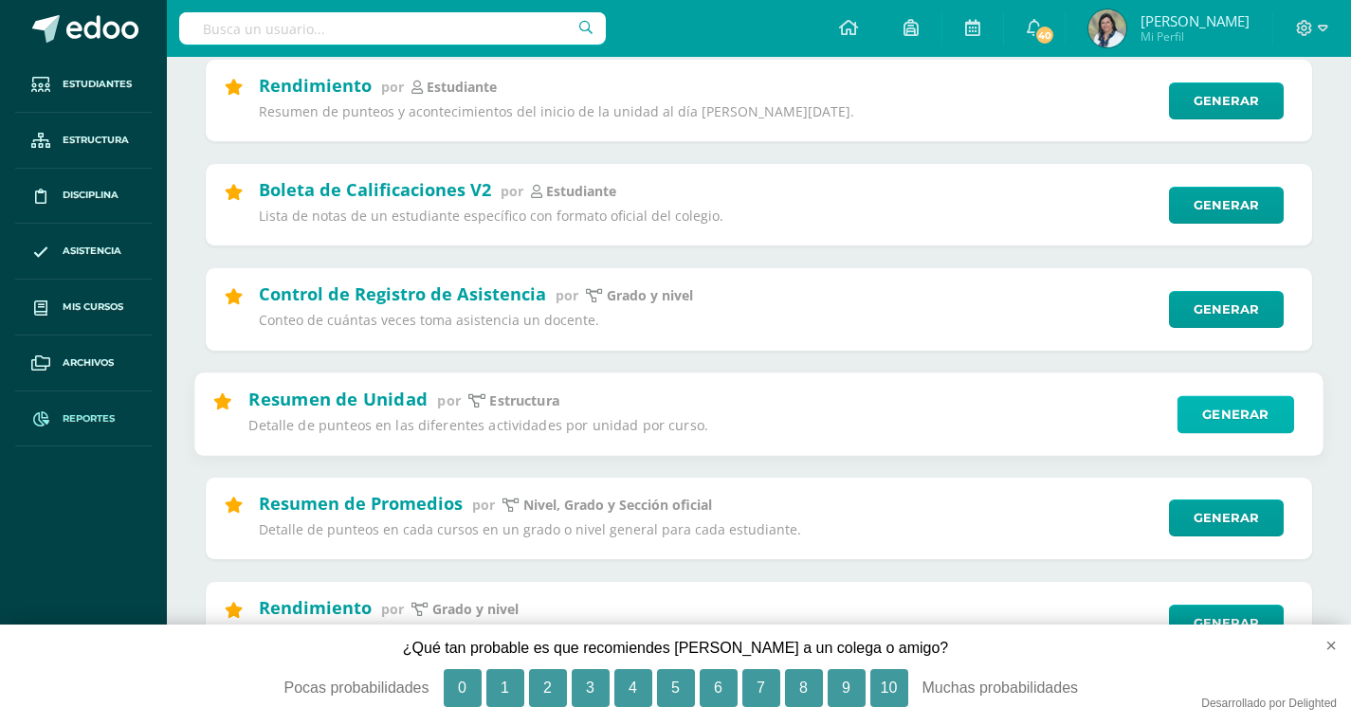
click at [1244, 419] on link "Generar" at bounding box center [1235, 414] width 117 height 38
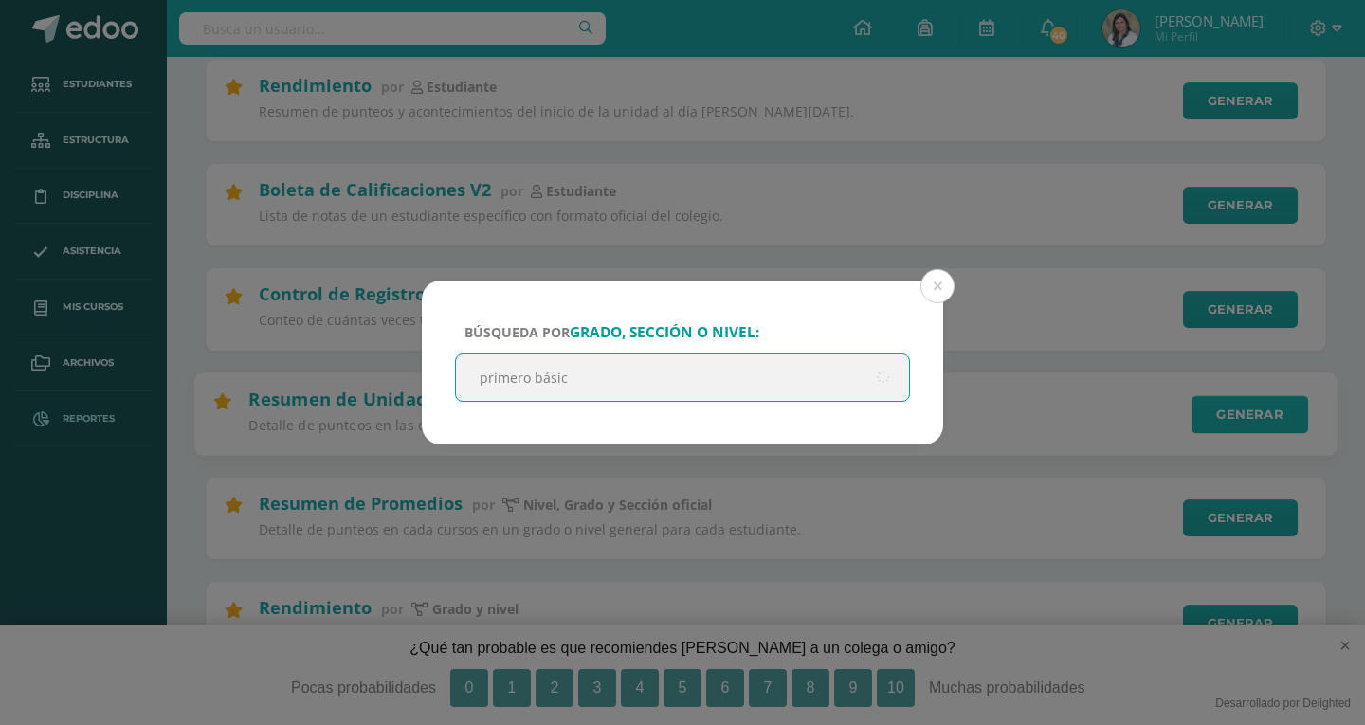
type input "primero básico"
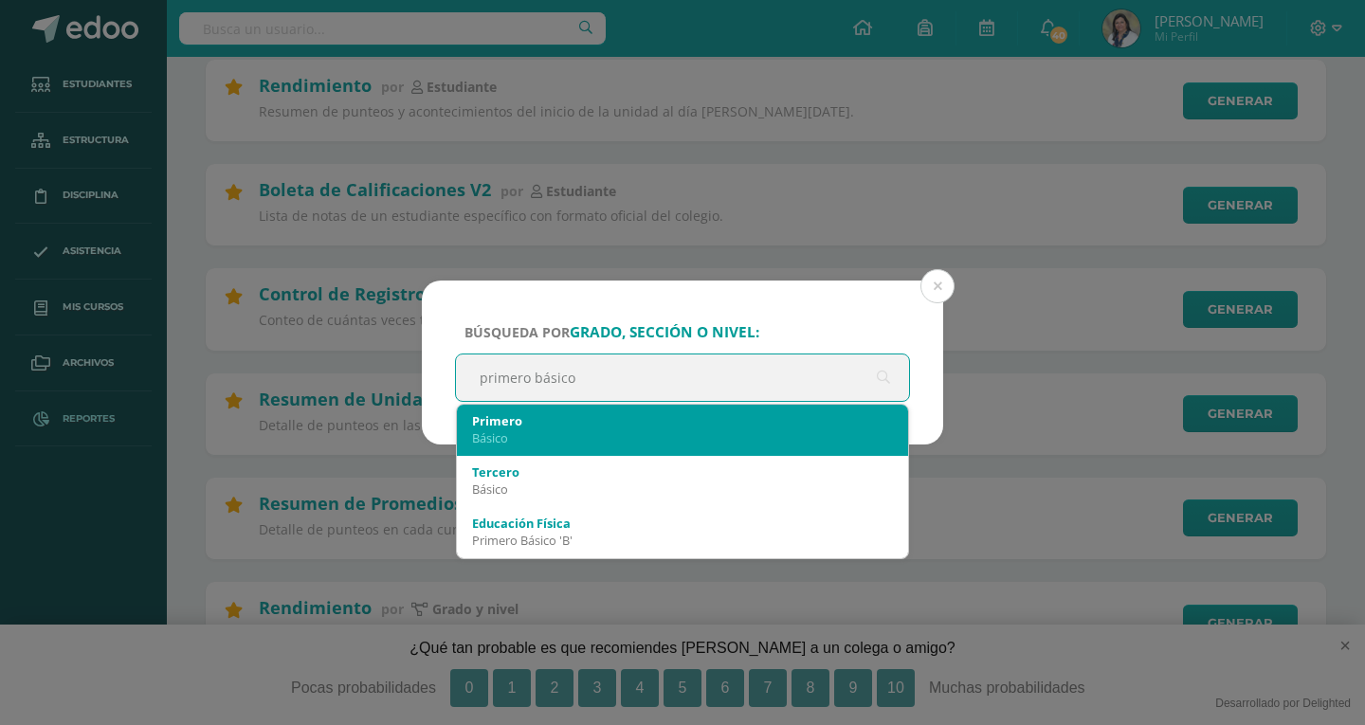
click at [537, 426] on div "Primero" at bounding box center [682, 420] width 421 height 17
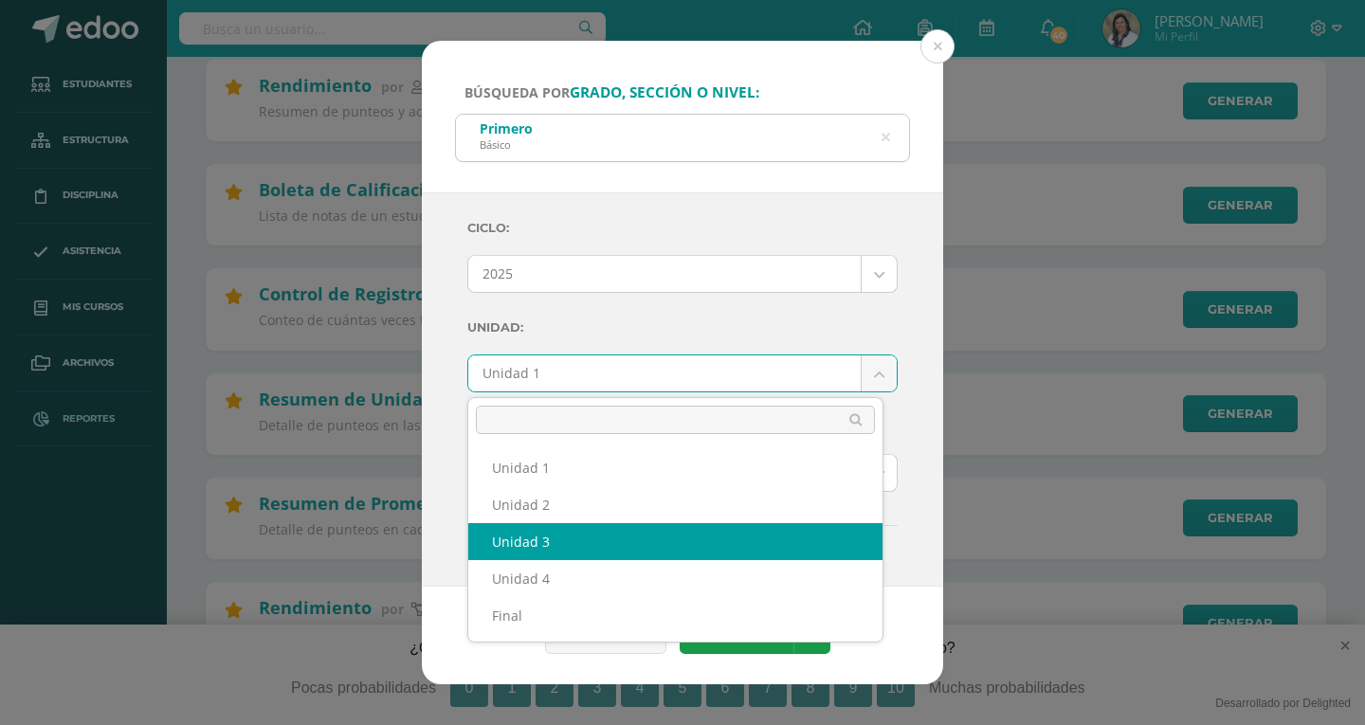
select select "Unidad 3"
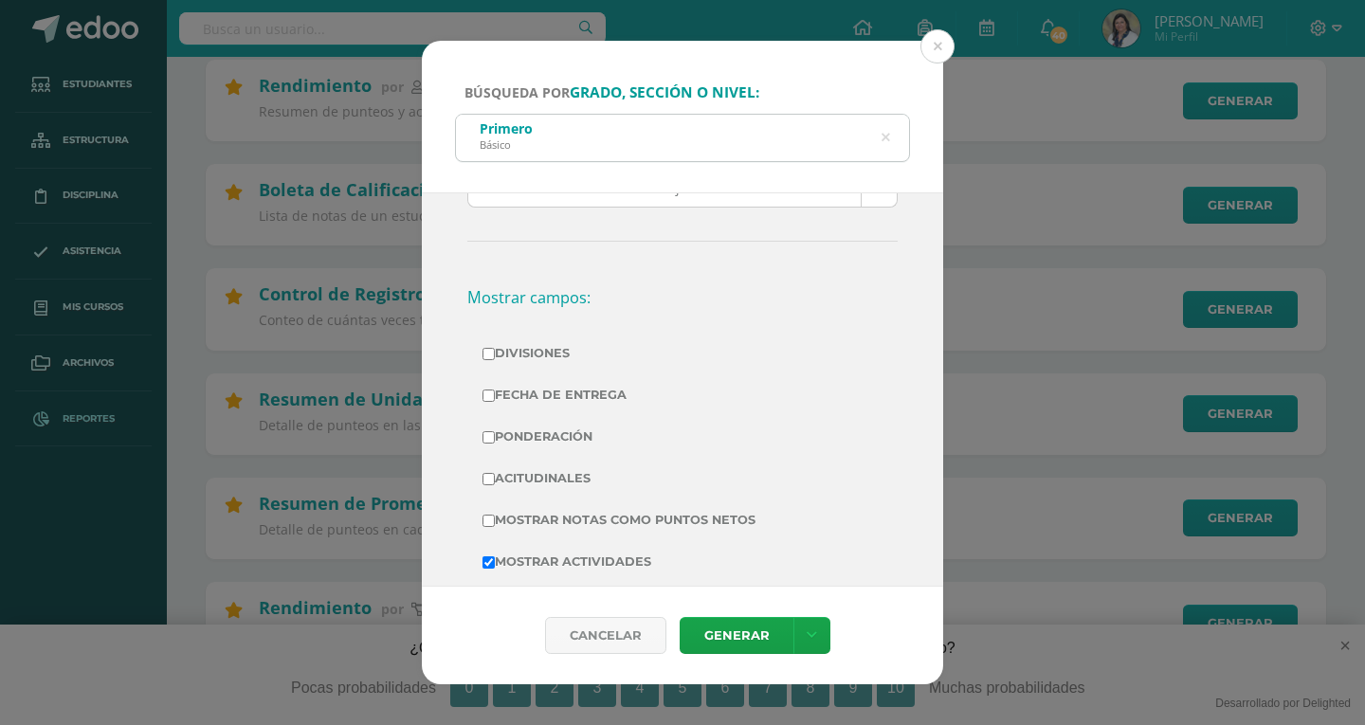
scroll to position [379, 0]
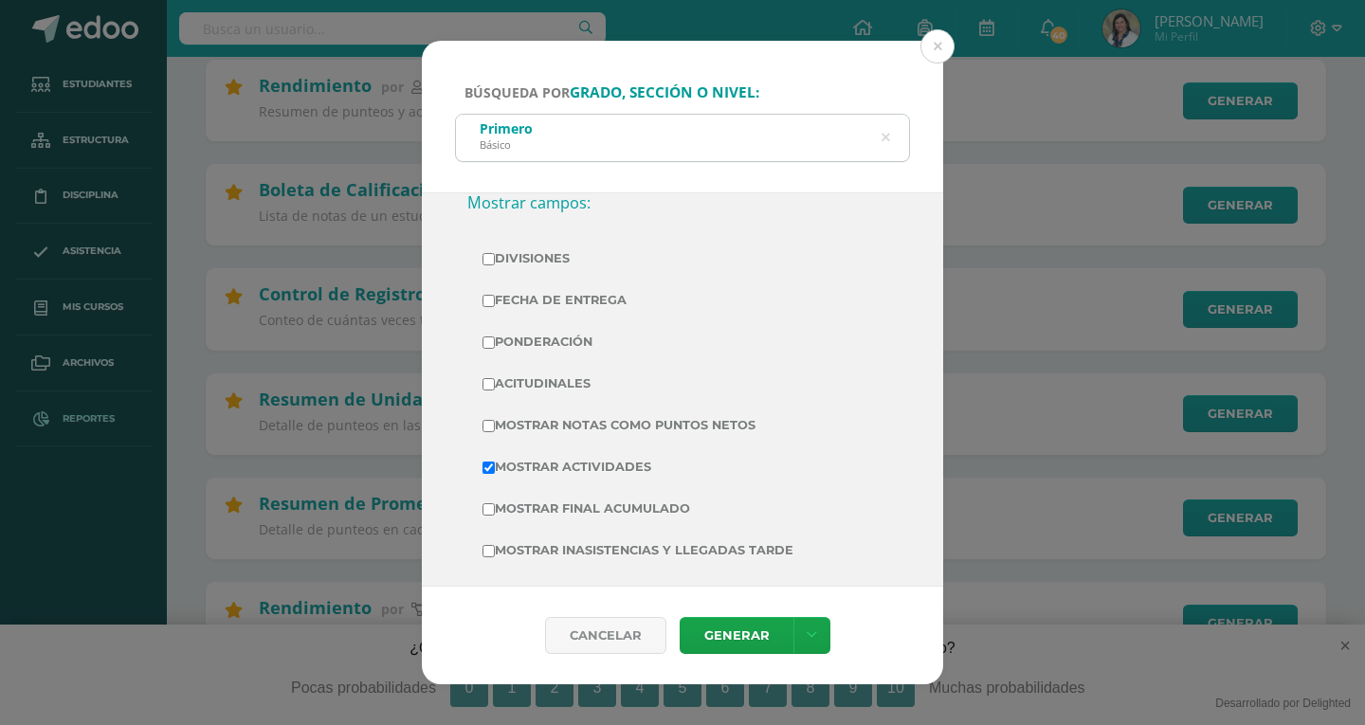
drag, startPoint x: 494, startPoint y: 424, endPoint x: 526, endPoint y: 431, distance: 33.1
click at [494, 424] on input "Mostrar Notas Como Puntos Netos" at bounding box center [488, 426] width 12 height 12
checkbox input "true"
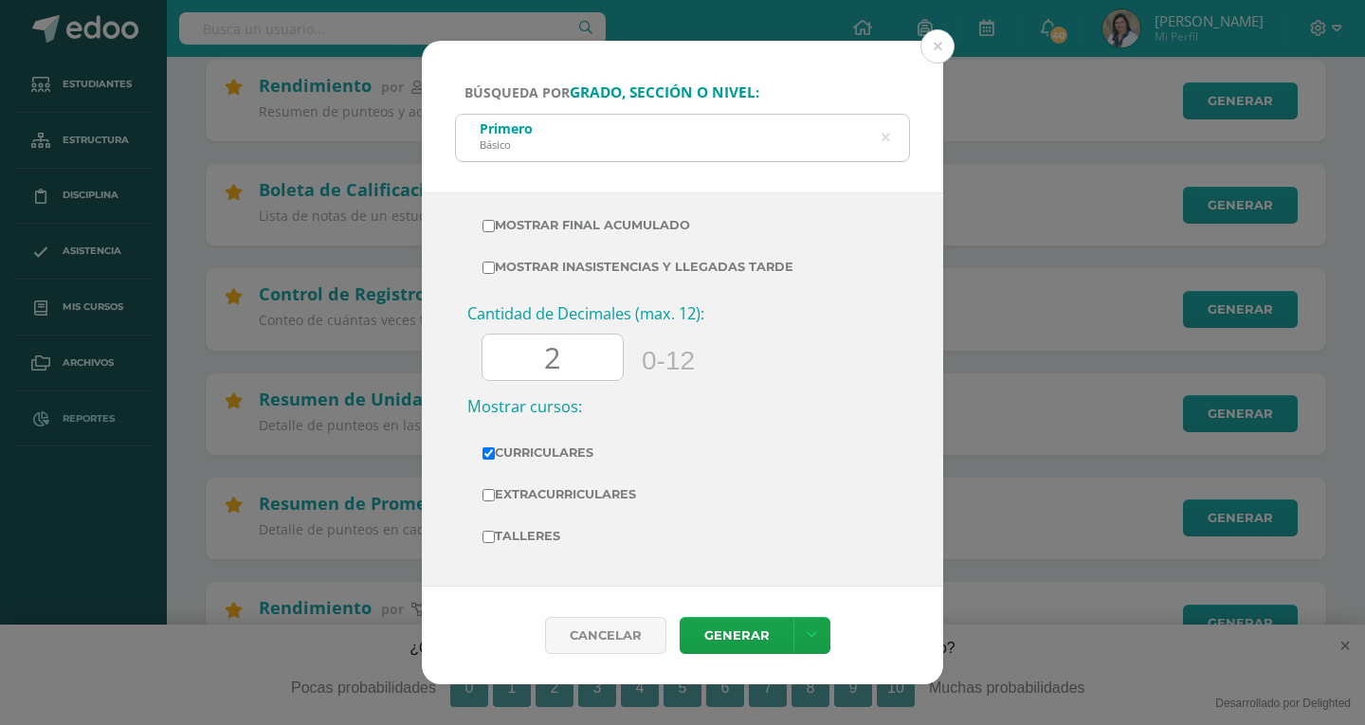
scroll to position [663, 0]
click at [572, 355] on input "2" at bounding box center [552, 357] width 140 height 46
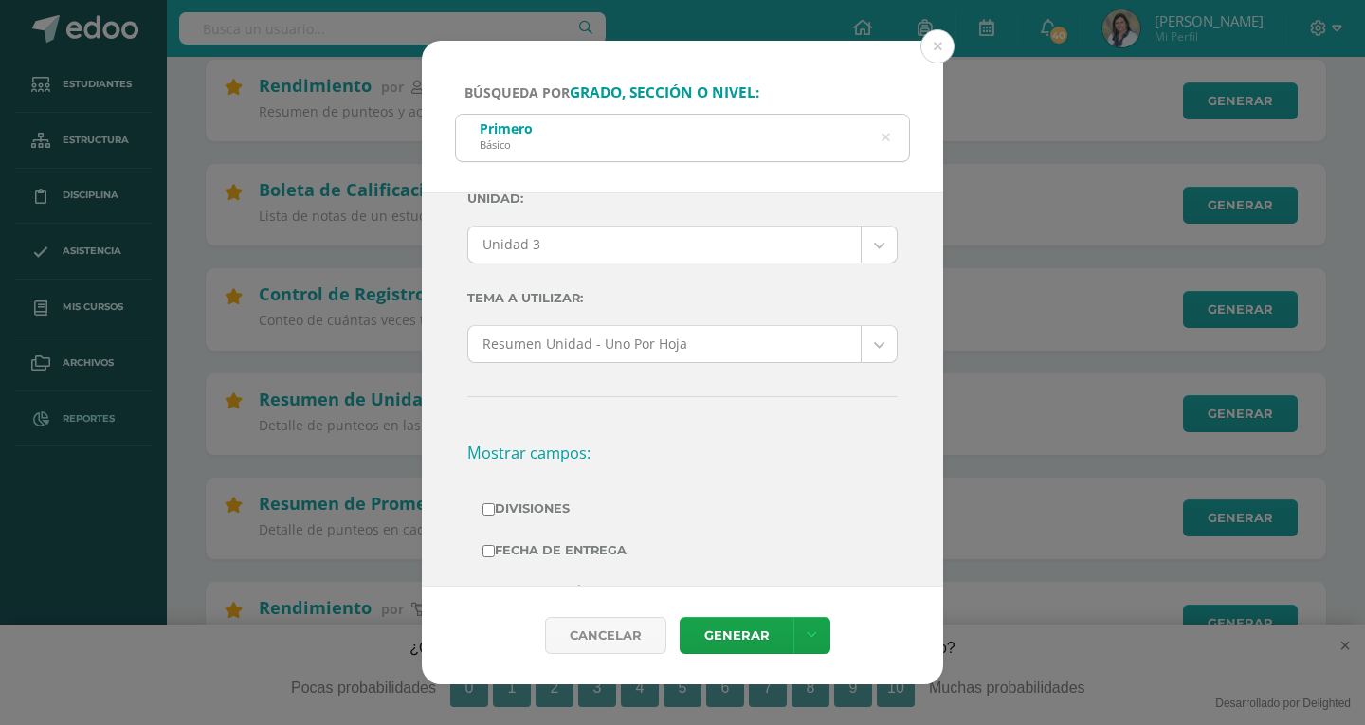
scroll to position [95, 0]
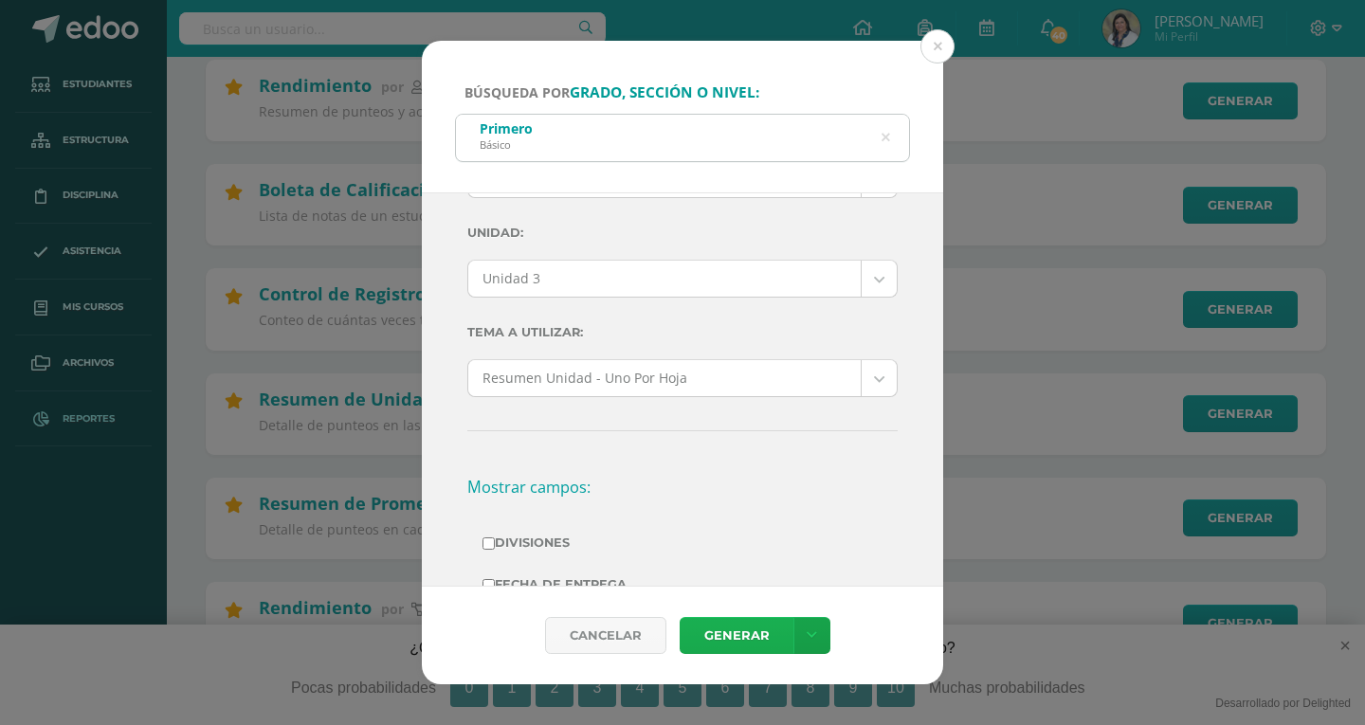
type input "0"
click at [724, 630] on link "Generar" at bounding box center [737, 635] width 114 height 37
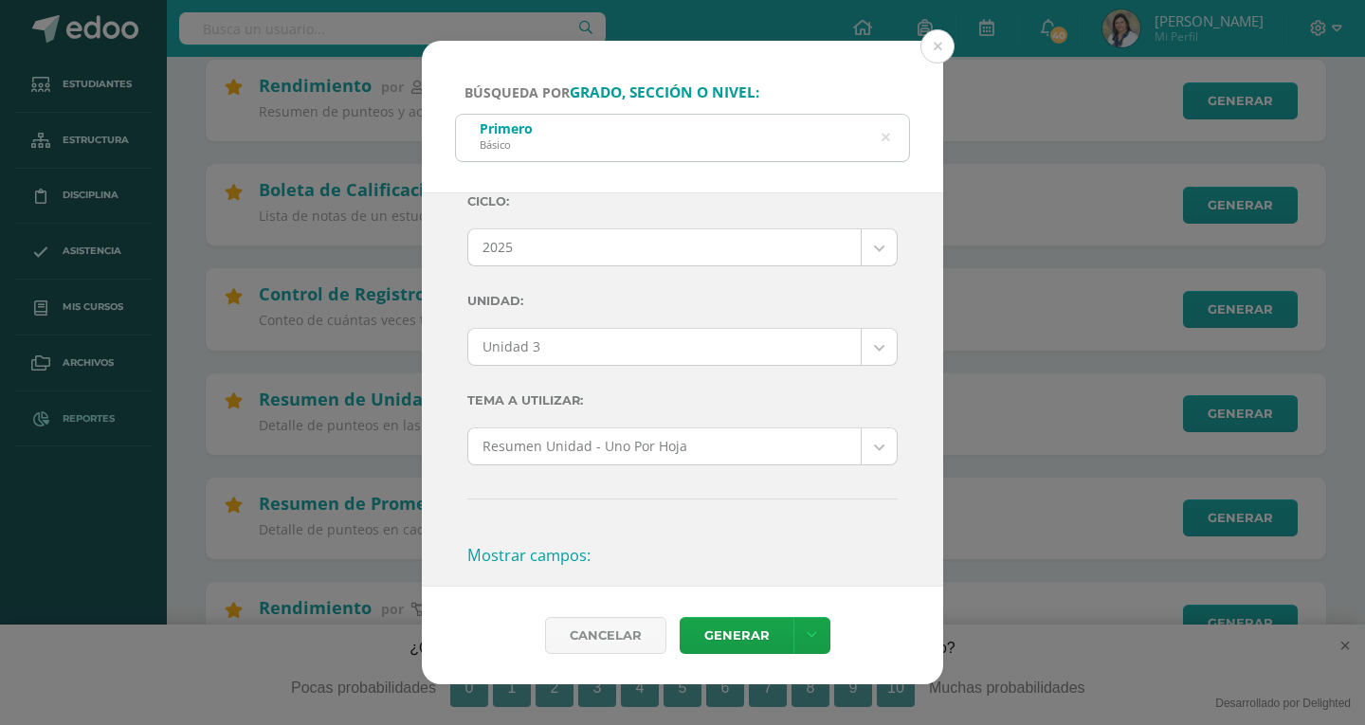
scroll to position [0, 0]
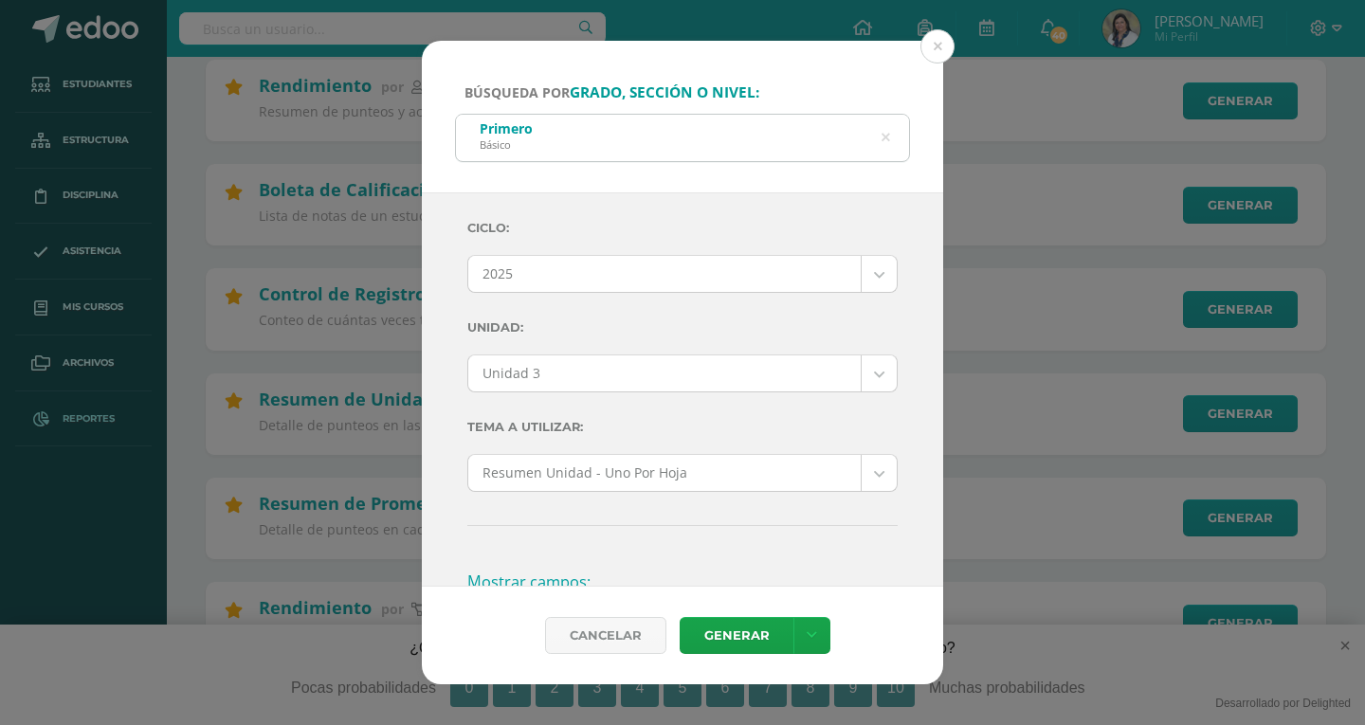
click at [882, 140] on icon at bounding box center [885, 138] width 9 height 48
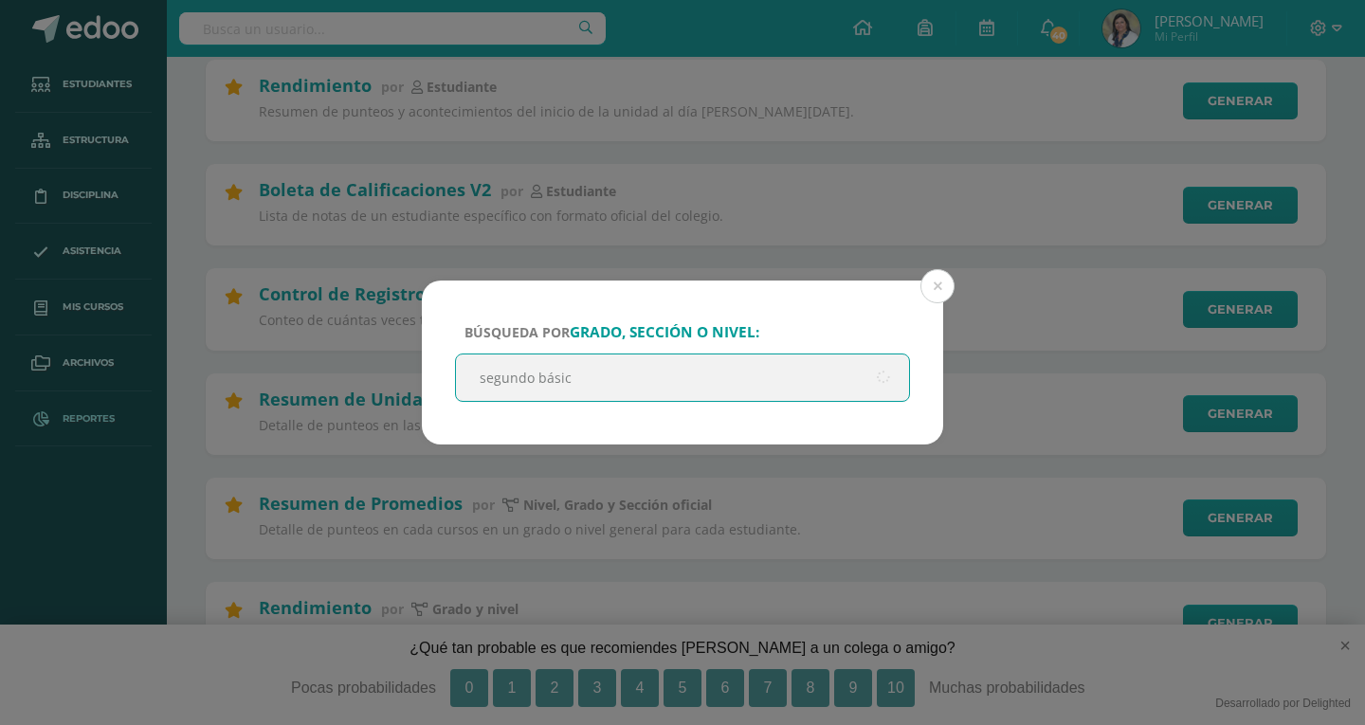
type input "segundo básico"
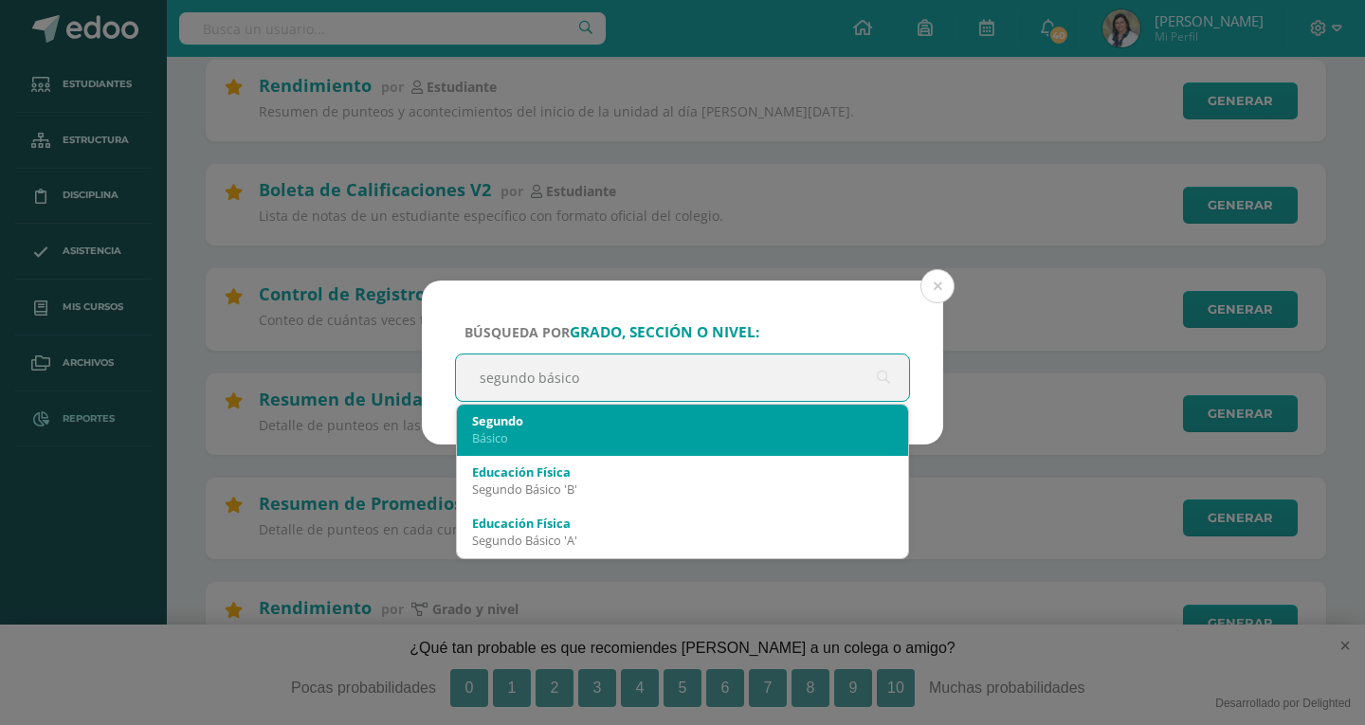
click at [507, 421] on div "Segundo" at bounding box center [682, 420] width 421 height 17
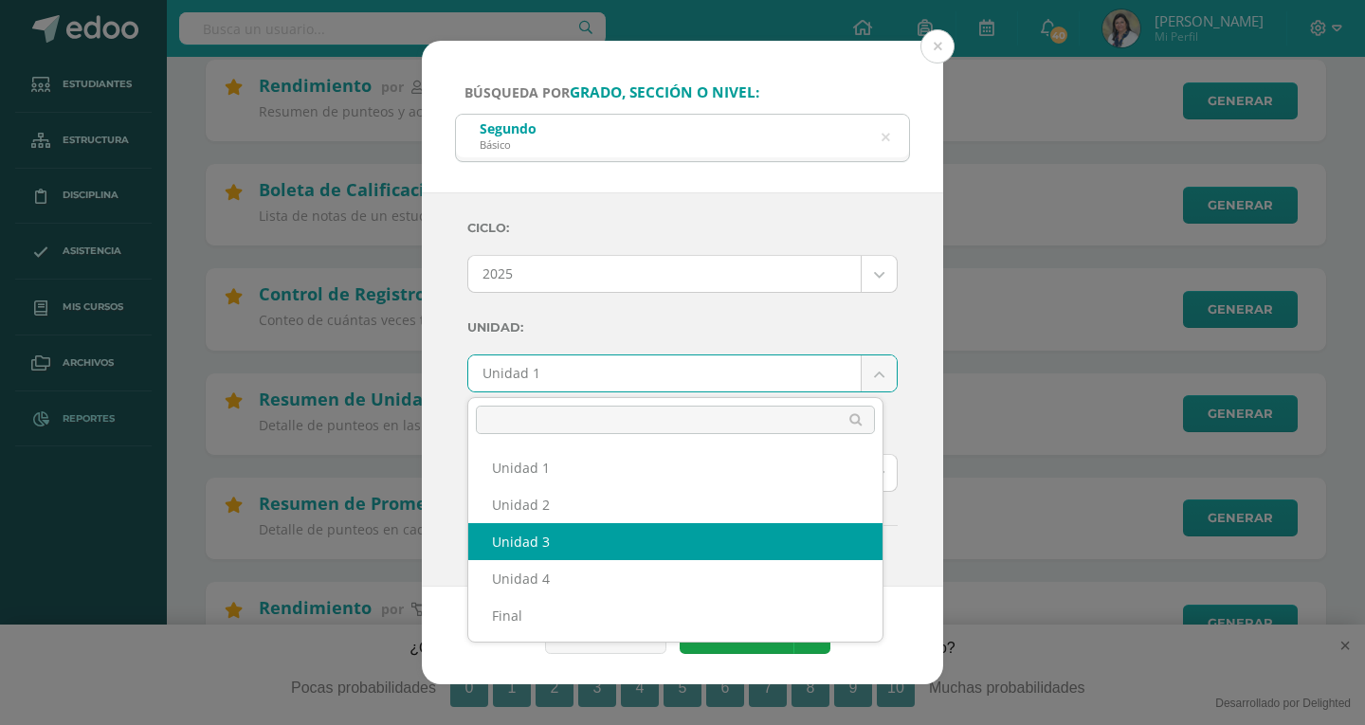
select select "Unidad 3"
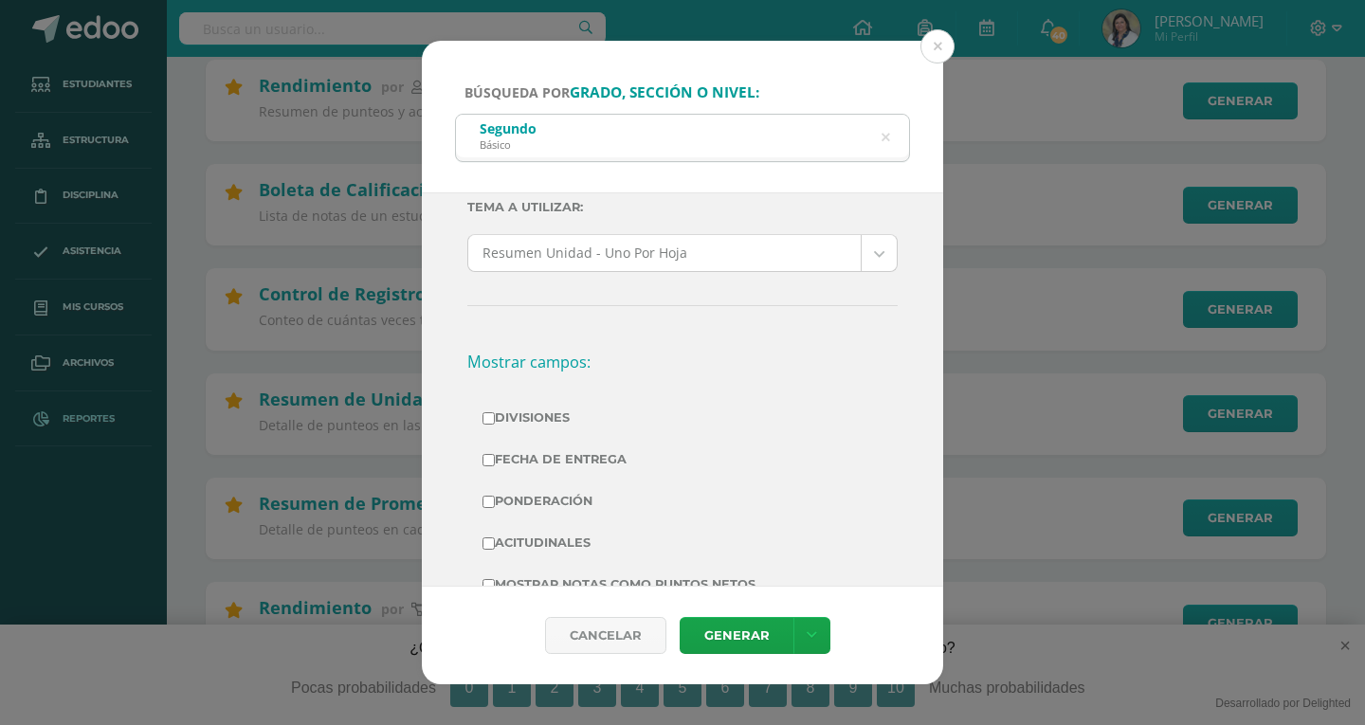
scroll to position [284, 0]
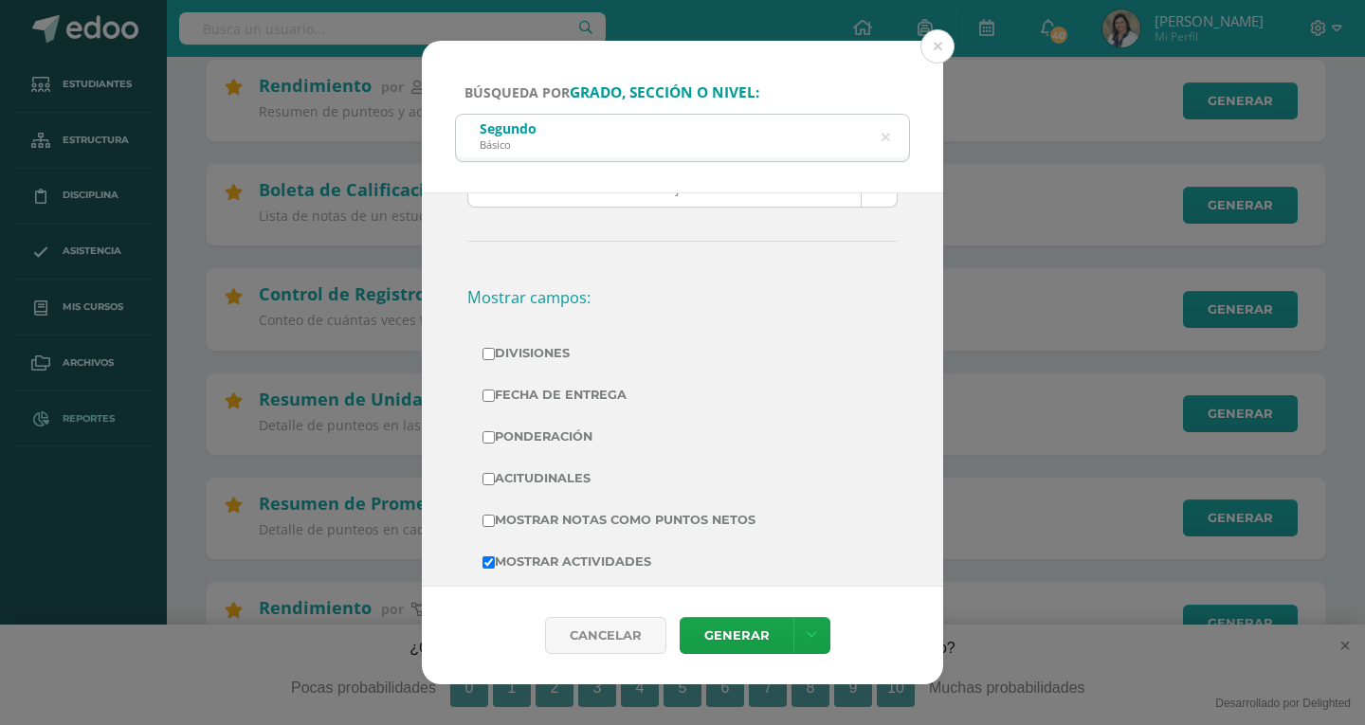
click at [487, 522] on input "Mostrar Notas Como Puntos Netos" at bounding box center [488, 521] width 12 height 12
checkbox input "true"
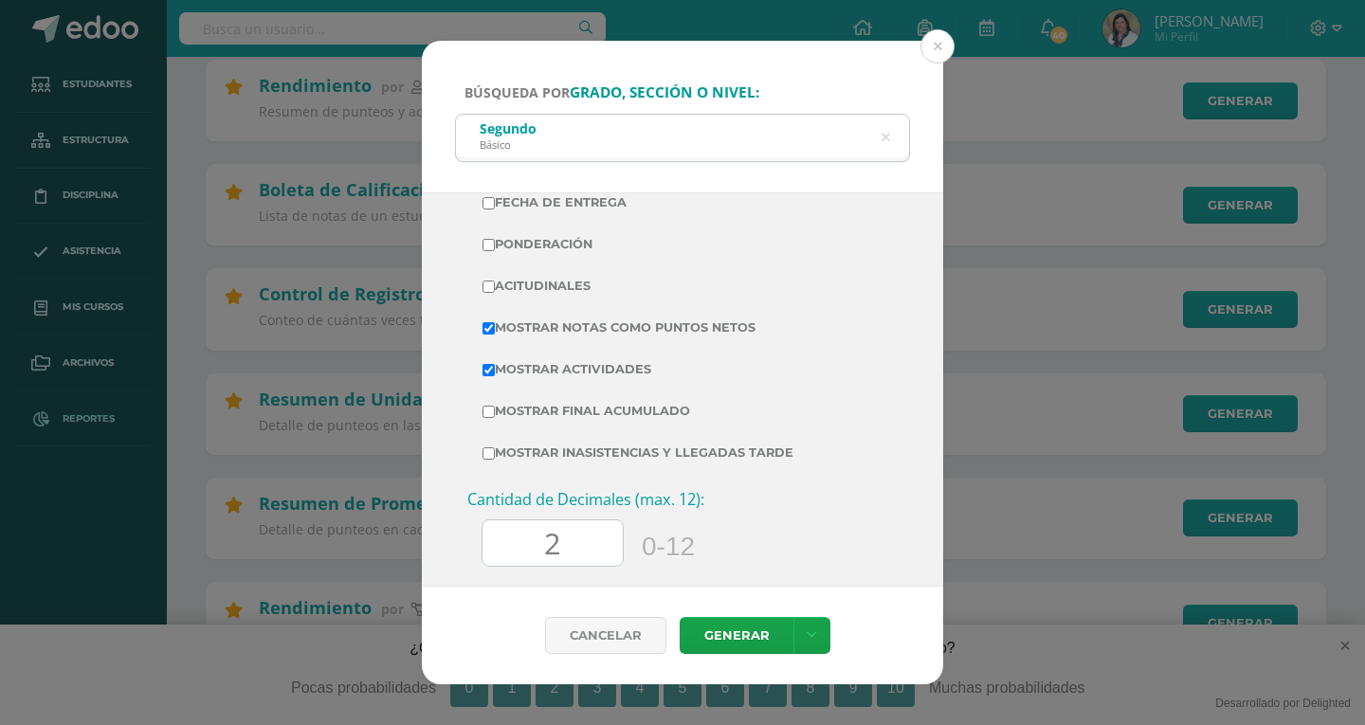
scroll to position [569, 0]
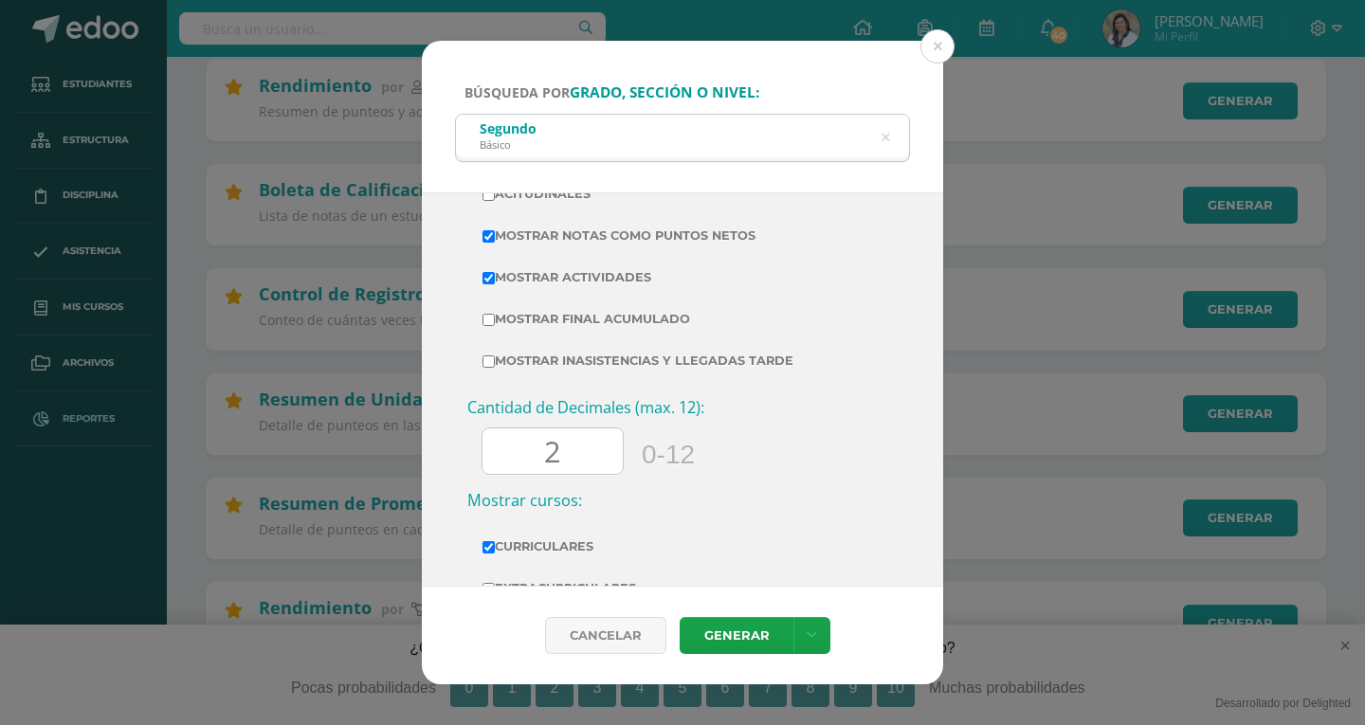
click at [592, 460] on input "2" at bounding box center [552, 451] width 140 height 46
type input "0"
click at [717, 640] on link "Generar" at bounding box center [737, 635] width 114 height 37
click at [885, 141] on icon at bounding box center [885, 138] width 9 height 48
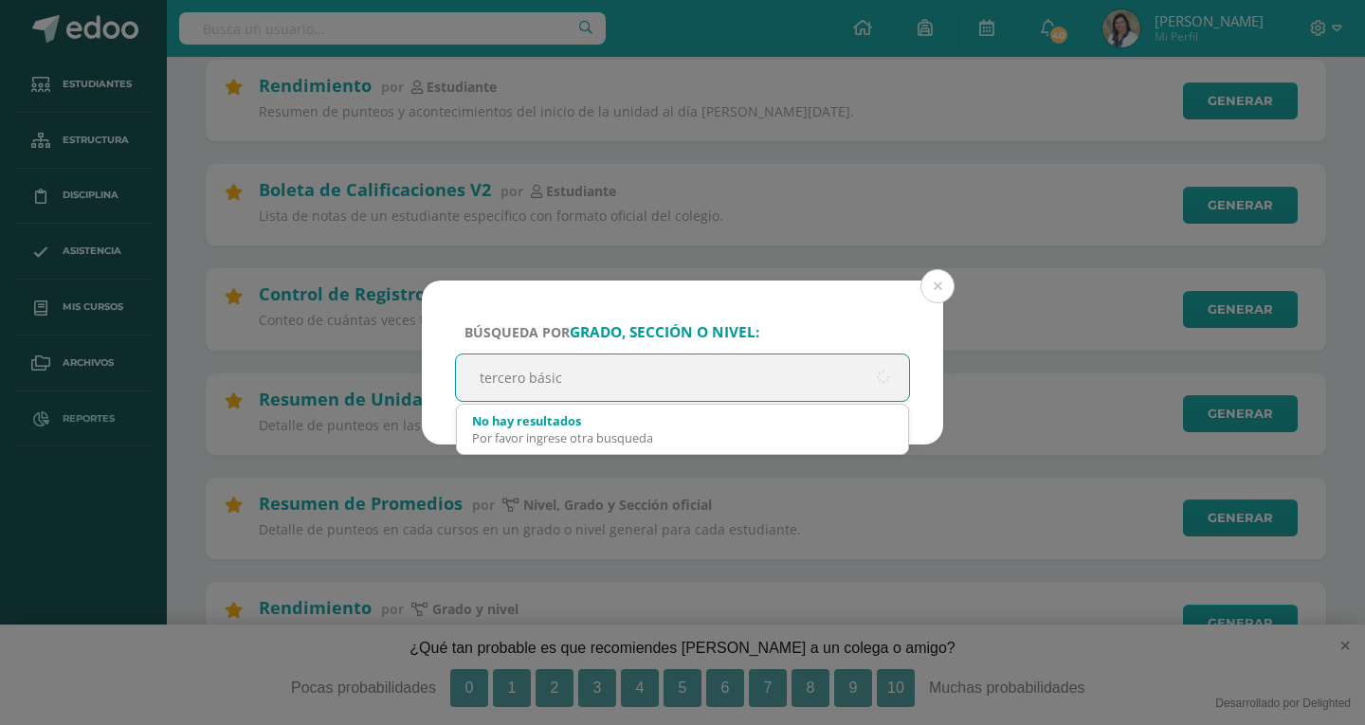
type input "tercero básico"
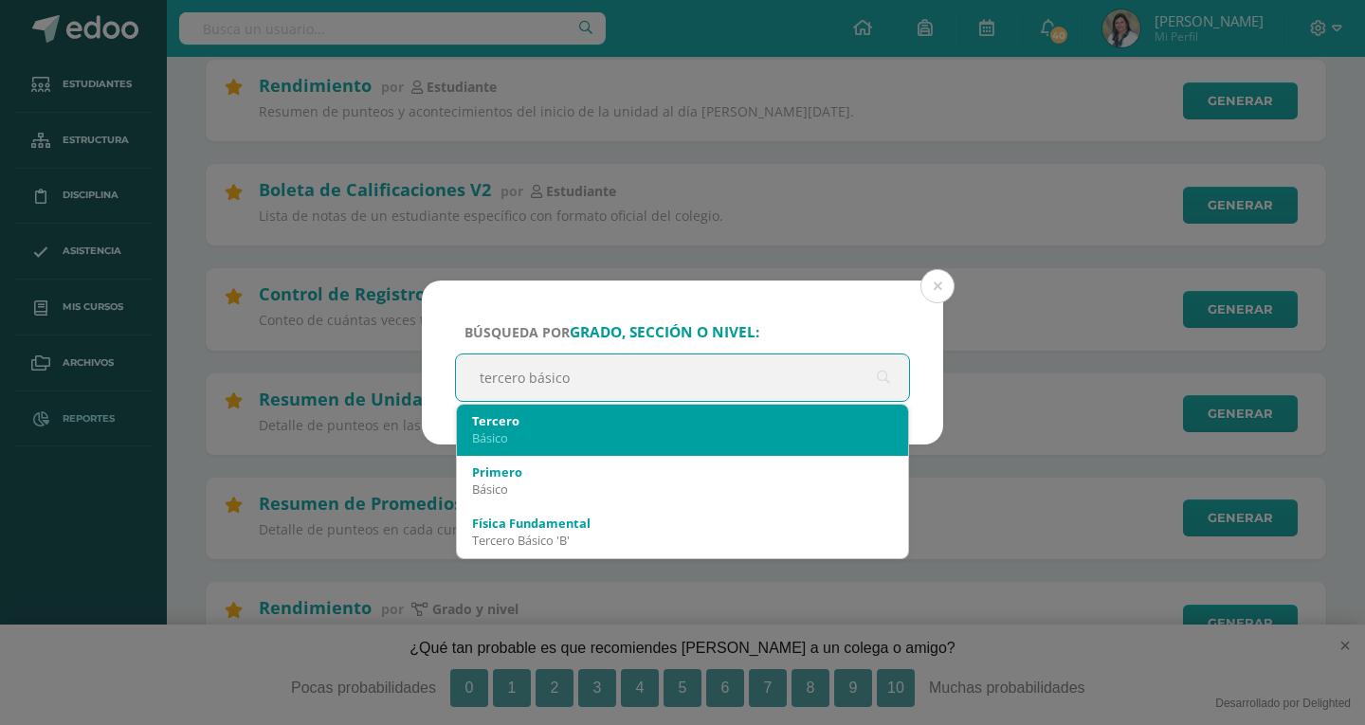
click at [517, 430] on div "Básico" at bounding box center [682, 437] width 421 height 17
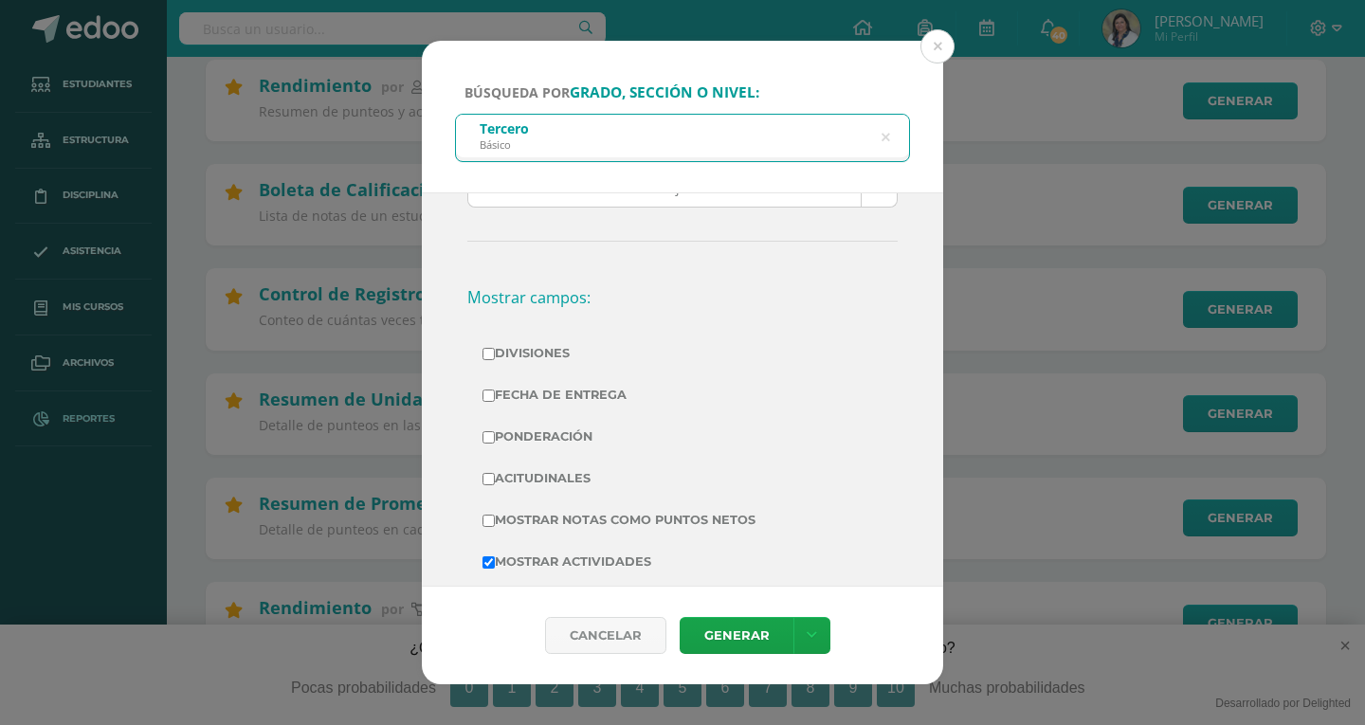
scroll to position [95, 0]
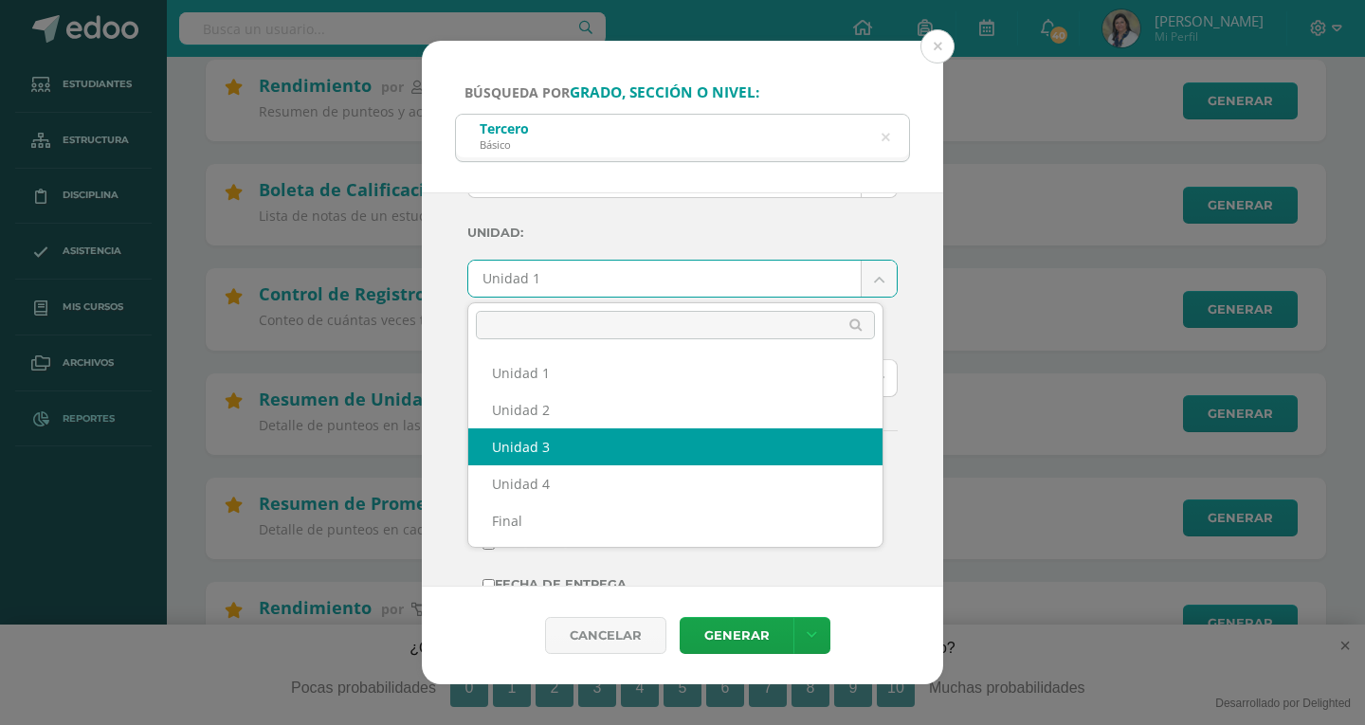
select select "Unidad 3"
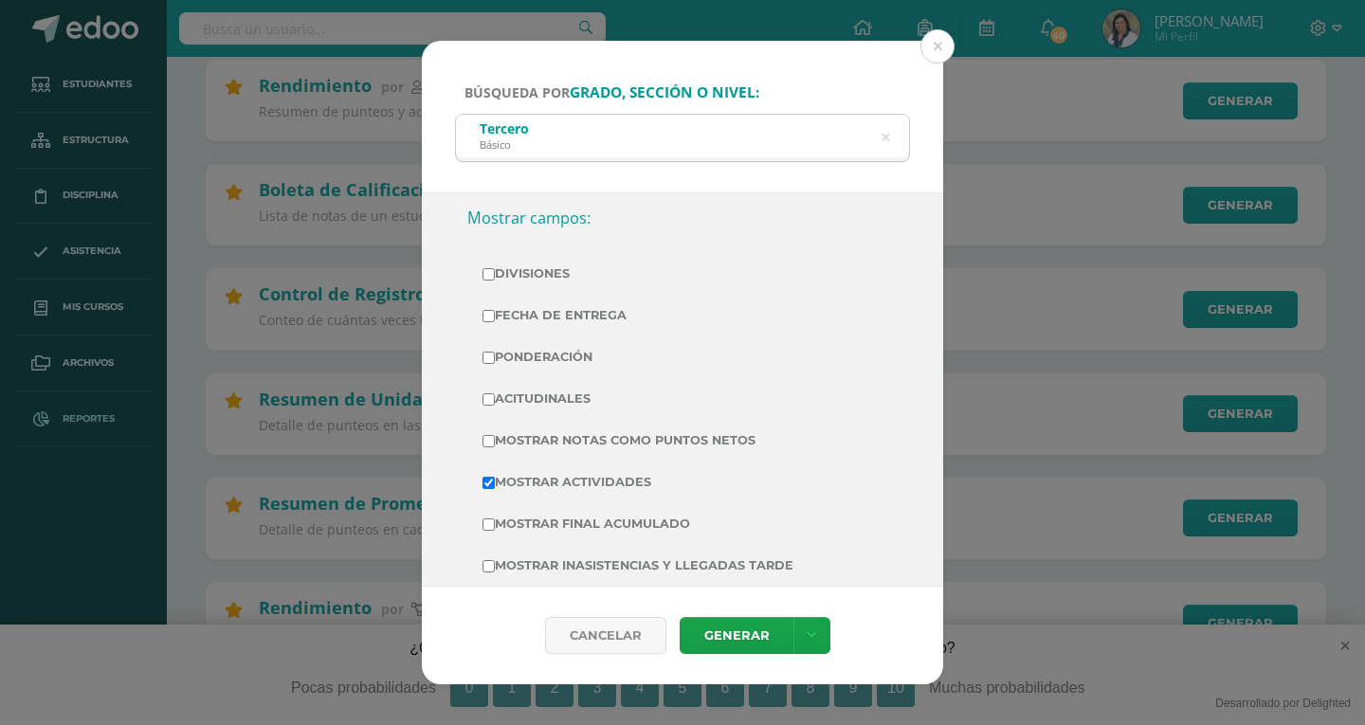
scroll to position [379, 0]
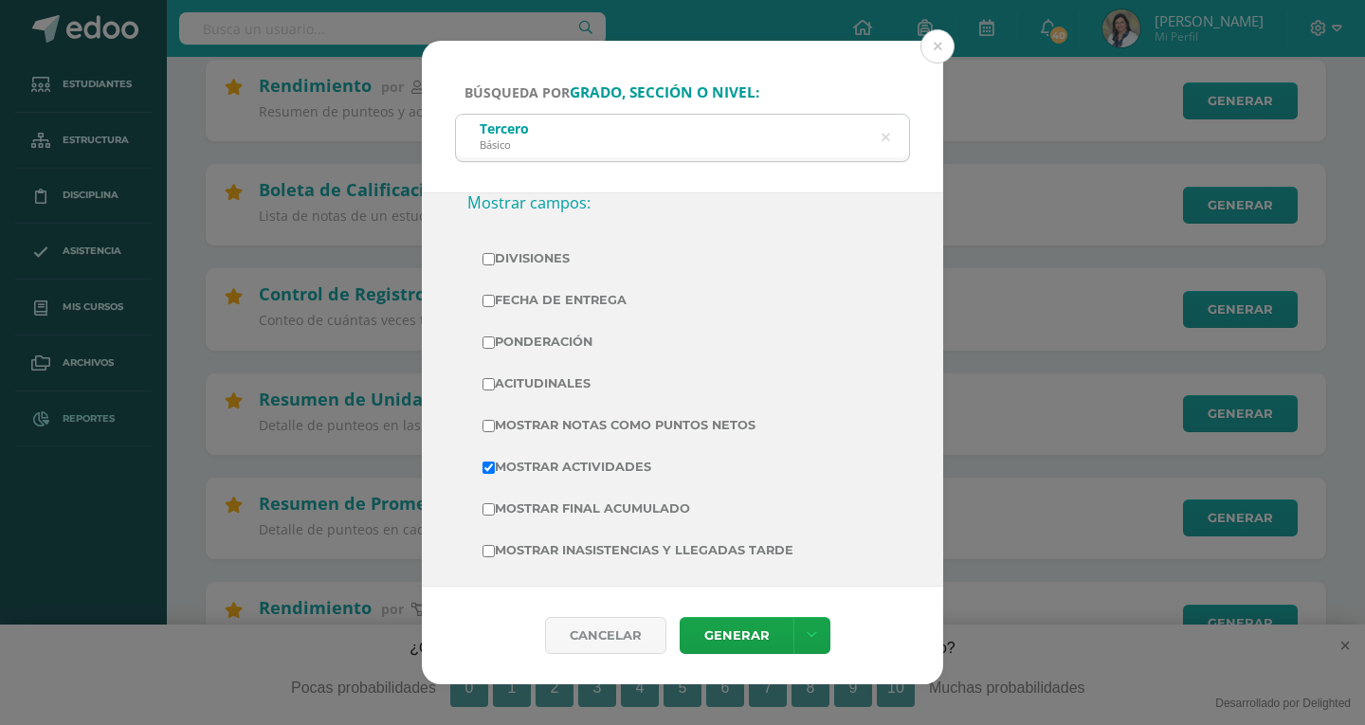
click at [486, 427] on input "Mostrar Notas Como Puntos Netos" at bounding box center [488, 426] width 12 height 12
checkbox input "true"
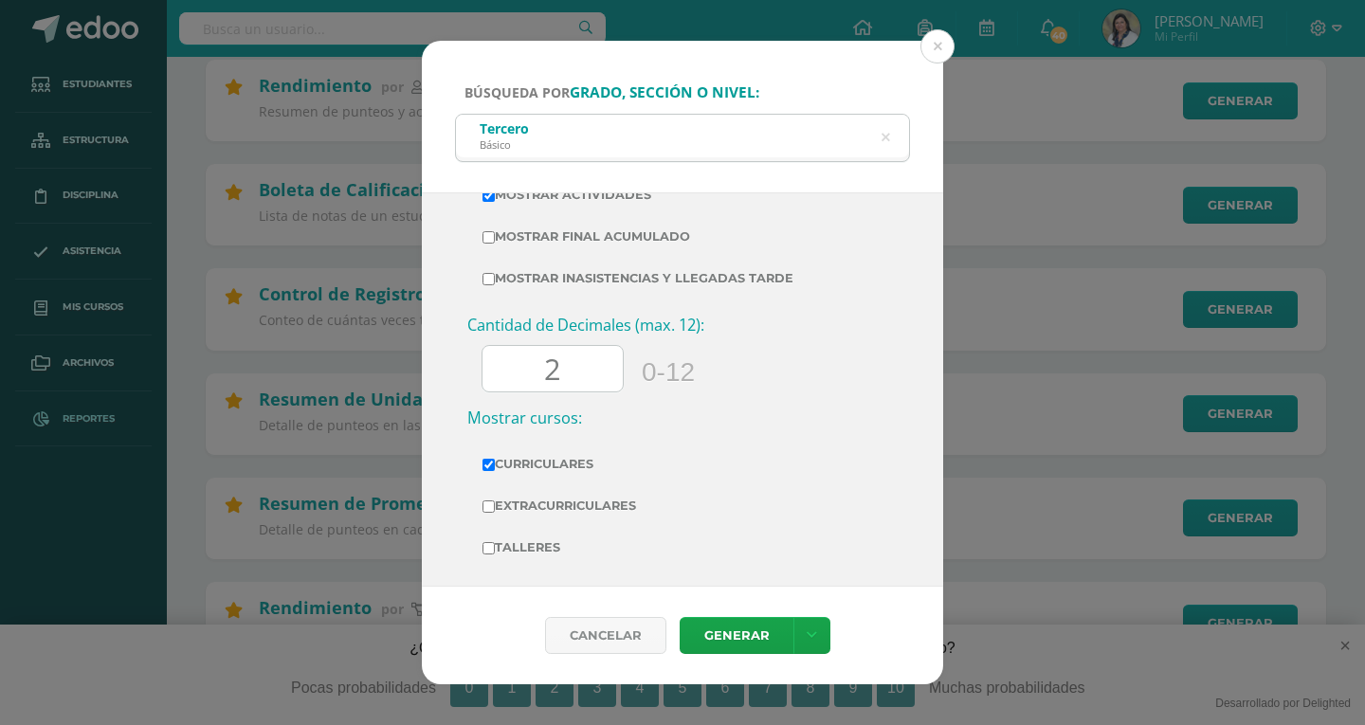
scroll to position [663, 0]
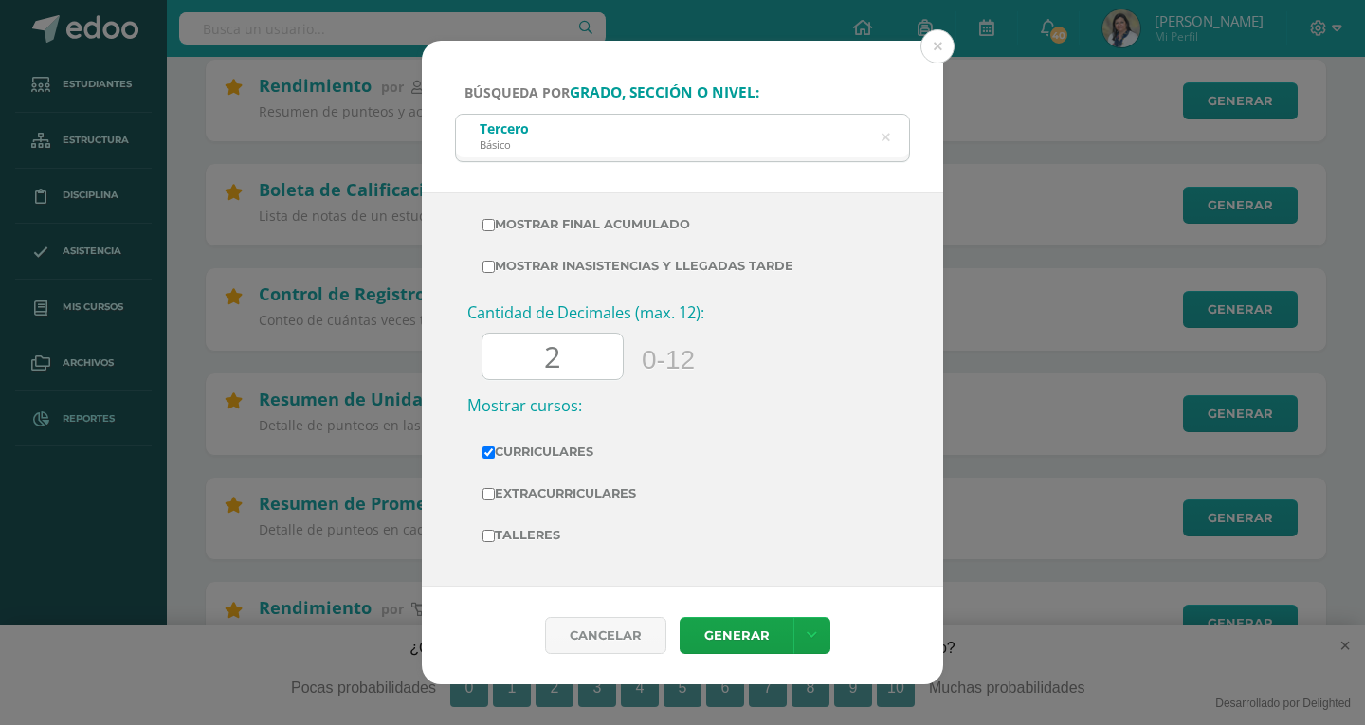
click at [569, 370] on input "2" at bounding box center [552, 357] width 140 height 46
type input "0"
click at [753, 634] on link "Generar" at bounding box center [737, 635] width 114 height 37
click at [889, 139] on icon at bounding box center [886, 138] width 48 height 9
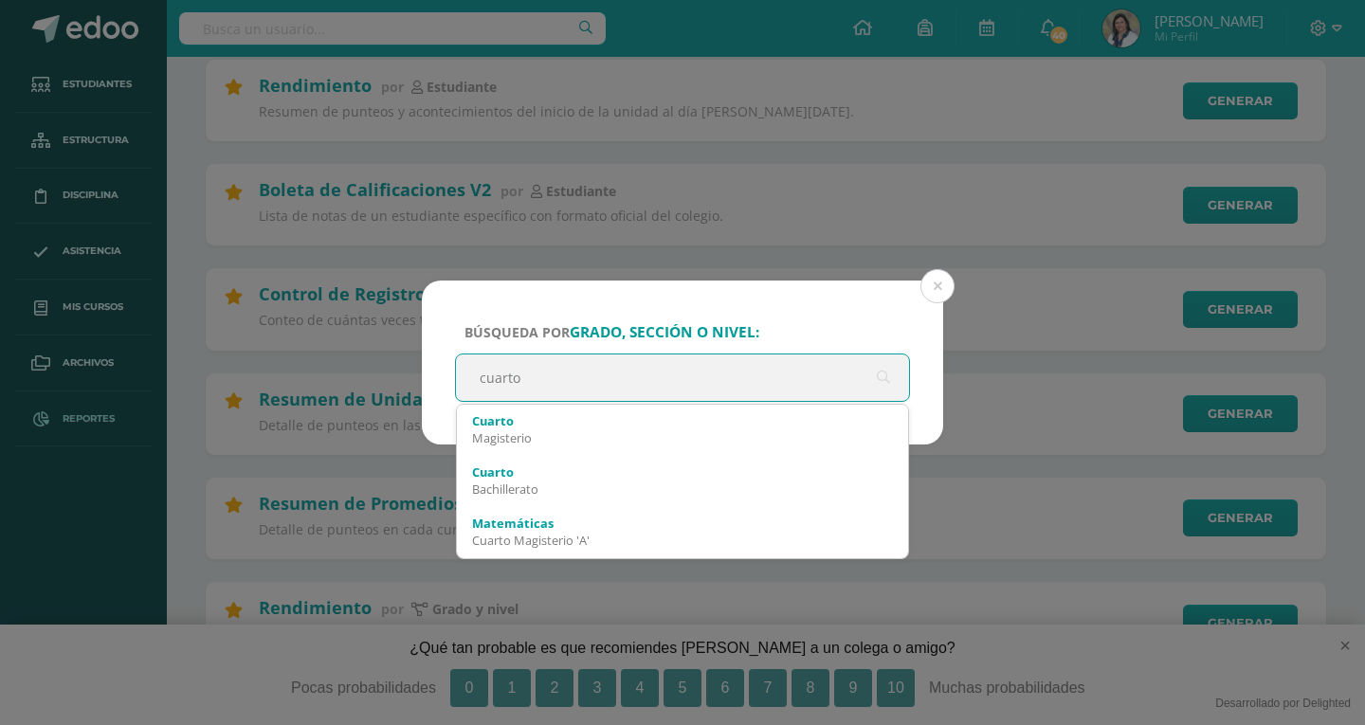
type input "cuarto"
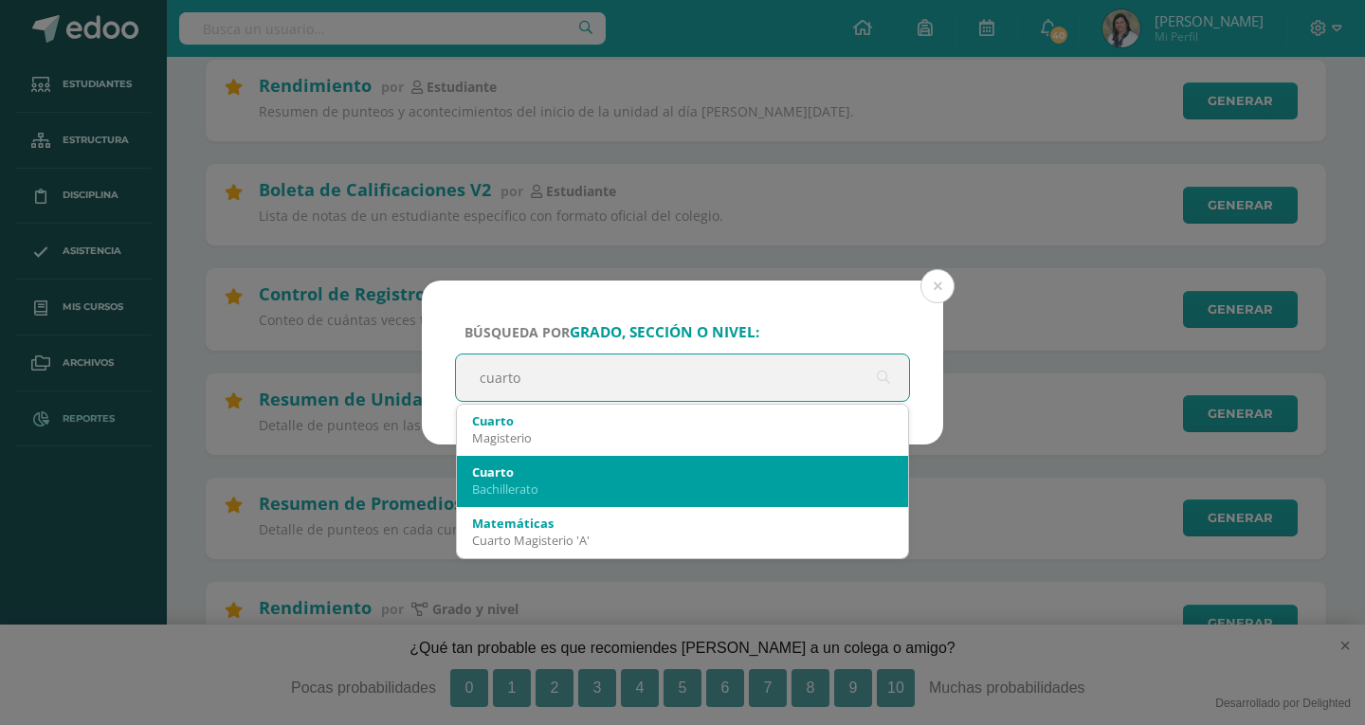
click at [565, 487] on div "Bachillerato" at bounding box center [682, 489] width 421 height 17
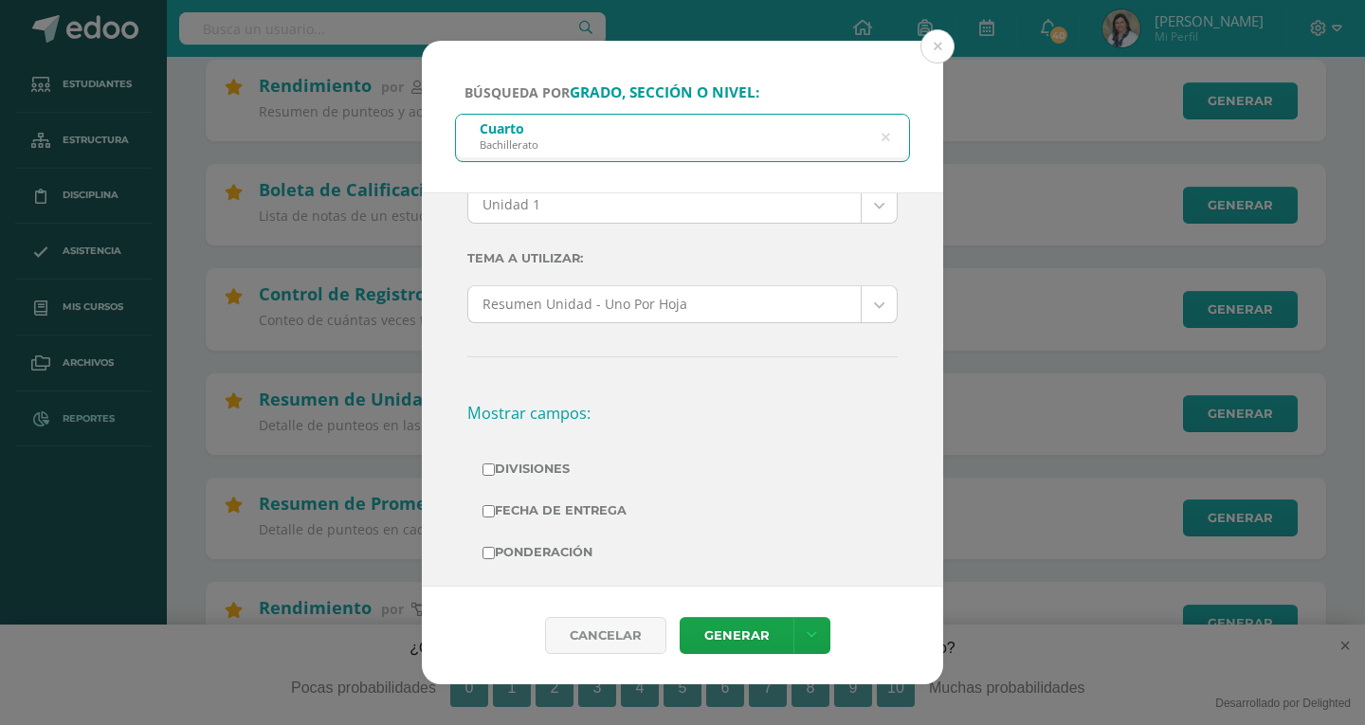
scroll to position [0, 0]
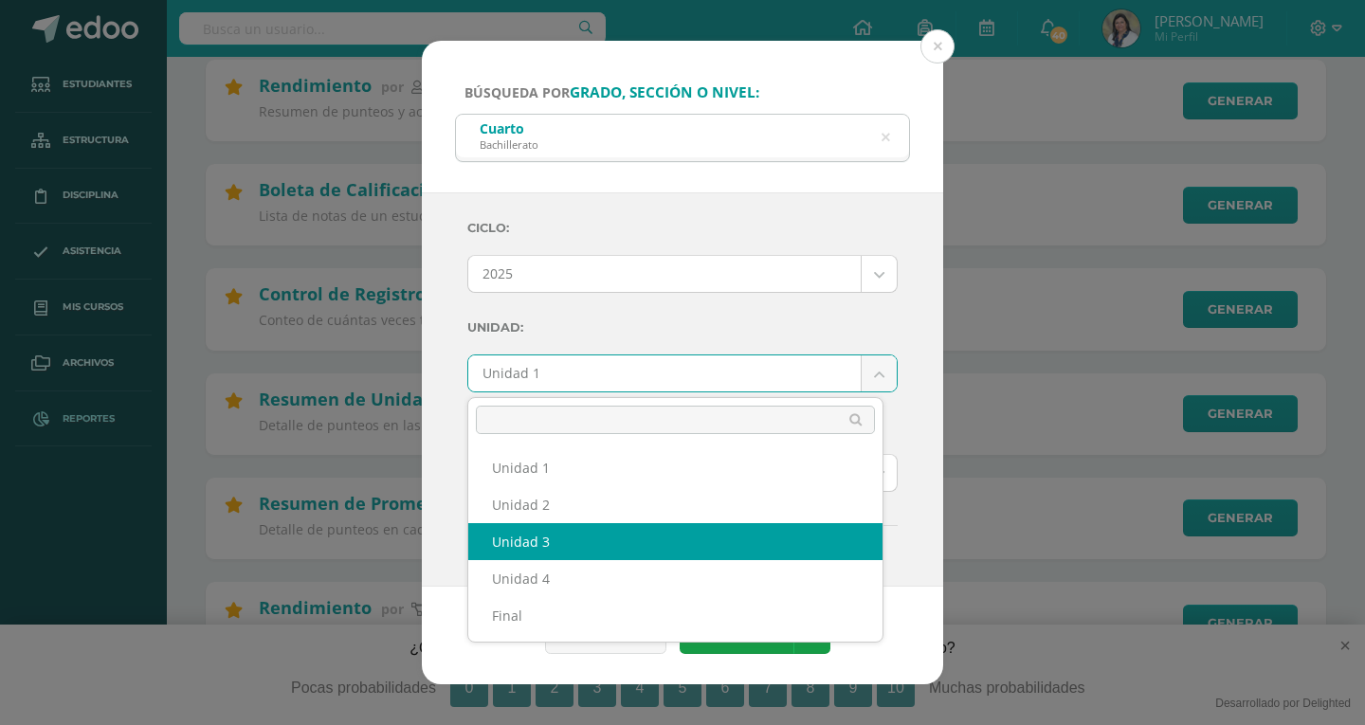
select select "Unidad 3"
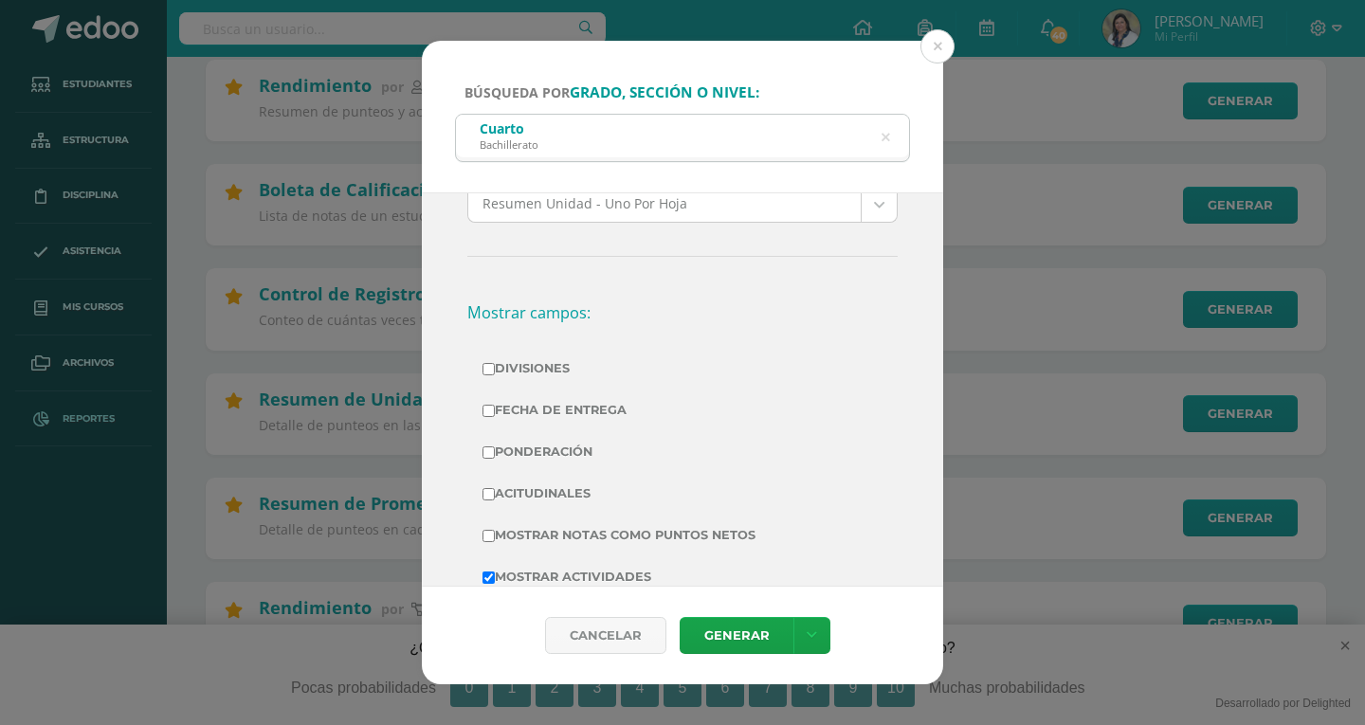
scroll to position [284, 0]
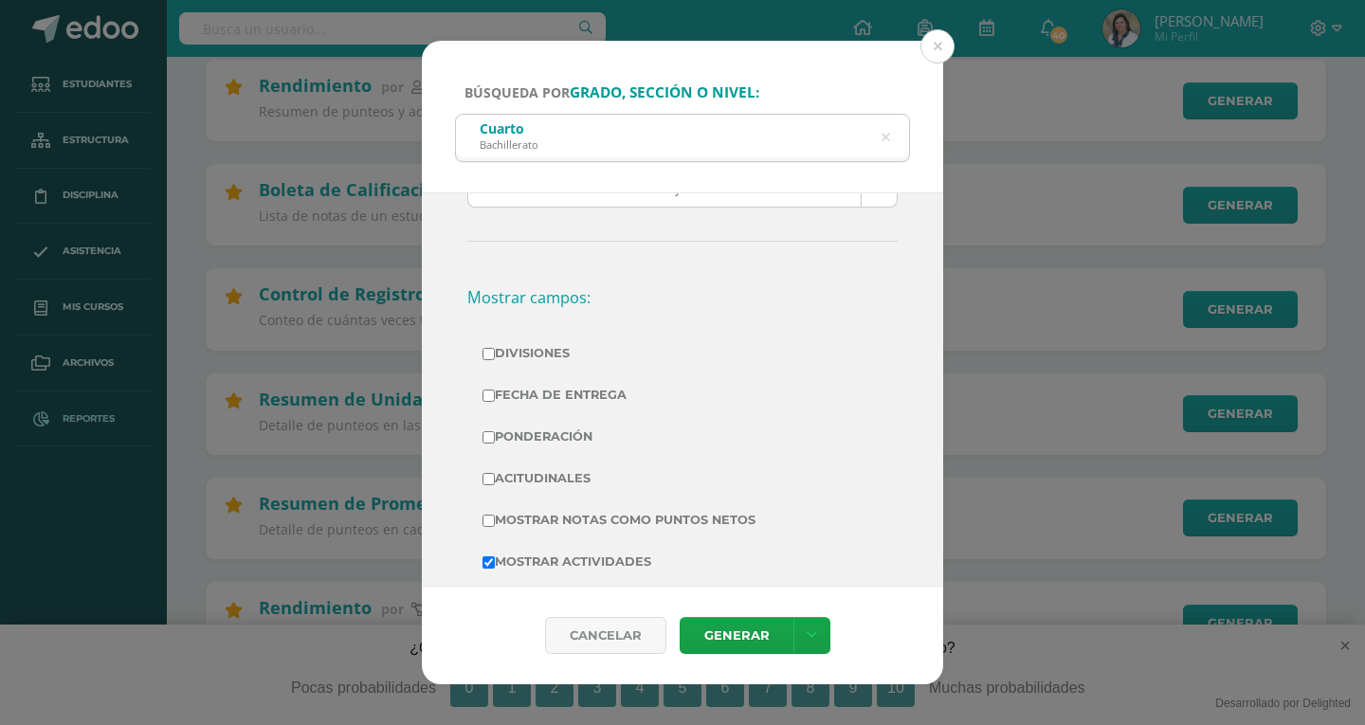
click at [491, 520] on input "Mostrar Notas Como Puntos Netos" at bounding box center [488, 521] width 12 height 12
checkbox input "true"
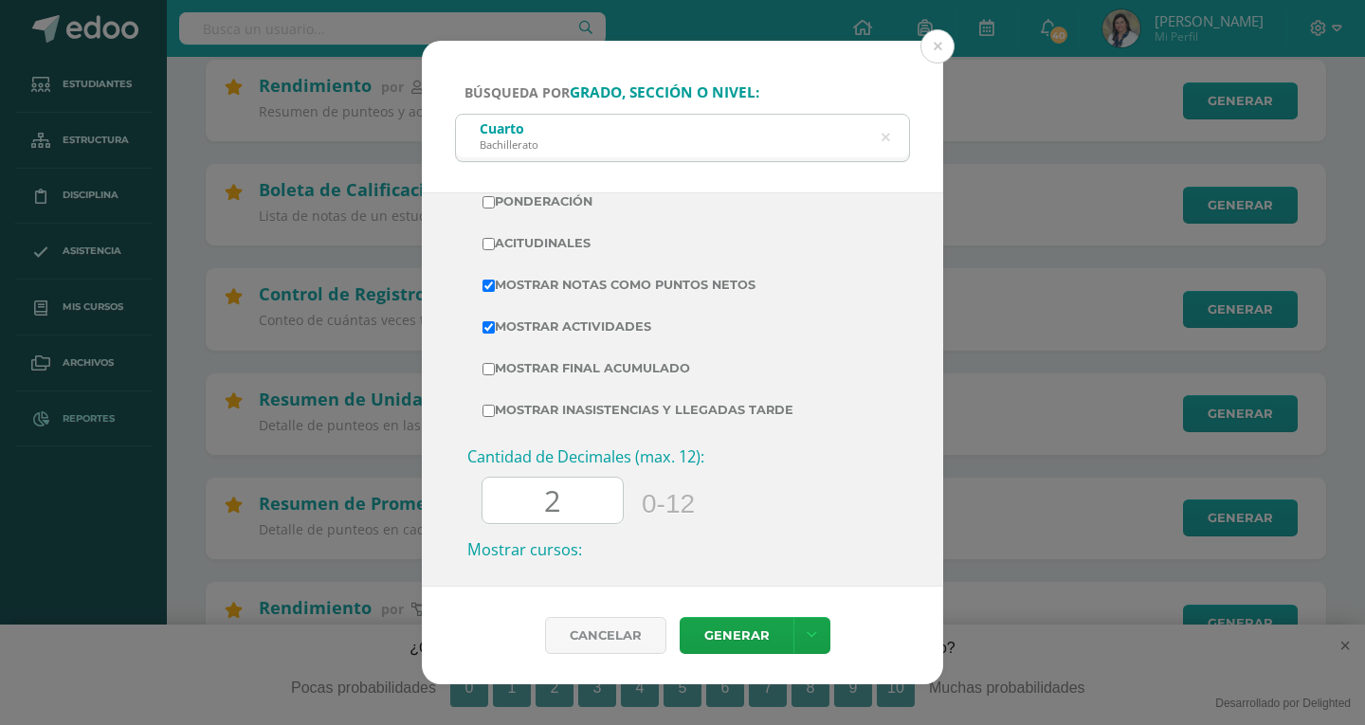
scroll to position [569, 0]
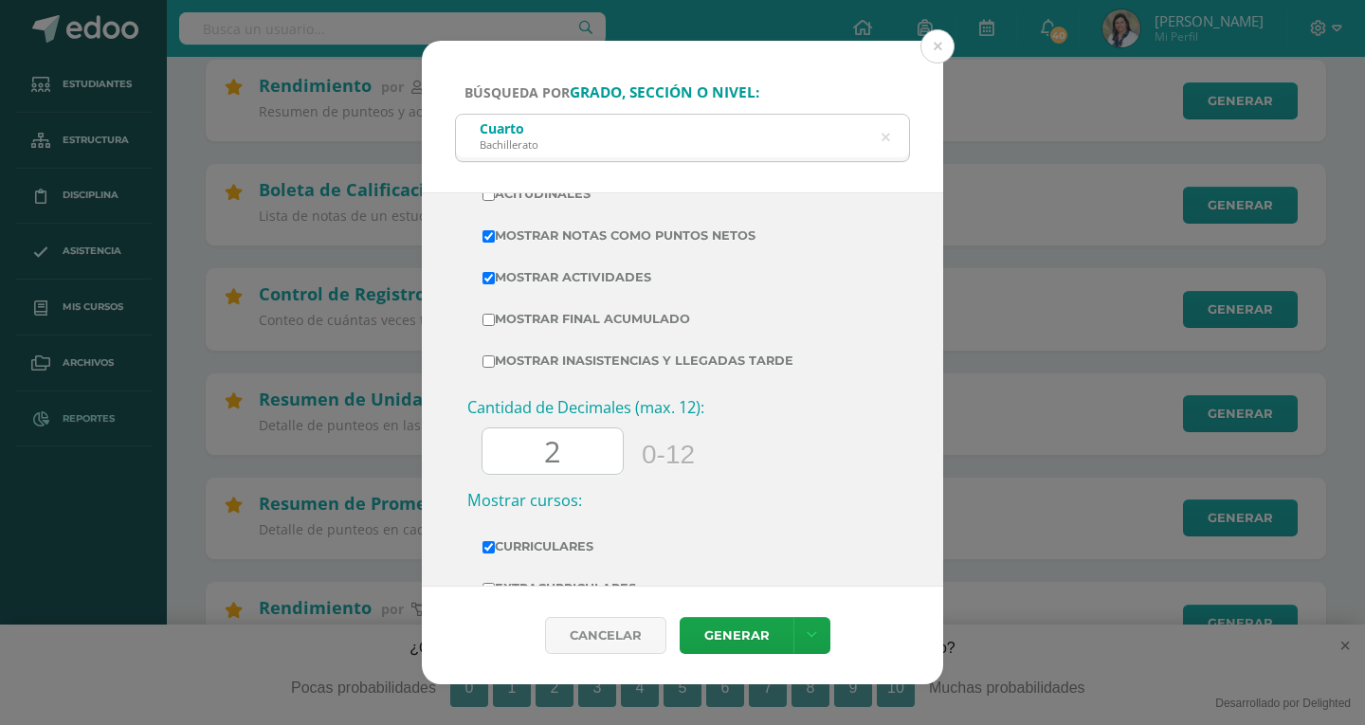
click at [591, 448] on input "2" at bounding box center [552, 451] width 140 height 46
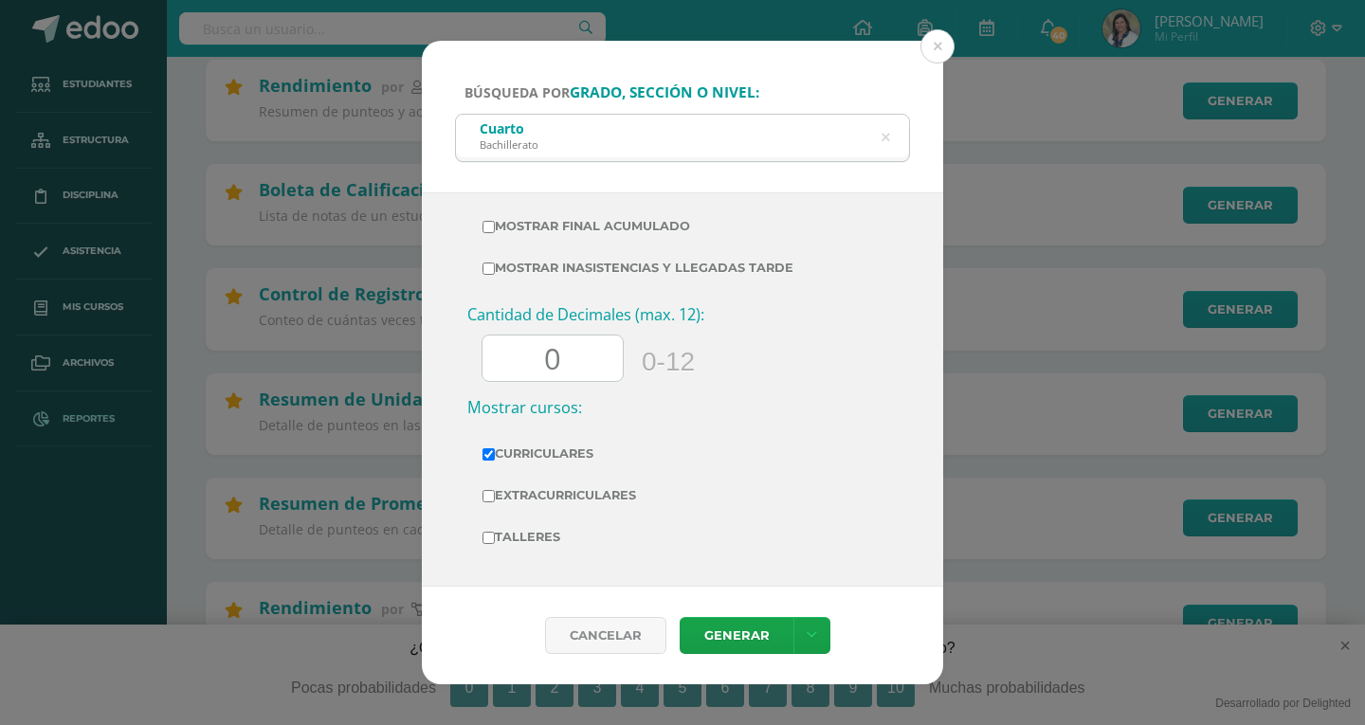
scroll to position [663, 0]
type input "0"
click at [743, 639] on link "Generar" at bounding box center [737, 635] width 114 height 37
click at [887, 137] on icon at bounding box center [885, 138] width 40 height 40
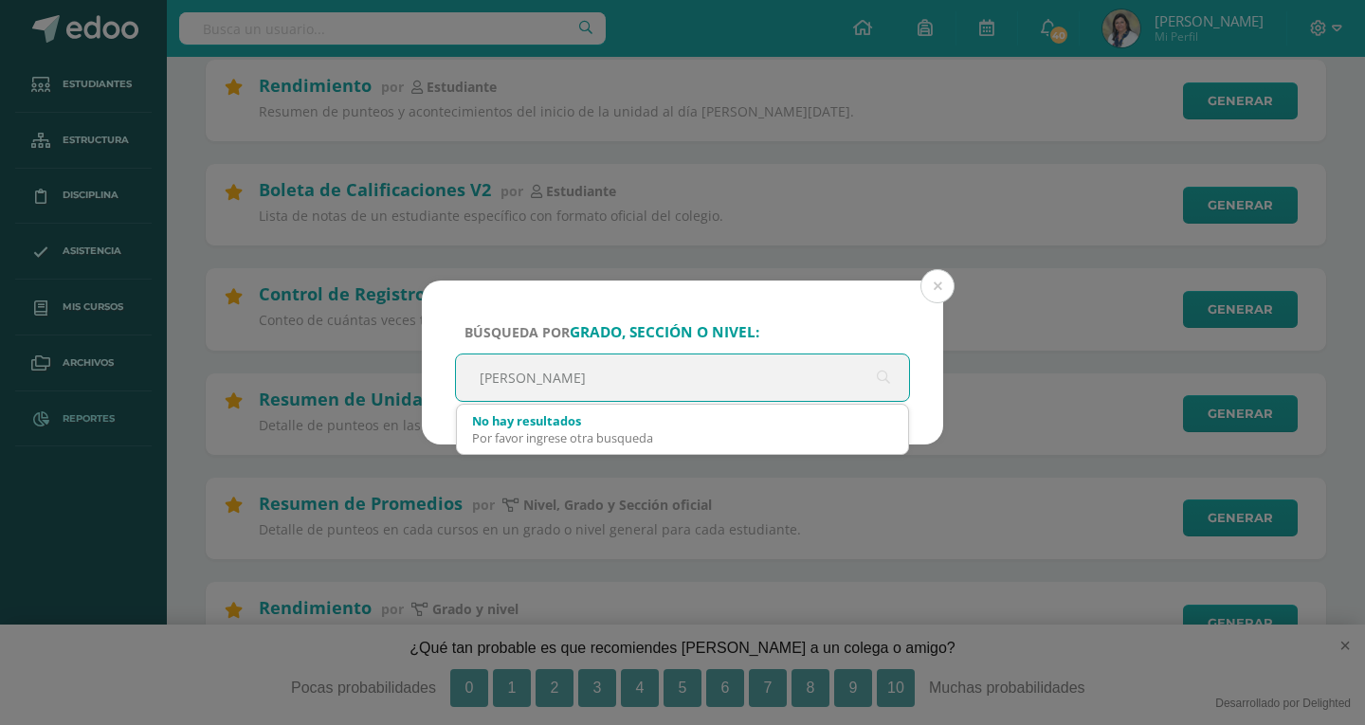
type input "quinto"
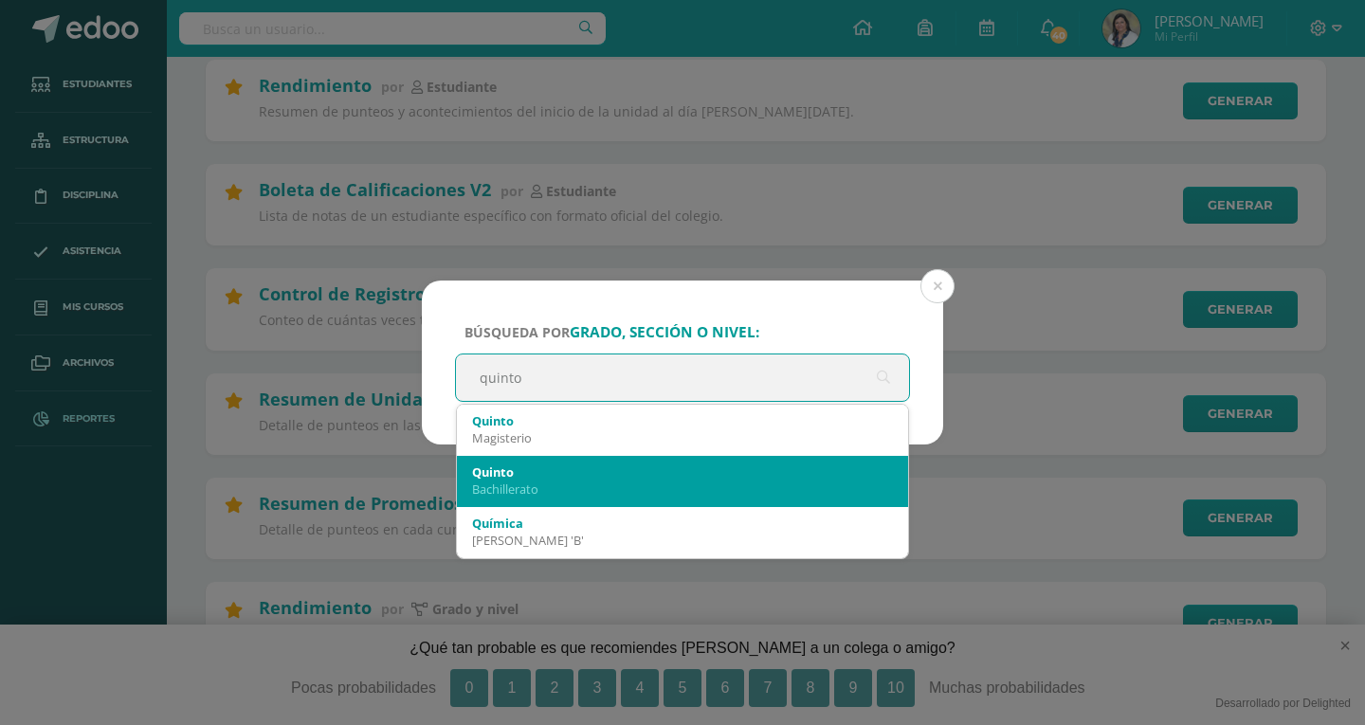
click at [512, 477] on div "Quinto" at bounding box center [682, 471] width 421 height 17
